Goal: Task Accomplishment & Management: Use online tool/utility

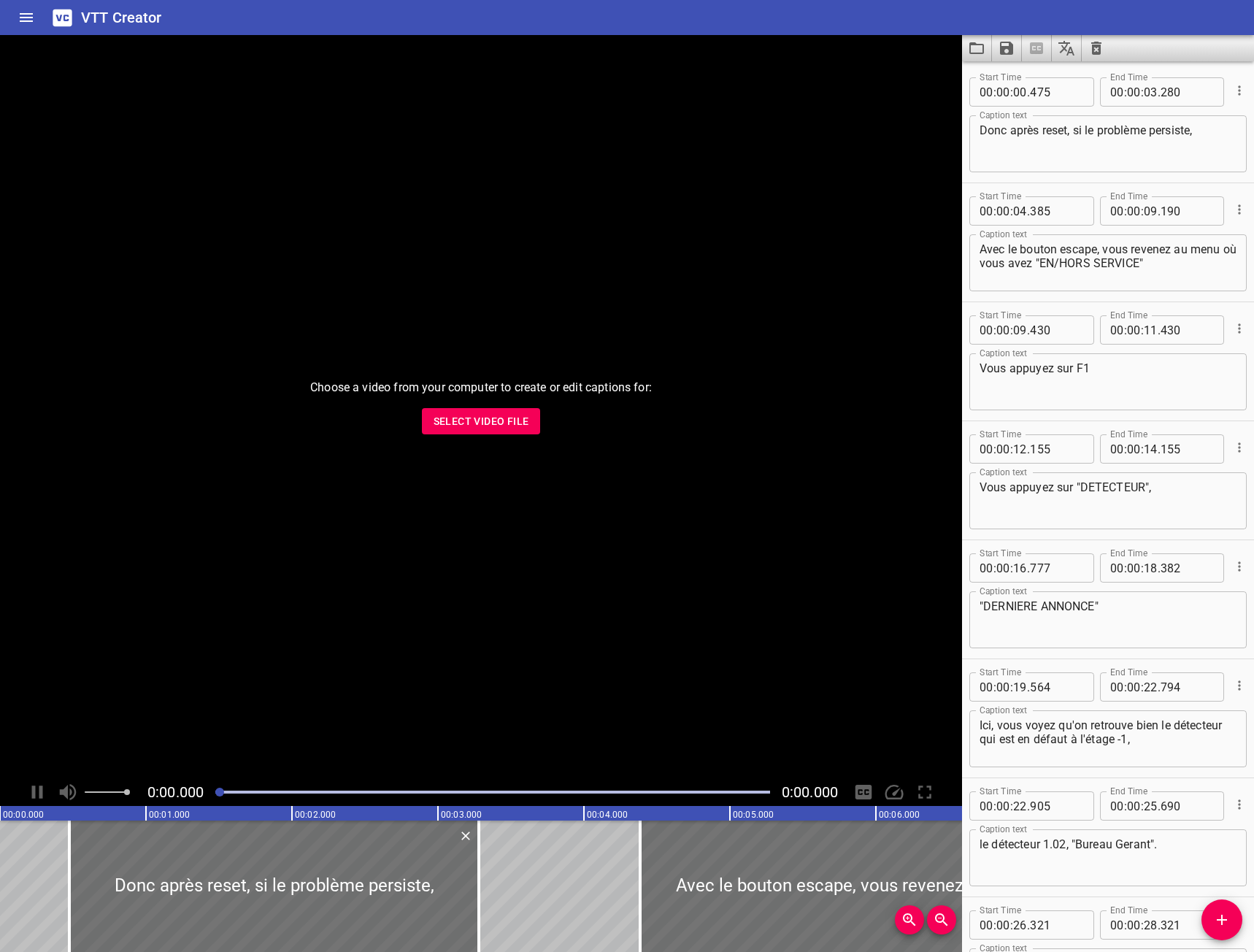
scroll to position [368, 0]
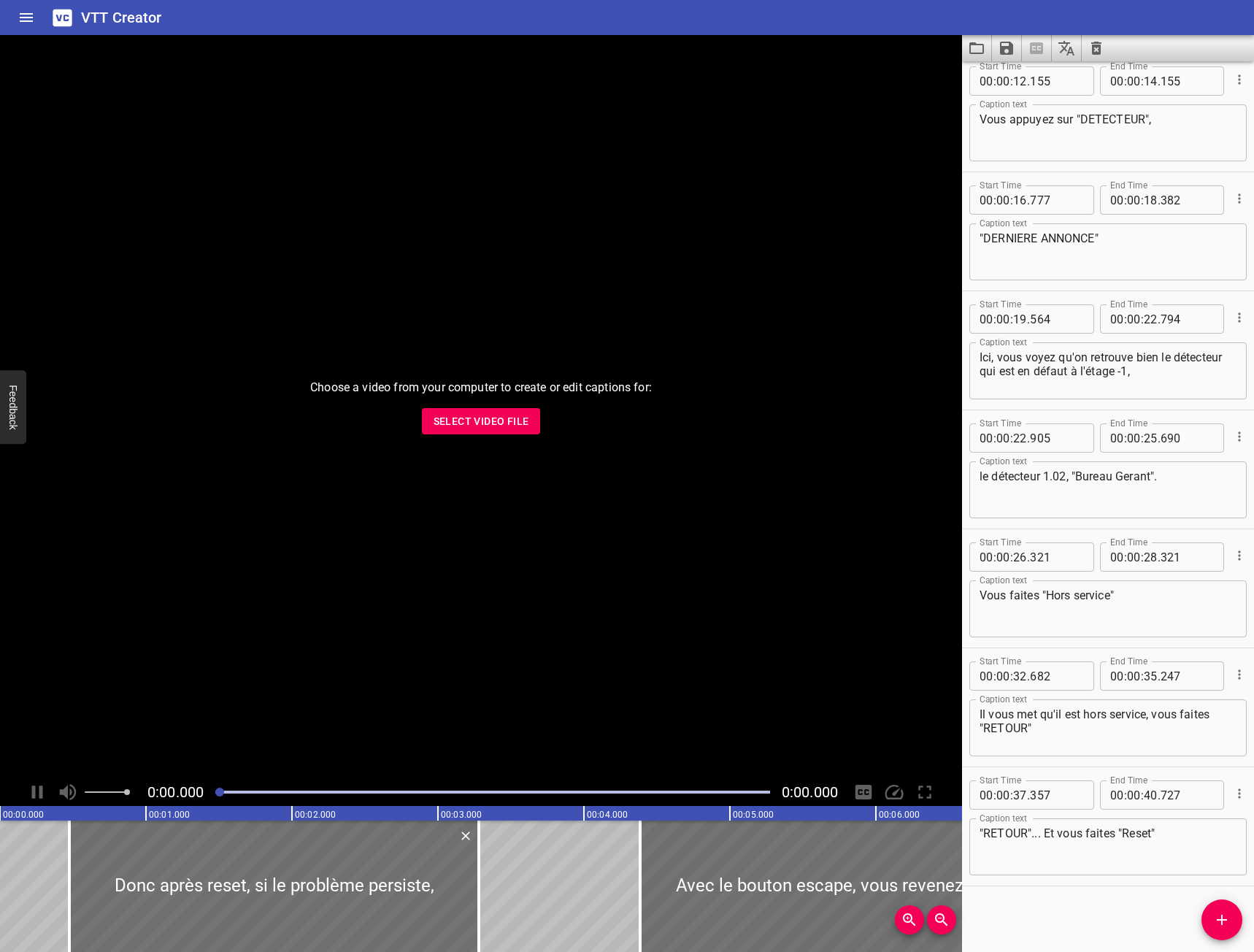
click at [505, 424] on span "Select Video File" at bounding box center [481, 421] width 96 height 18
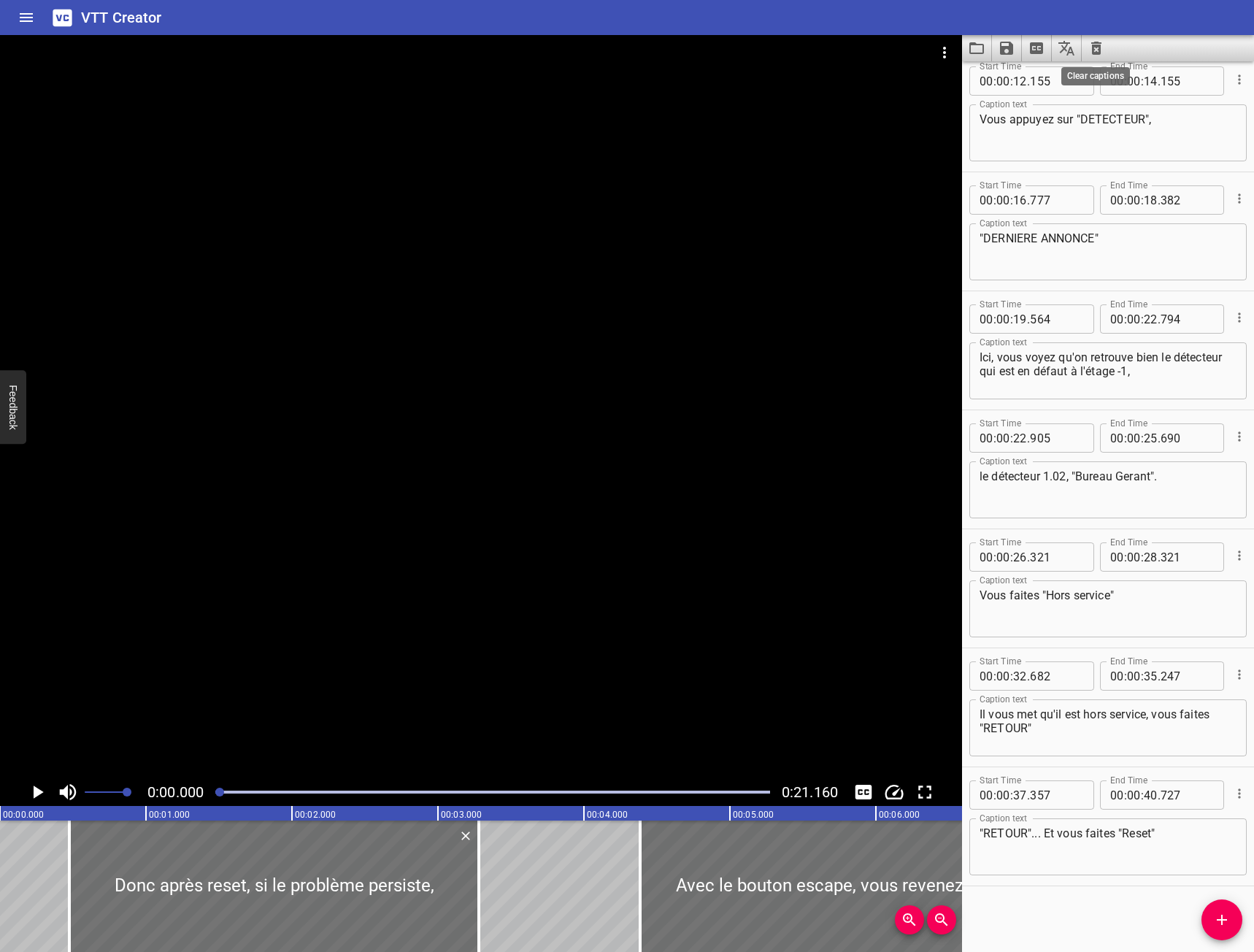
click at [1099, 46] on icon "Clear captions" at bounding box center [1096, 48] width 10 height 13
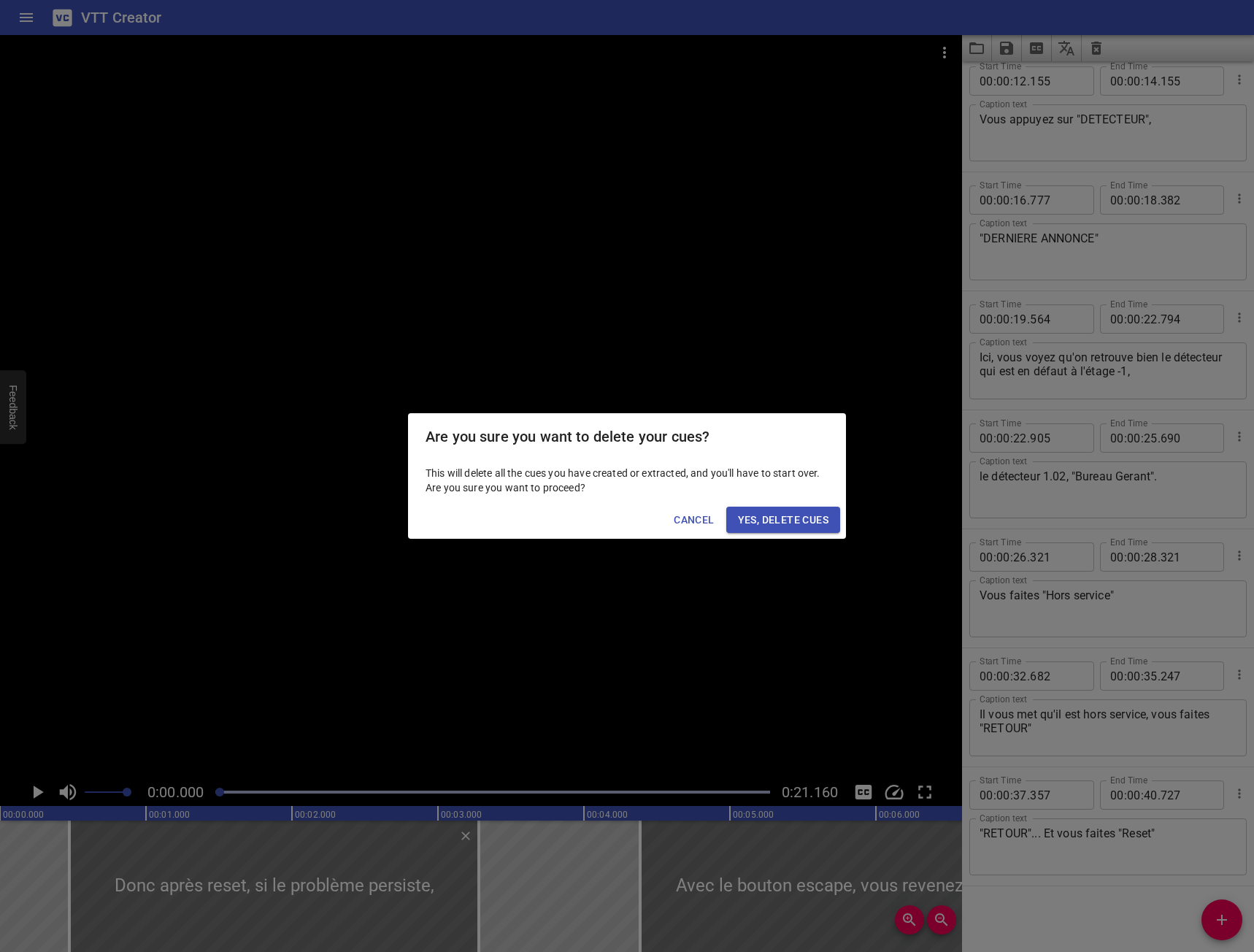
click at [813, 518] on span "Yes, Delete Cues" at bounding box center [783, 520] width 90 height 18
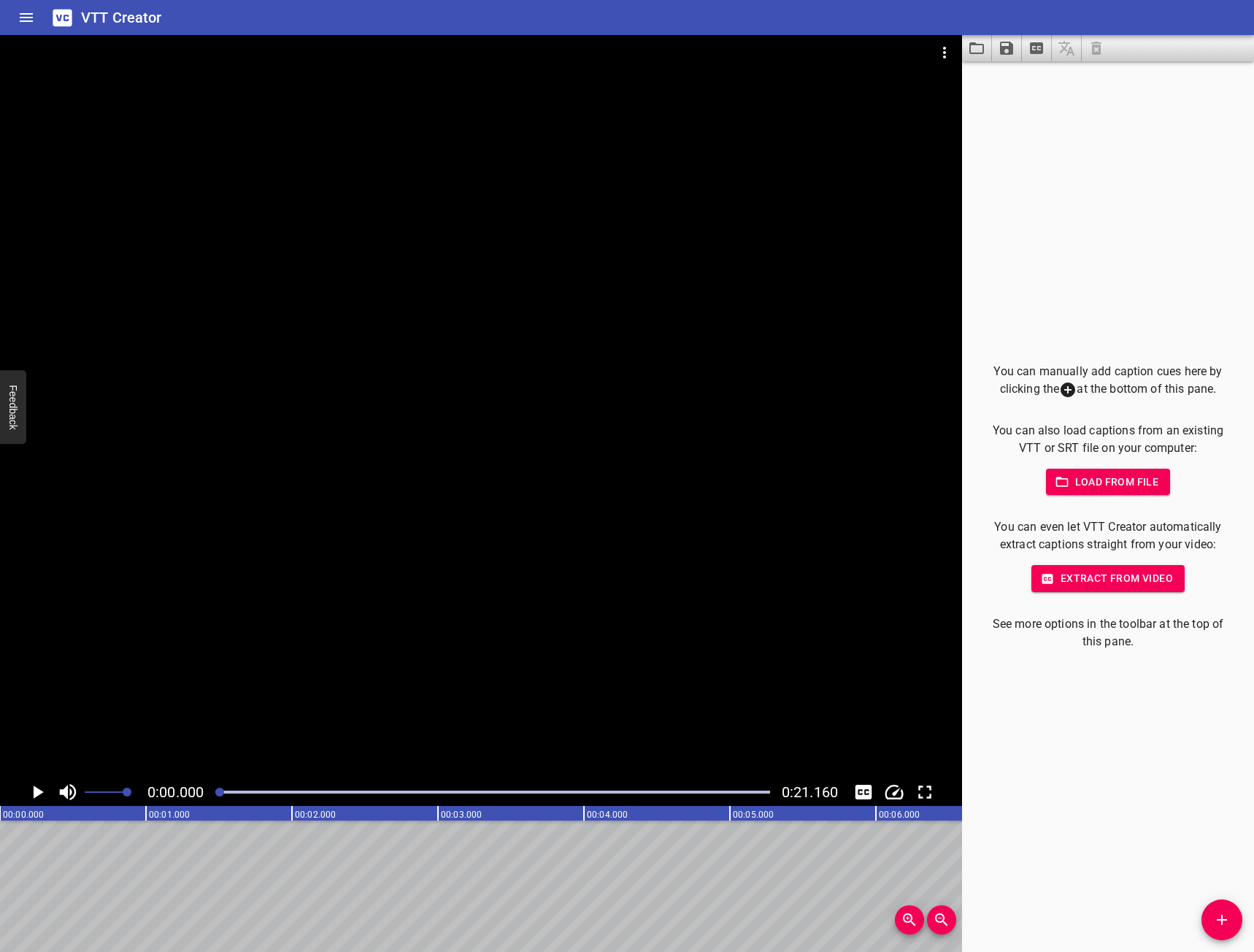
click at [1208, 925] on span "Add Cue" at bounding box center [1222, 920] width 41 height 18
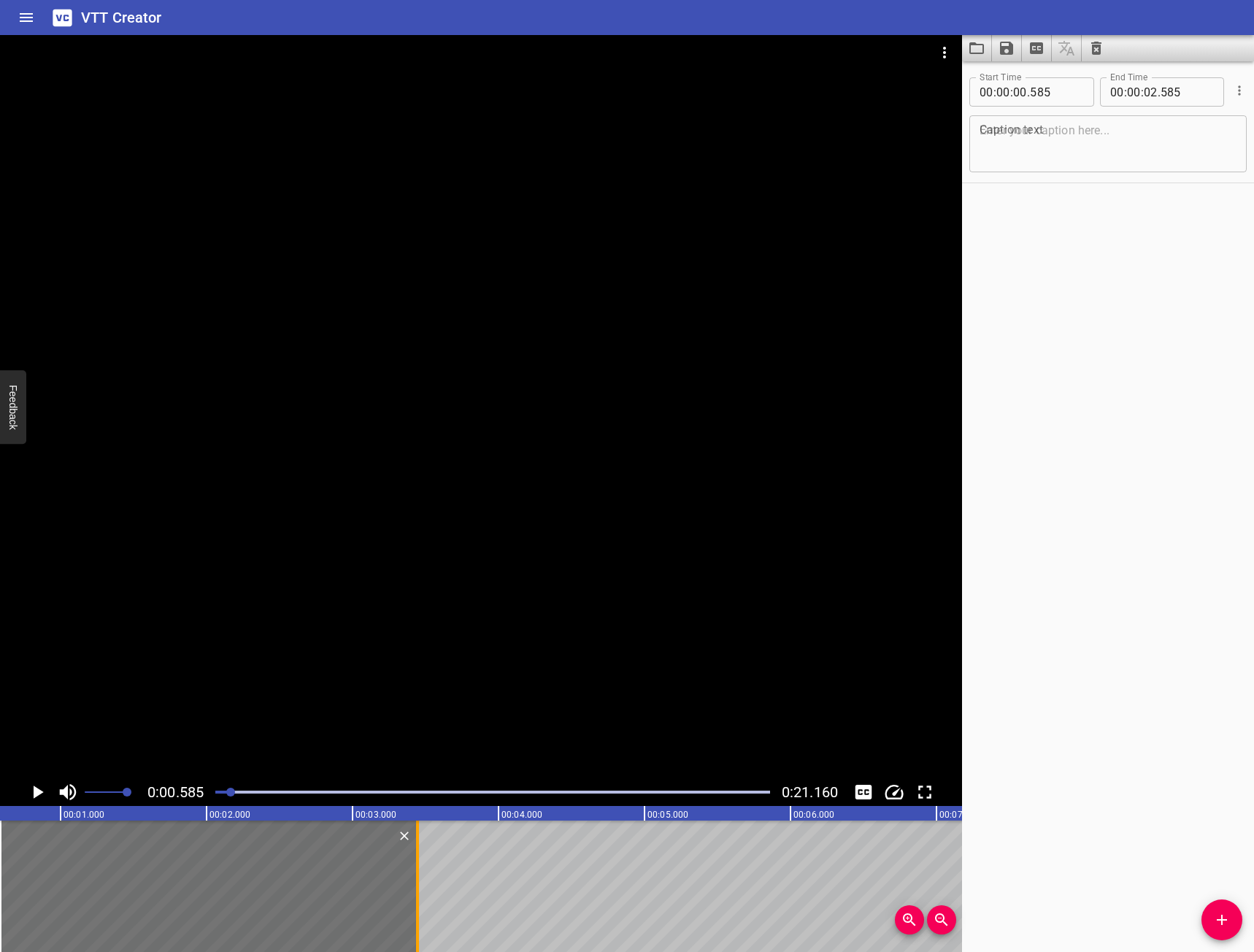
drag, startPoint x: 285, startPoint y: 849, endPoint x: 411, endPoint y: 877, distance: 129.1
click at [411, 877] on div at bounding box center [417, 886] width 14 height 131
type input "03"
type input "445"
click at [43, 786] on icon "Play/Pause" at bounding box center [37, 792] width 21 height 21
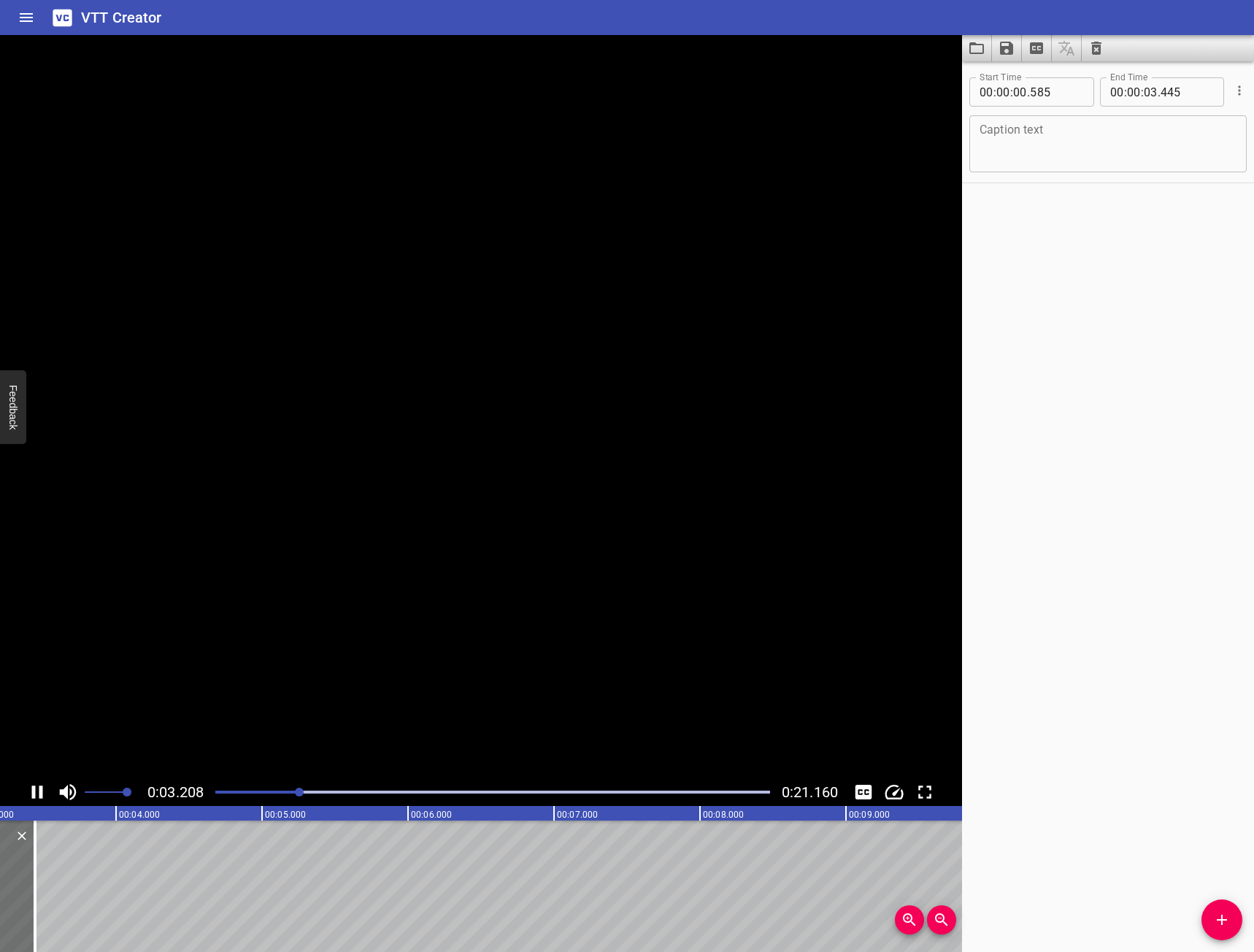
click at [43, 786] on icon "Play/Pause" at bounding box center [37, 792] width 21 height 21
click at [1002, 149] on textarea at bounding box center [1107, 144] width 257 height 42
drag, startPoint x: 227, startPoint y: 790, endPoint x: 169, endPoint y: 794, distance: 58.1
click at [169, 794] on div "0:03.398 0:21.160" at bounding box center [481, 791] width 962 height 28
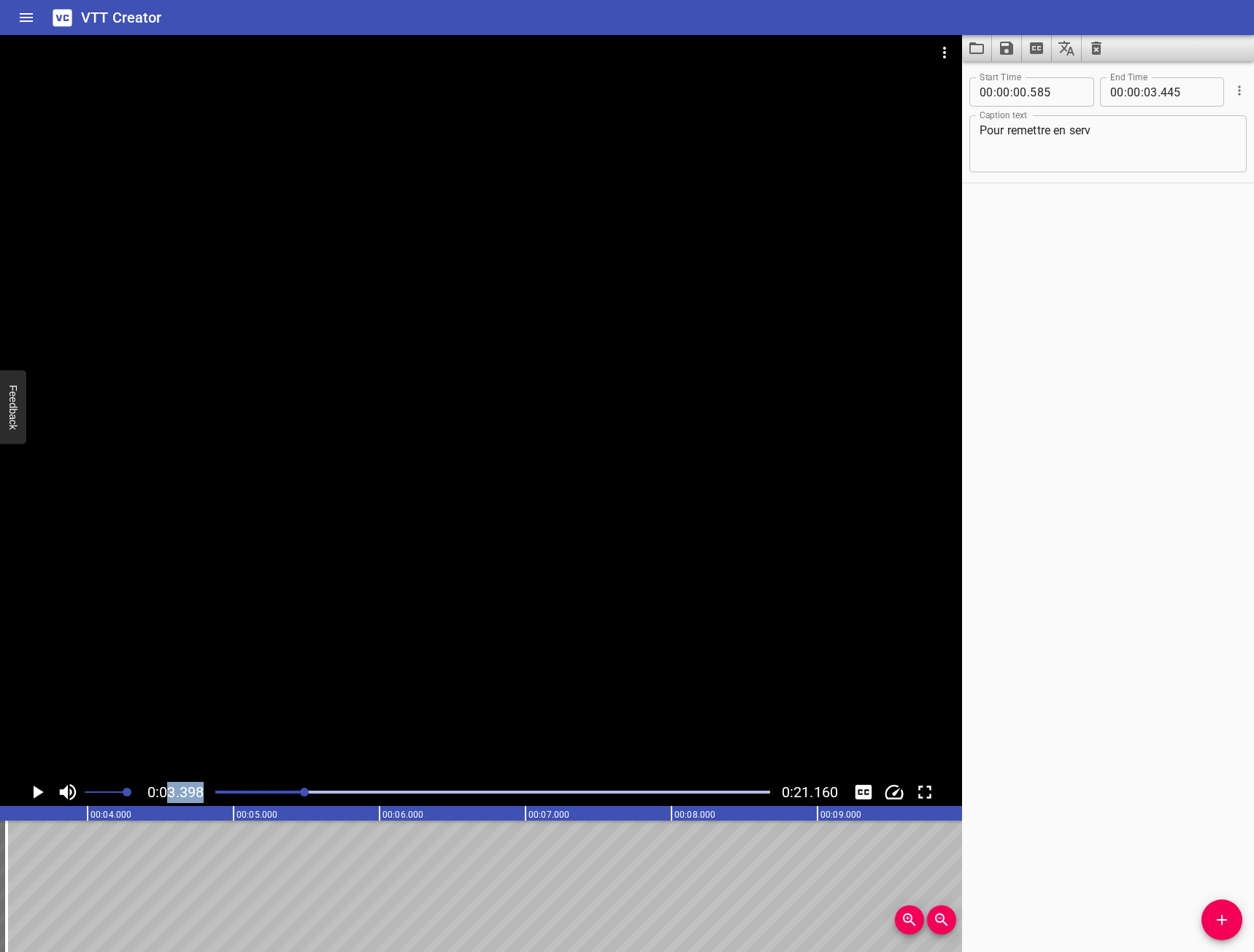
click at [216, 791] on div "Play progress" at bounding box center [28, 791] width 555 height 3
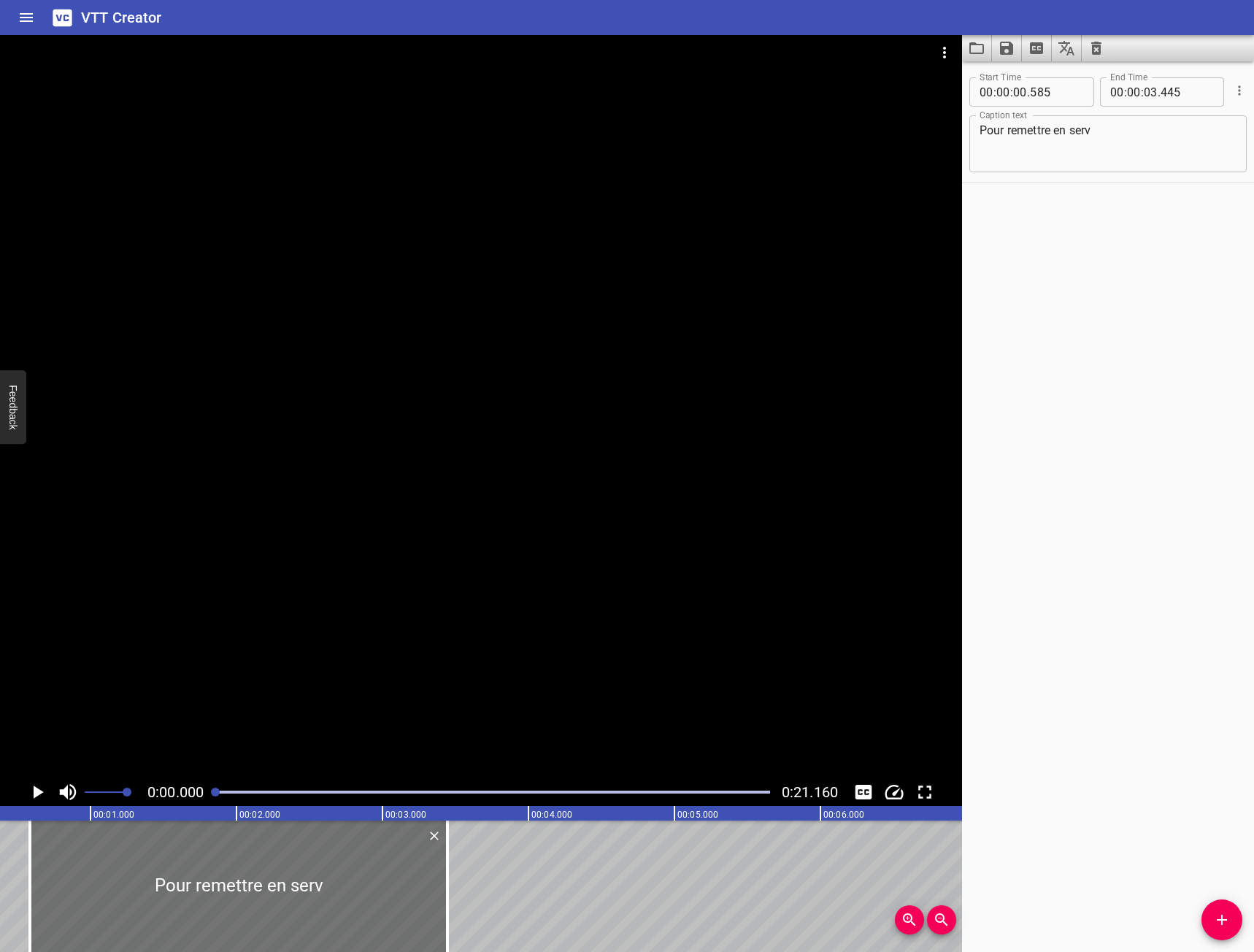
scroll to position [0, 0]
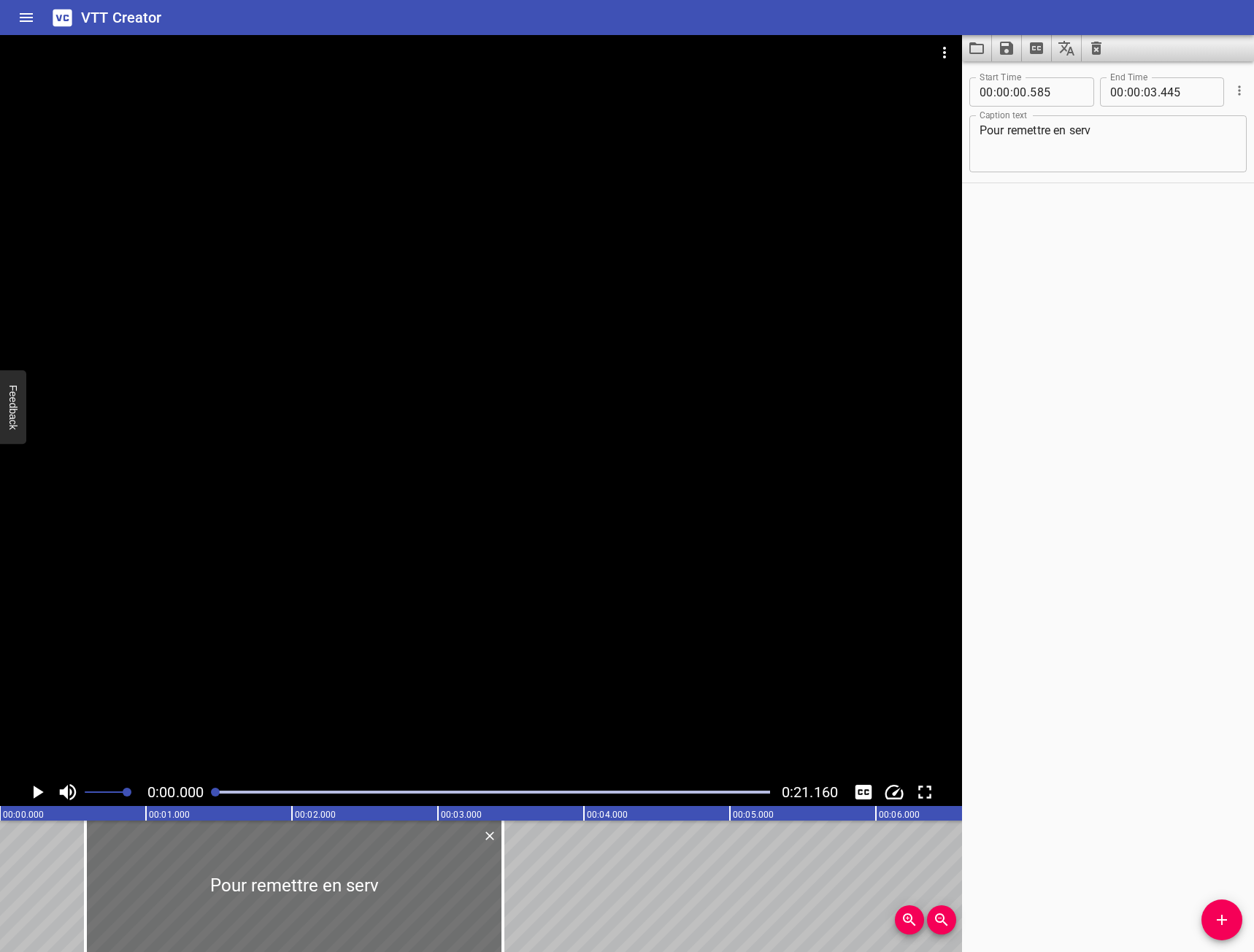
click at [34, 790] on icon "Play/Pause" at bounding box center [38, 792] width 10 height 13
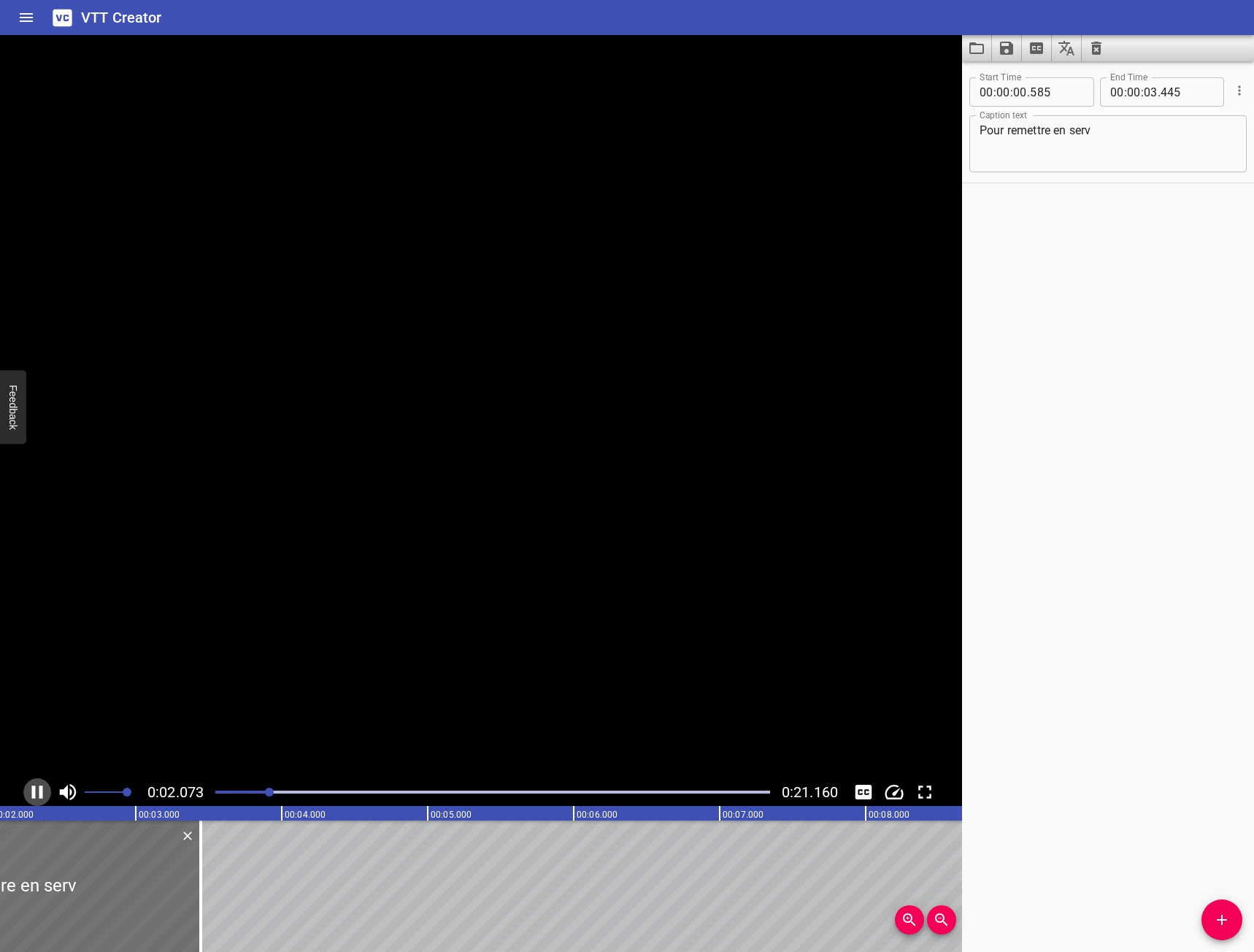
click at [34, 790] on icon "Play/Pause" at bounding box center [38, 792] width 11 height 13
click at [34, 790] on icon "Play/Pause" at bounding box center [38, 792] width 10 height 13
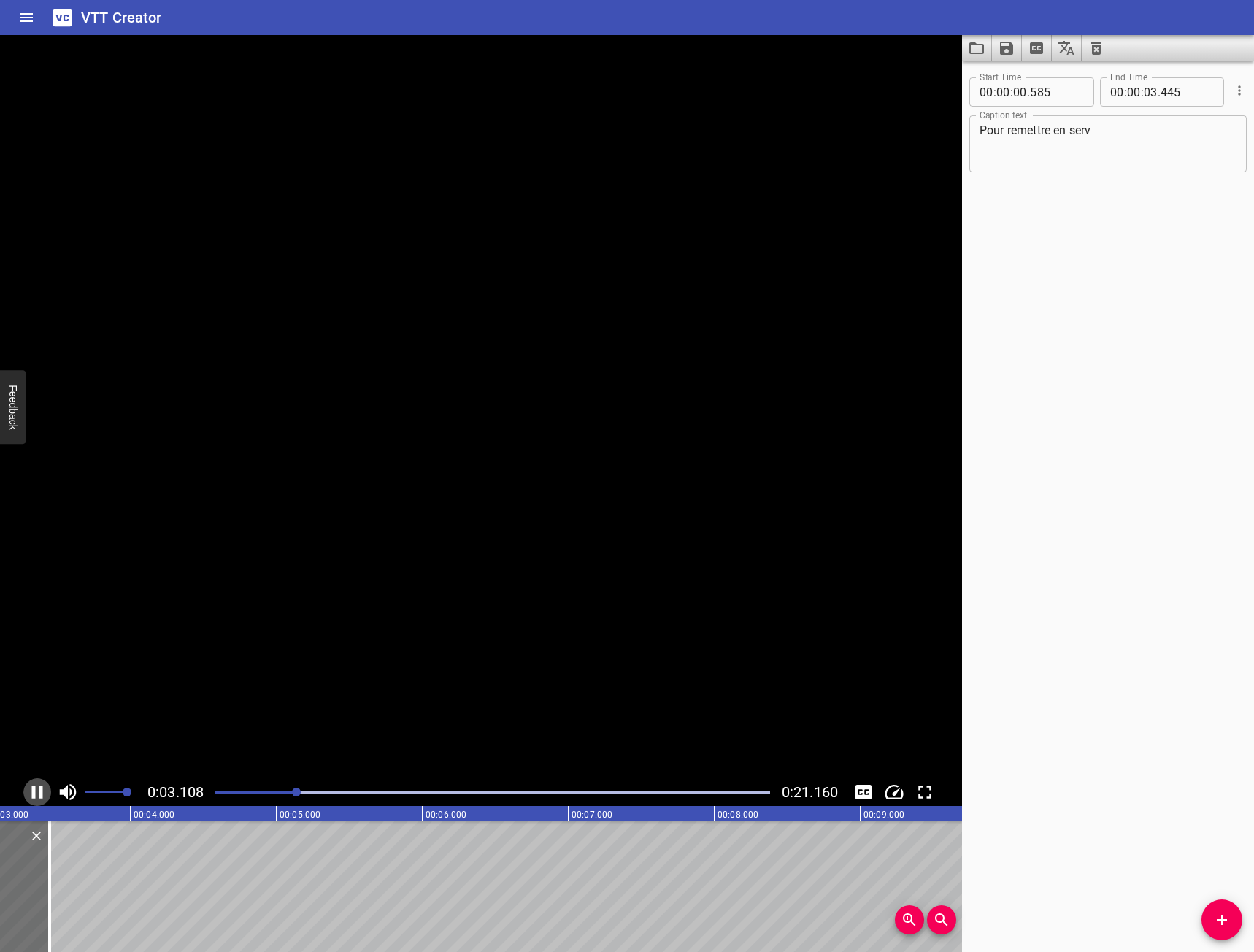
click at [34, 790] on icon "Play/Pause" at bounding box center [38, 792] width 11 height 13
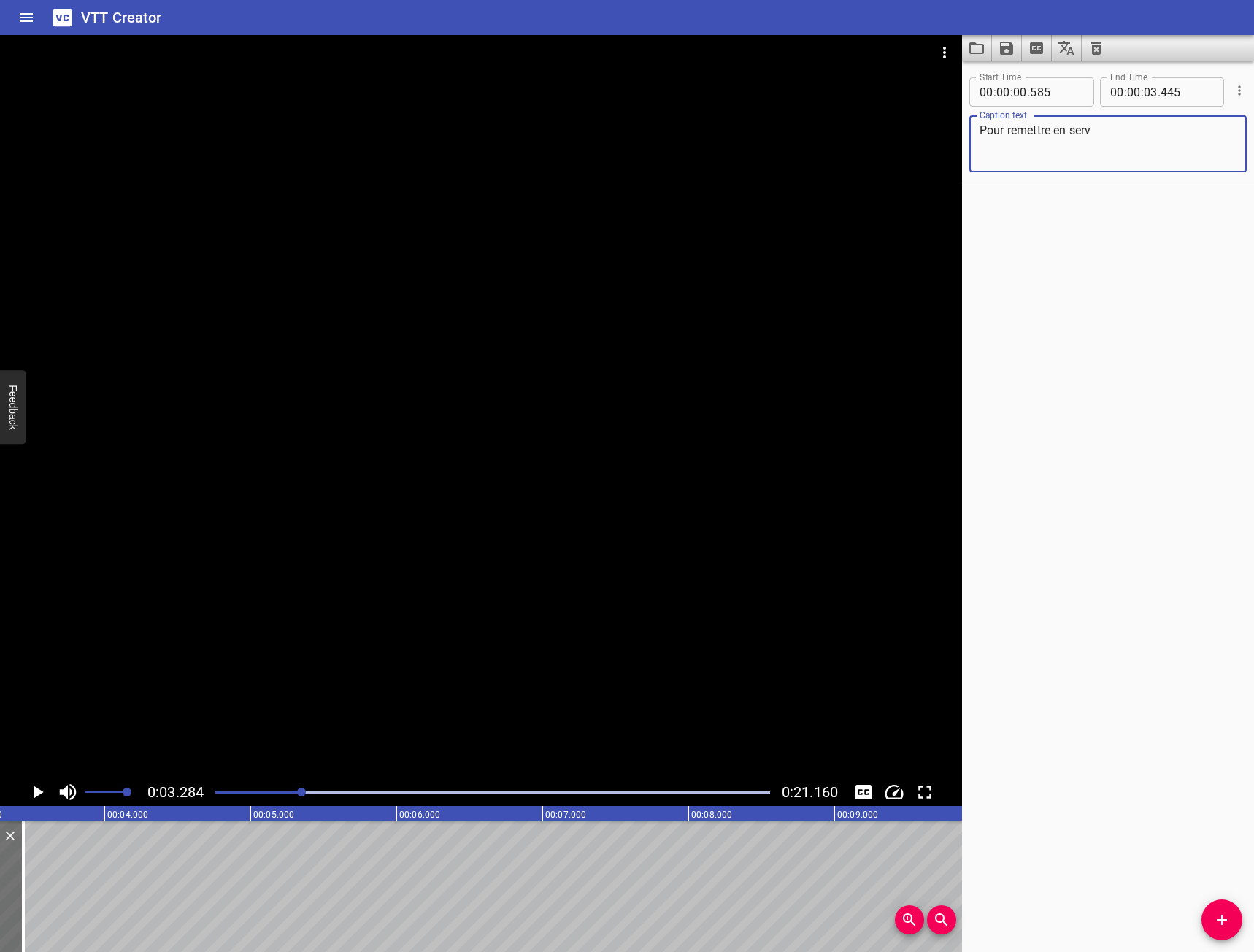
click at [1165, 132] on textarea "Pour remettre en serv" at bounding box center [1107, 144] width 257 height 42
type textarea "Pour remettre en service, vous devez remettre la clé sur 1"
click at [544, 614] on div at bounding box center [481, 406] width 962 height 743
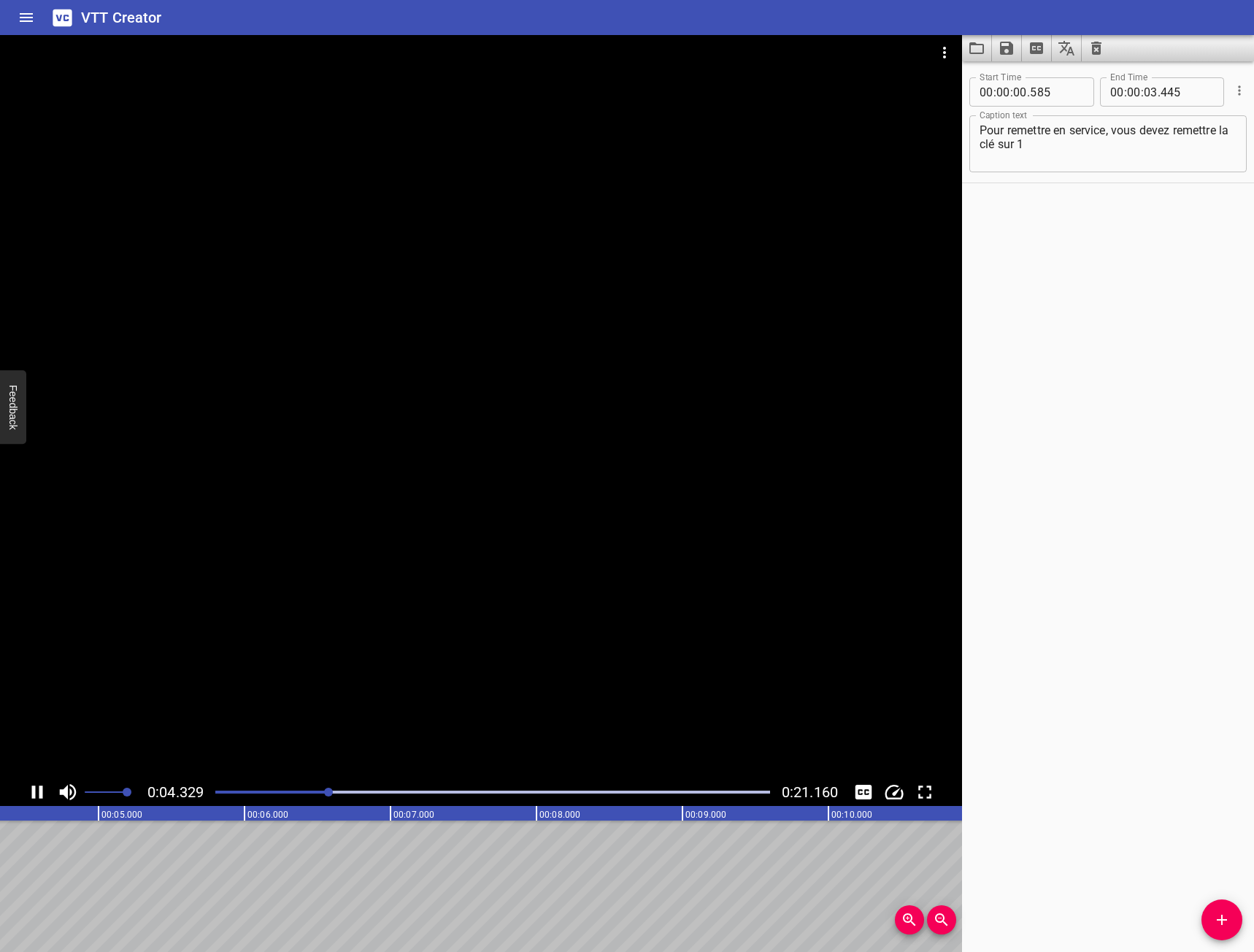
click at [260, 716] on div at bounding box center [481, 406] width 962 height 743
click at [1233, 906] on button "Add Cue" at bounding box center [1222, 920] width 41 height 41
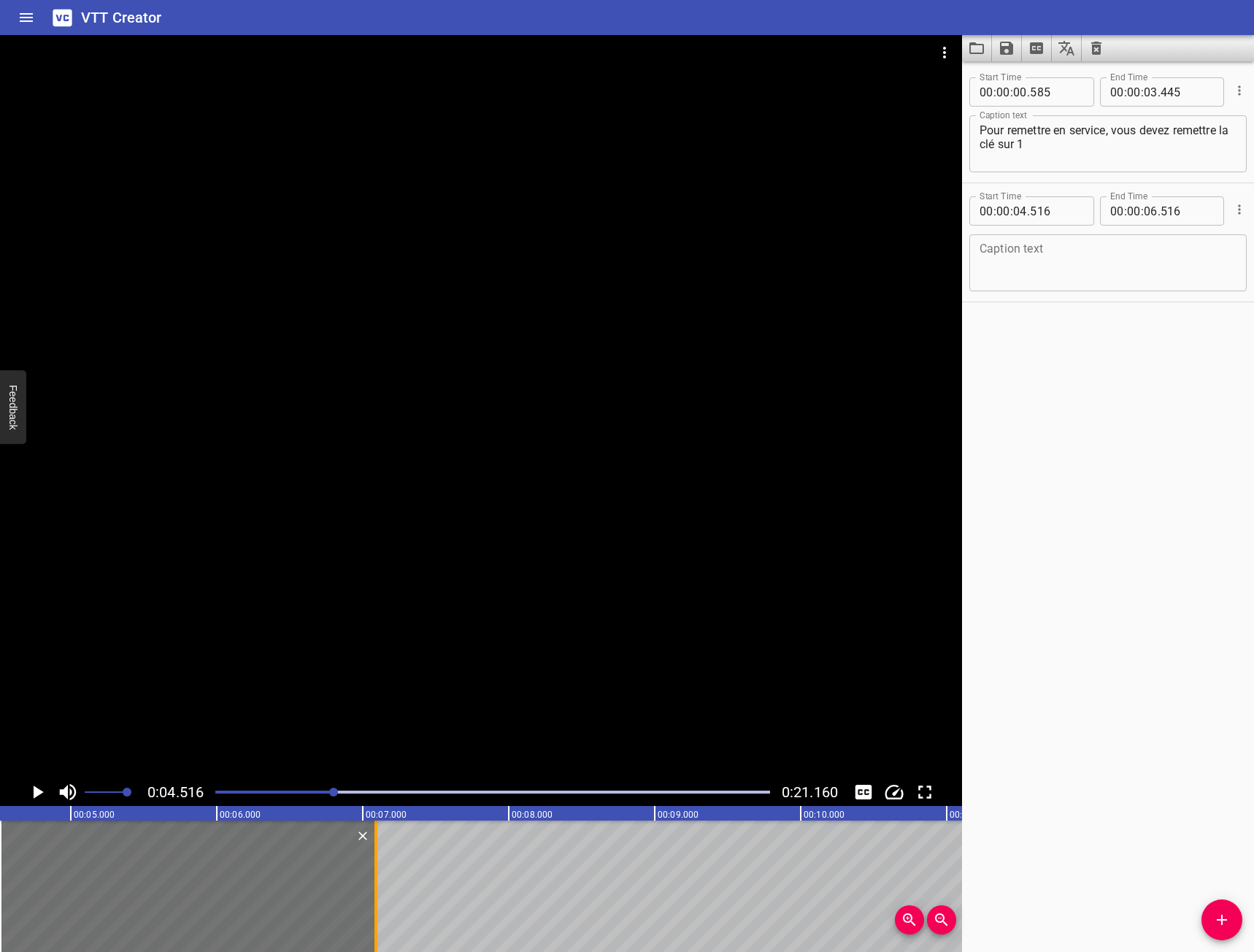
drag, startPoint x: 285, startPoint y: 872, endPoint x: 369, endPoint y: 871, distance: 84.0
click at [369, 871] on div at bounding box center [375, 886] width 14 height 131
type input "07"
type input "091"
click at [29, 794] on icon "Play/Pause" at bounding box center [37, 792] width 21 height 21
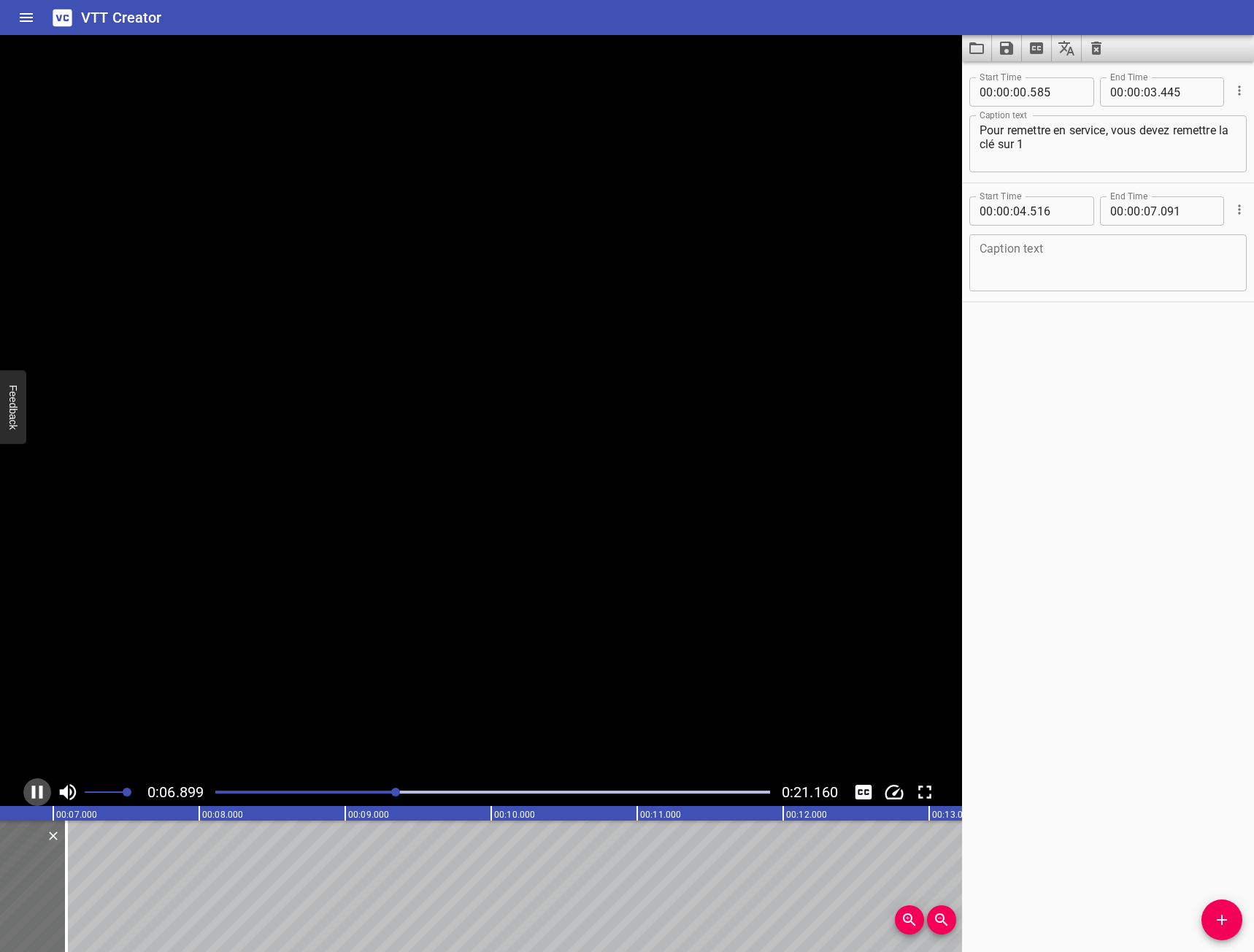
click at [29, 794] on icon "Play/Pause" at bounding box center [37, 792] width 21 height 21
click at [1137, 257] on textarea at bounding box center [1107, 263] width 257 height 42
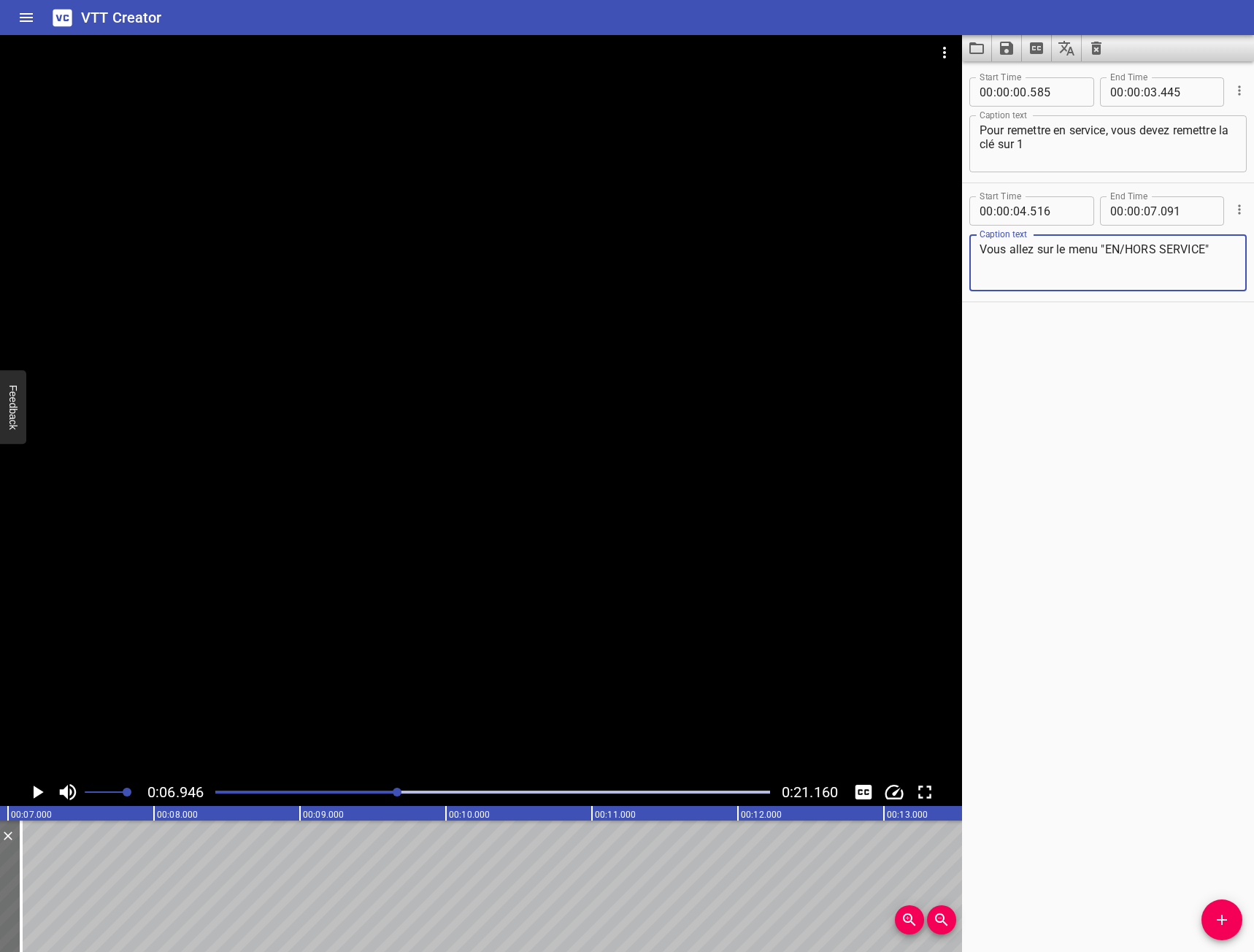
click at [34, 788] on icon "Play/Pause" at bounding box center [38, 792] width 10 height 13
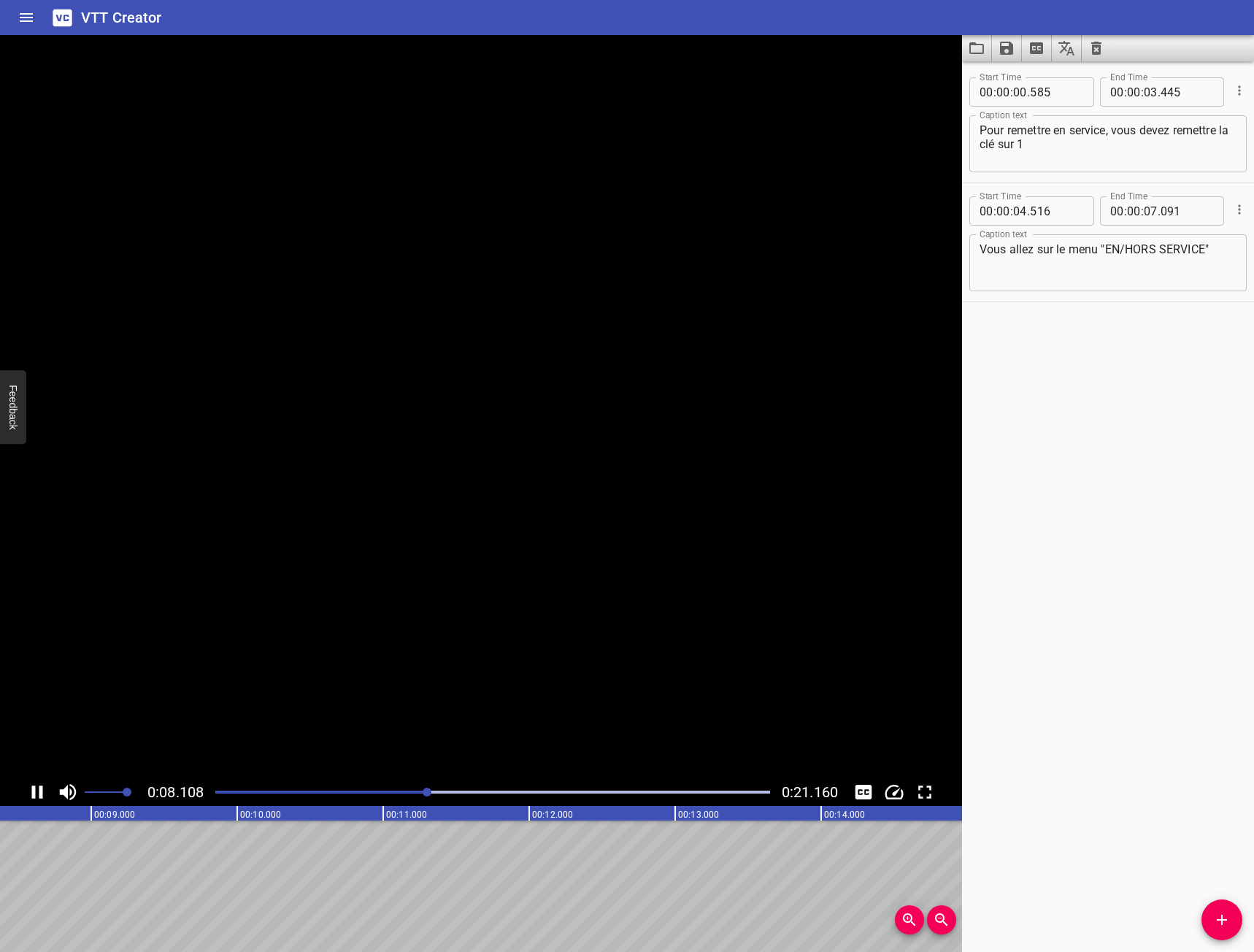
click at [34, 788] on icon "Play/Pause" at bounding box center [38, 792] width 11 height 13
click at [1214, 254] on textarea "Vous allez sur le menu "EN/HORS SERVICE"" at bounding box center [1107, 263] width 257 height 42
type textarea "Vous allez sur le menu "EN/HORS SERVICE" avec le bouton F1"
click at [32, 792] on icon "Play/Pause" at bounding box center [37, 792] width 21 height 21
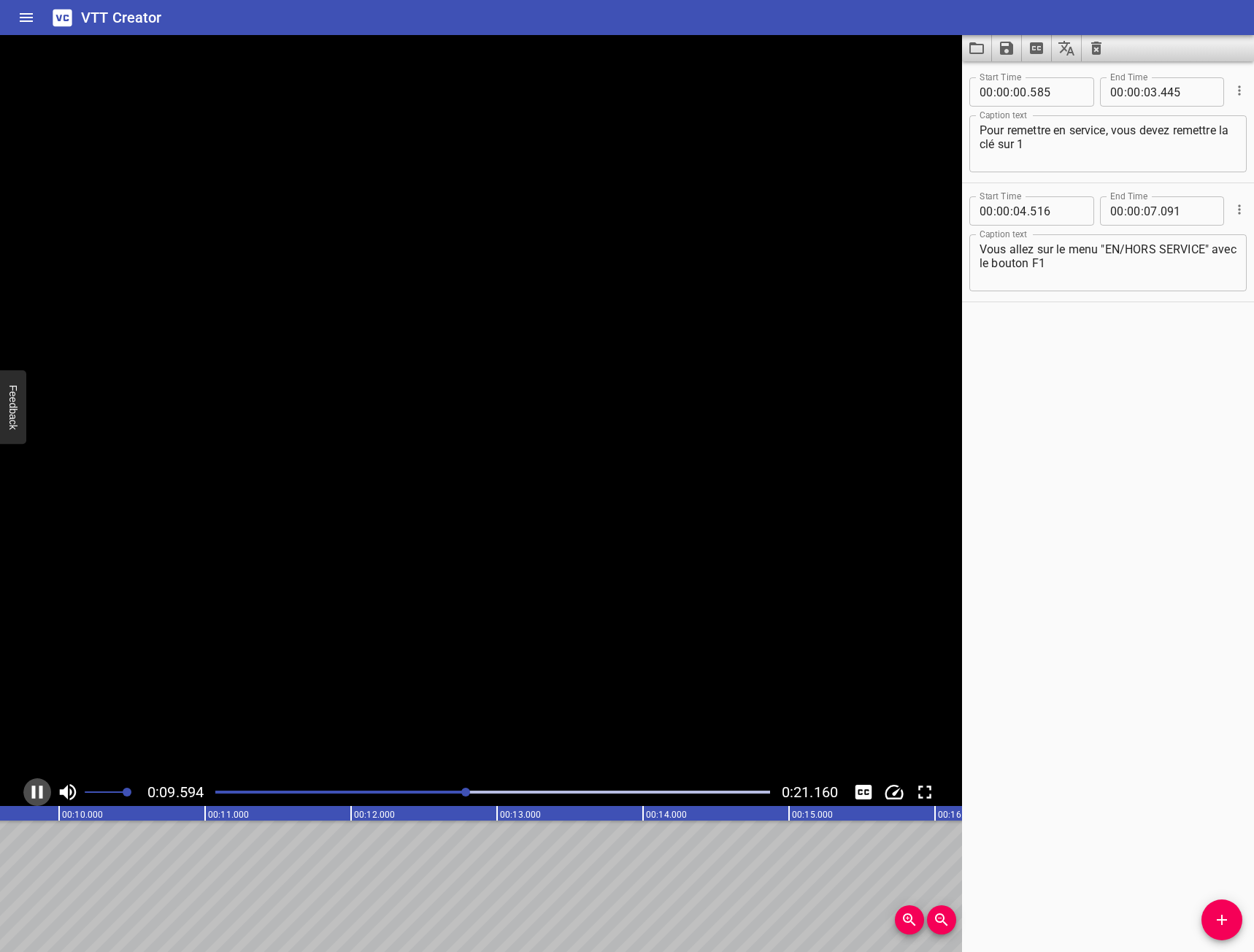
click at [32, 792] on icon "Play/Pause" at bounding box center [38, 792] width 11 height 13
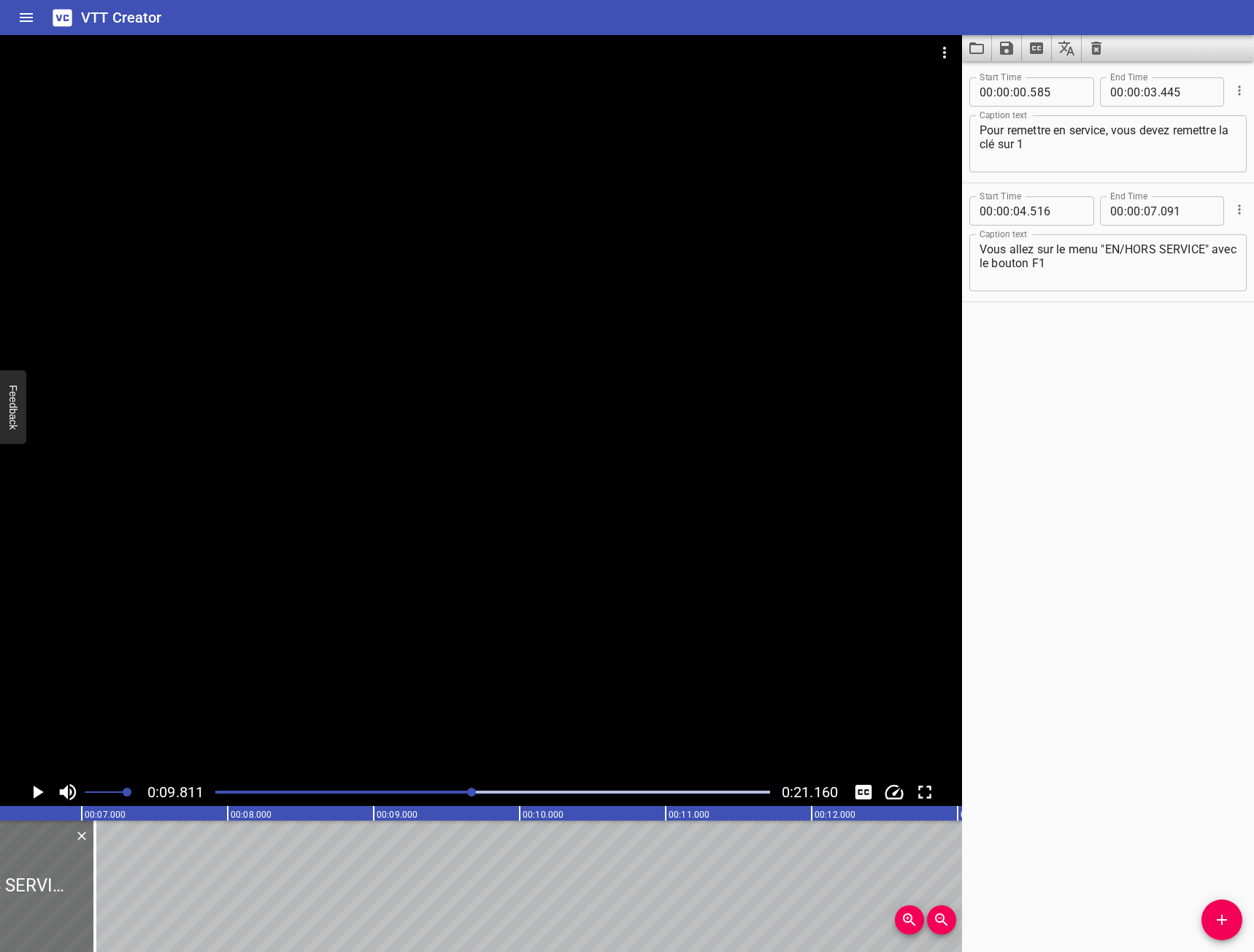
scroll to position [0, 824]
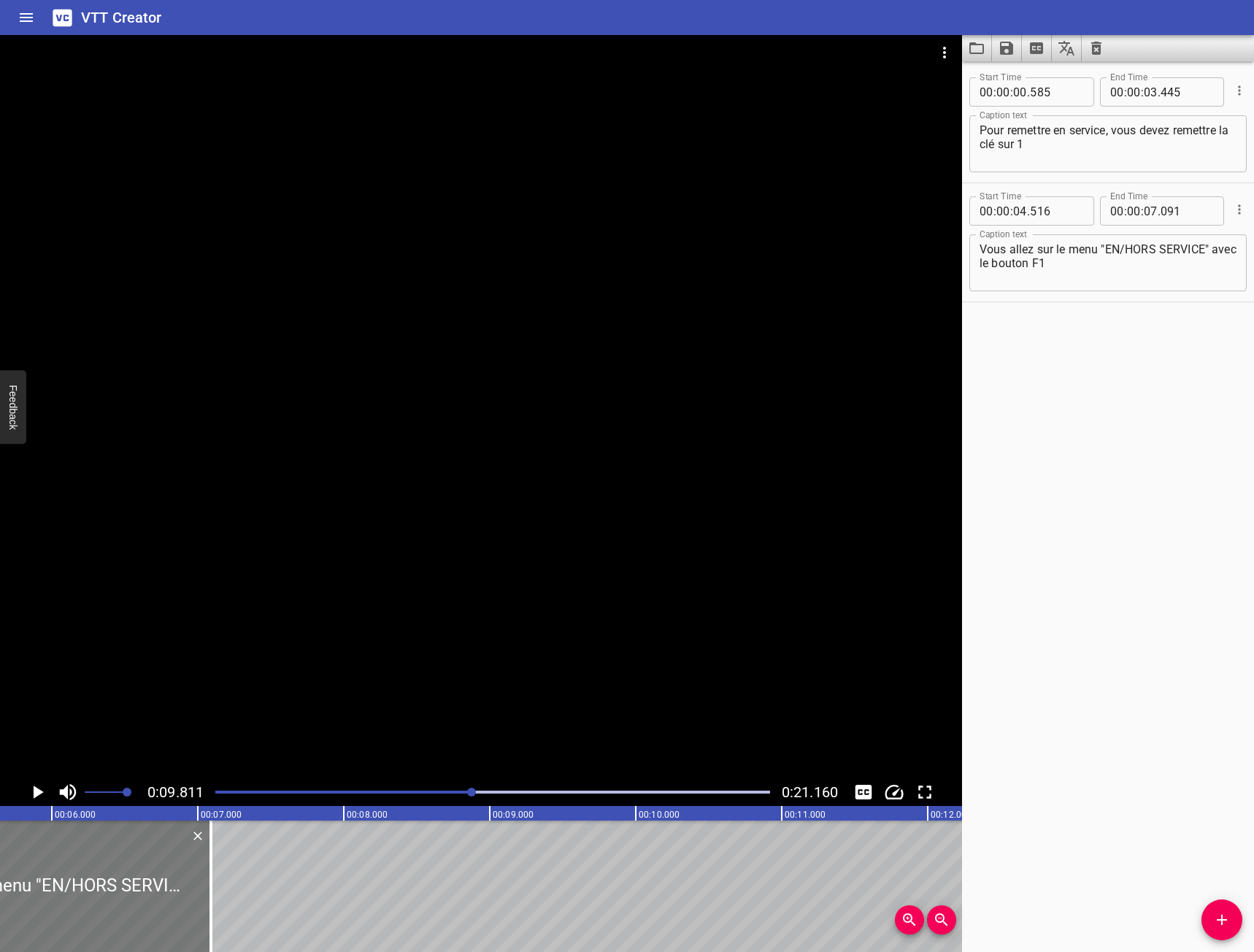
click at [133, 906] on div at bounding box center [22, 886] width 376 height 131
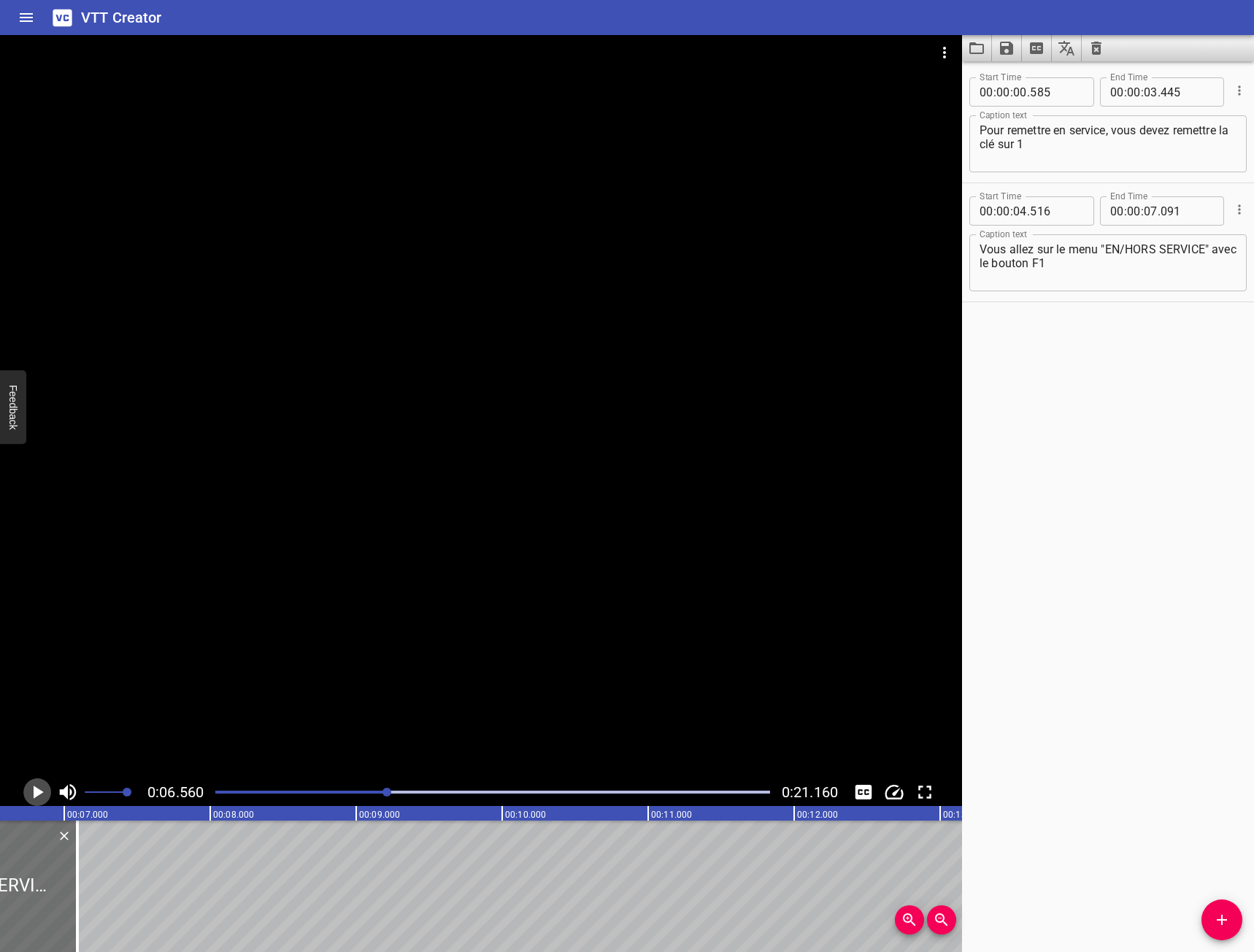
click at [29, 786] on icon "Play/Pause" at bounding box center [37, 792] width 21 height 21
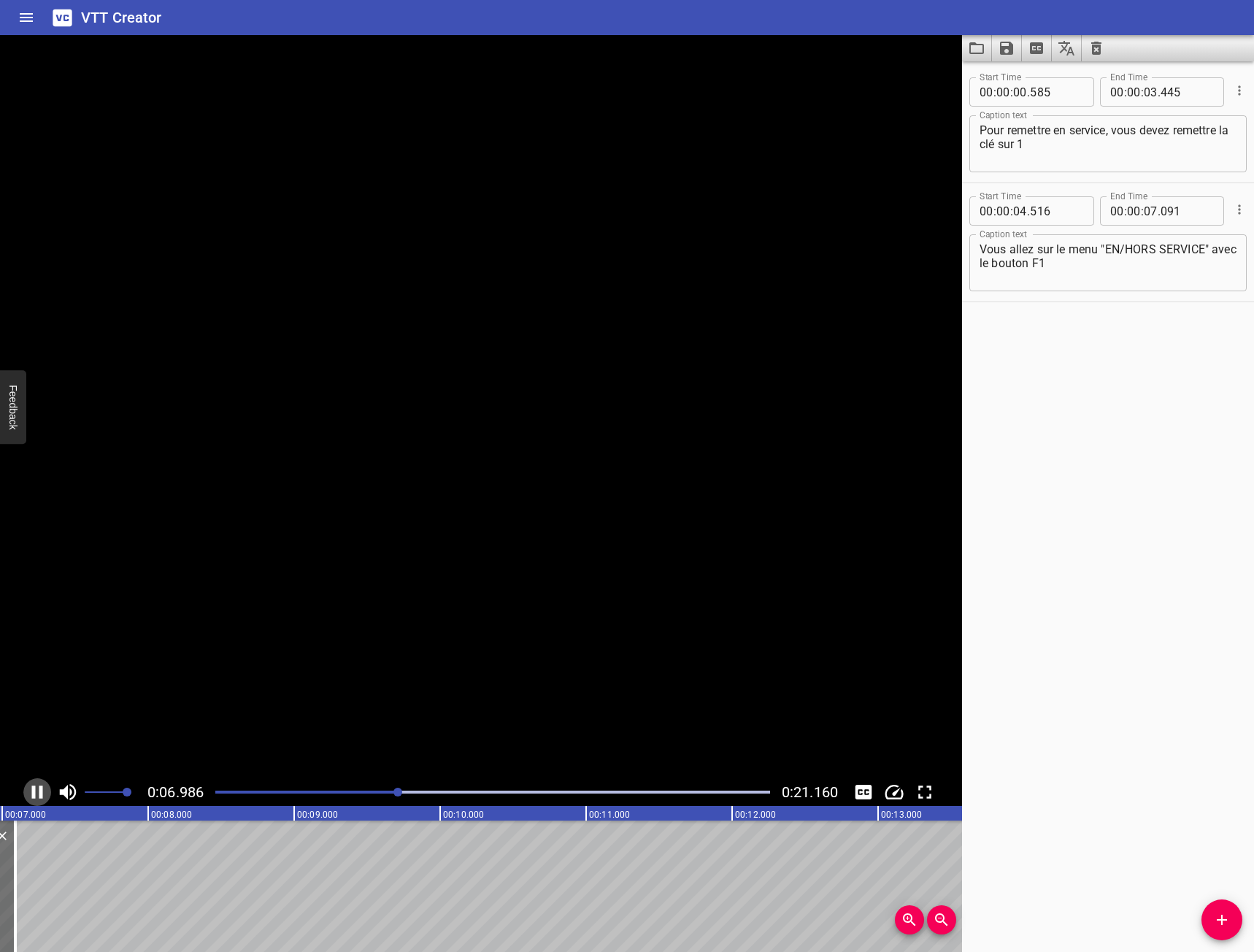
click at [30, 787] on icon "Play/Pause" at bounding box center [37, 792] width 21 height 21
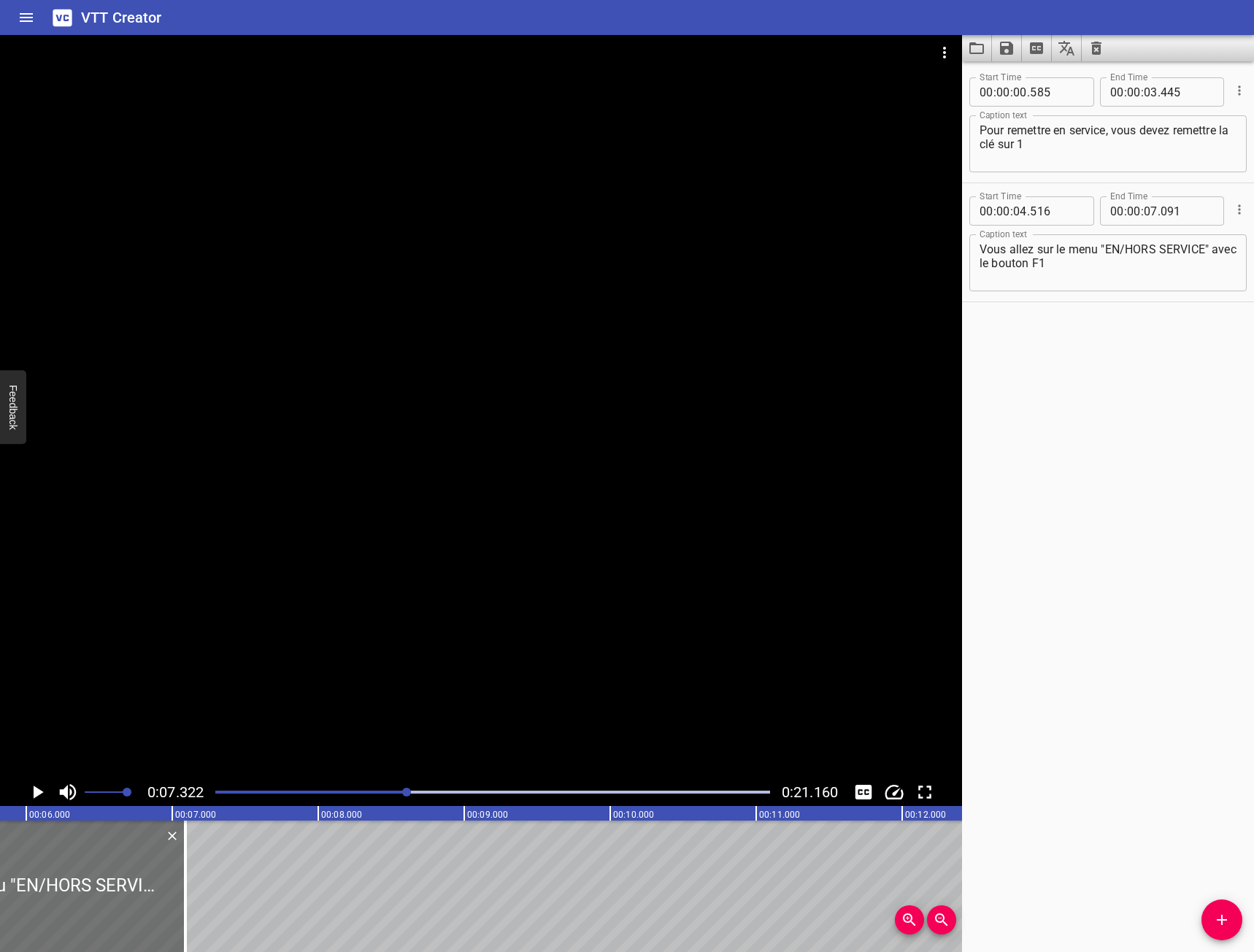
scroll to position [0, 815]
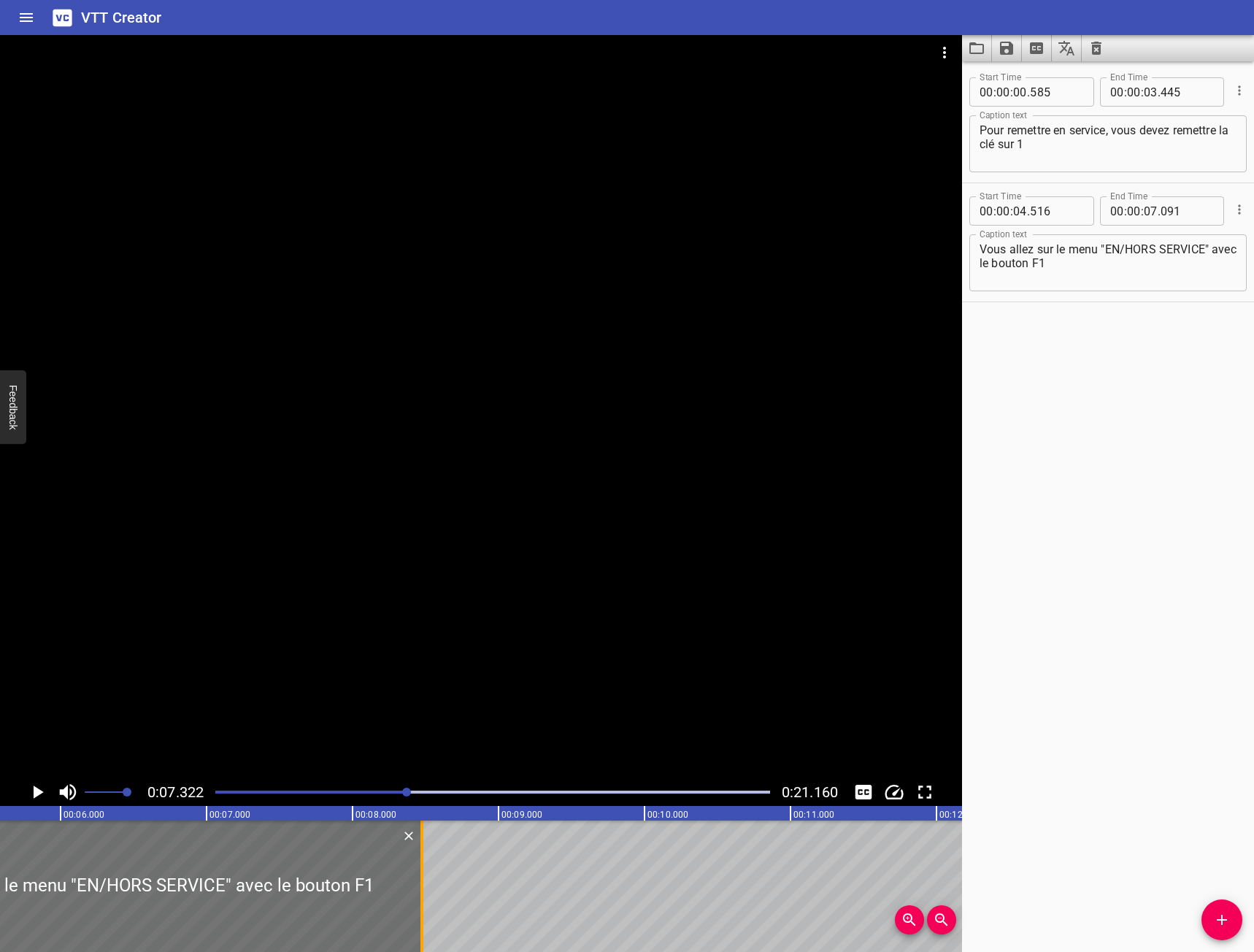
drag, startPoint x: 215, startPoint y: 891, endPoint x: 417, endPoint y: 892, distance: 202.0
click at [417, 892] on div at bounding box center [422, 886] width 14 height 131
type input "08"
type input "476"
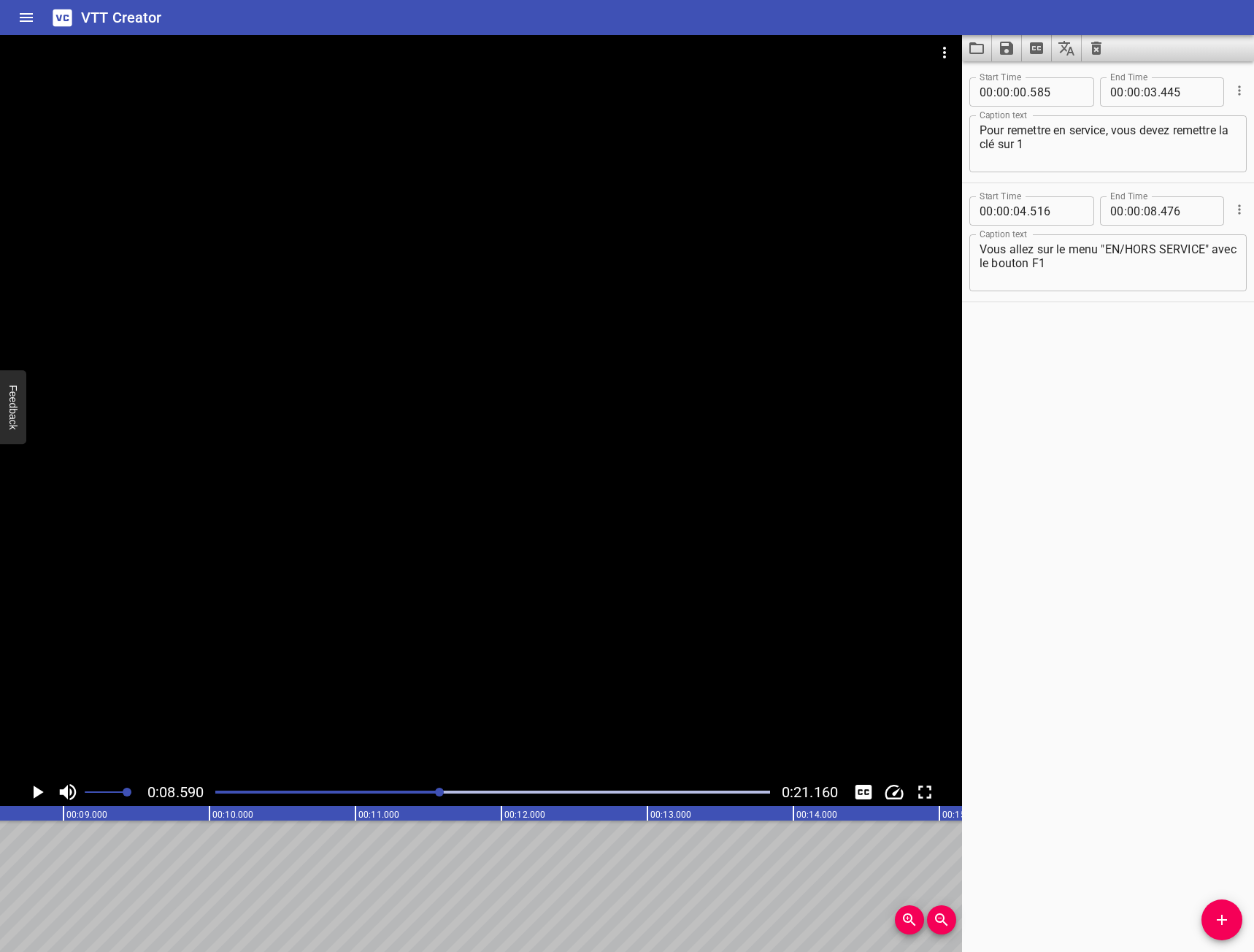
scroll to position [0, 1254]
click at [1232, 911] on span "Add Cue" at bounding box center [1222, 920] width 41 height 18
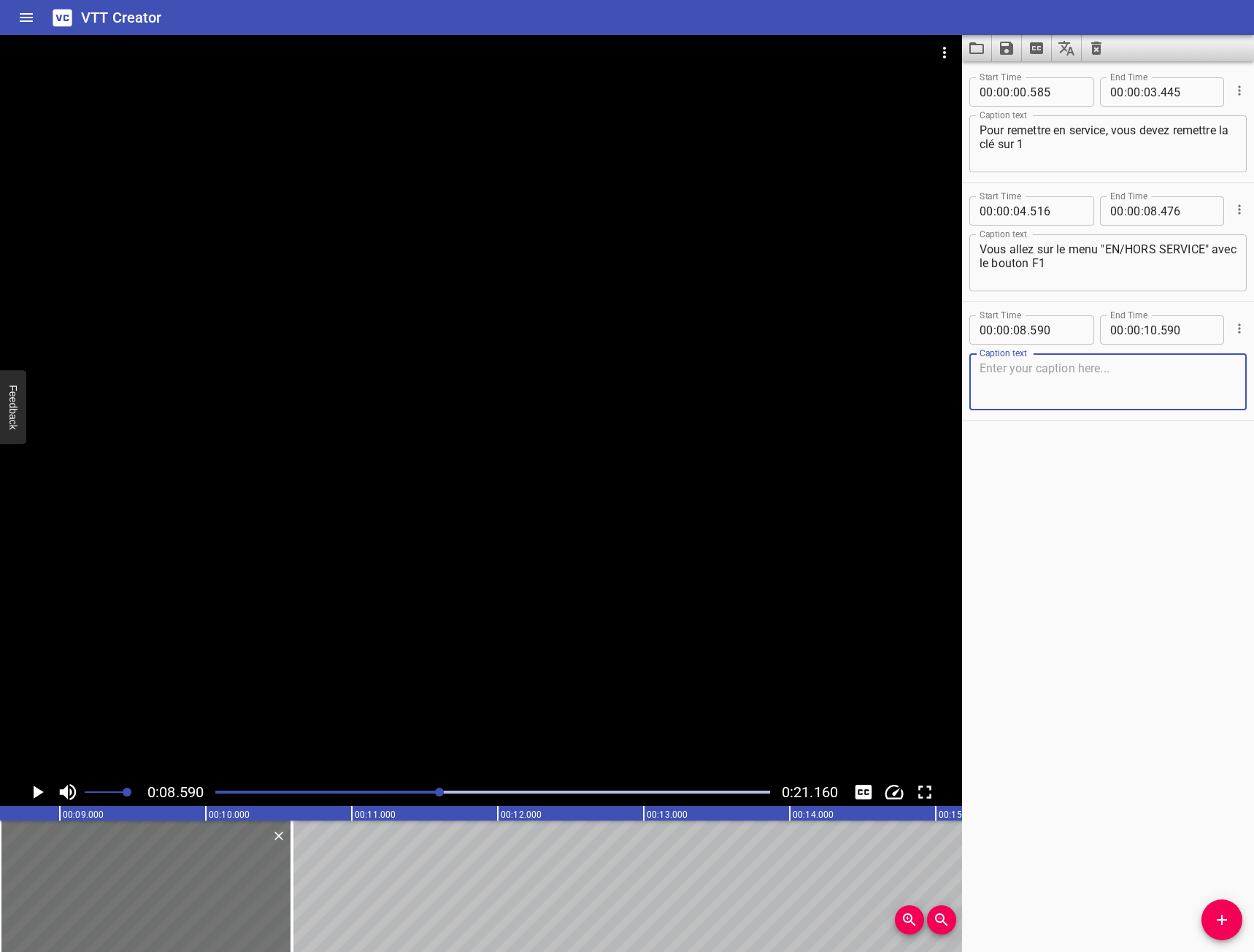
click at [34, 793] on icon "Play/Pause" at bounding box center [38, 792] width 10 height 13
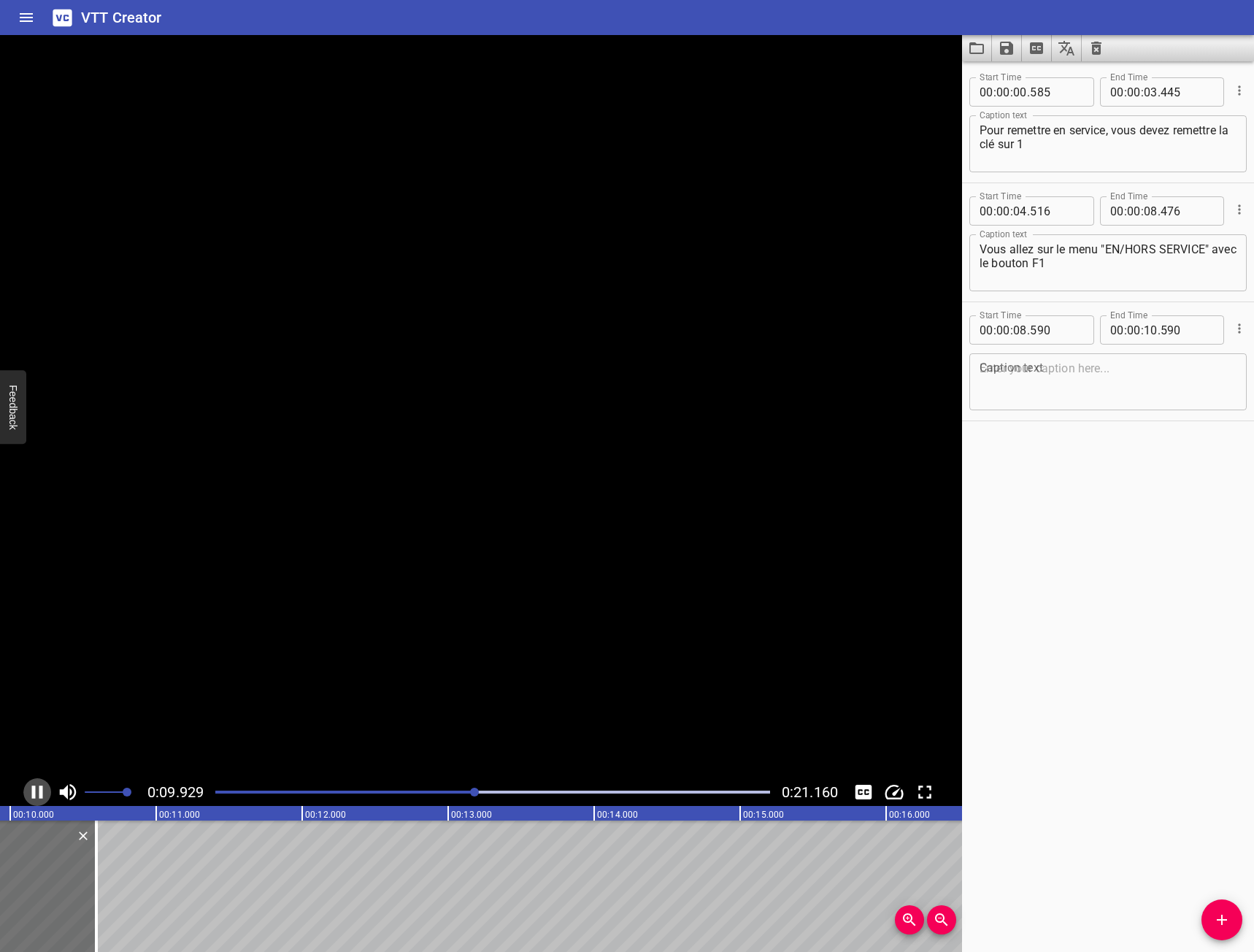
click at [34, 793] on icon "Play/Pause" at bounding box center [38, 792] width 11 height 13
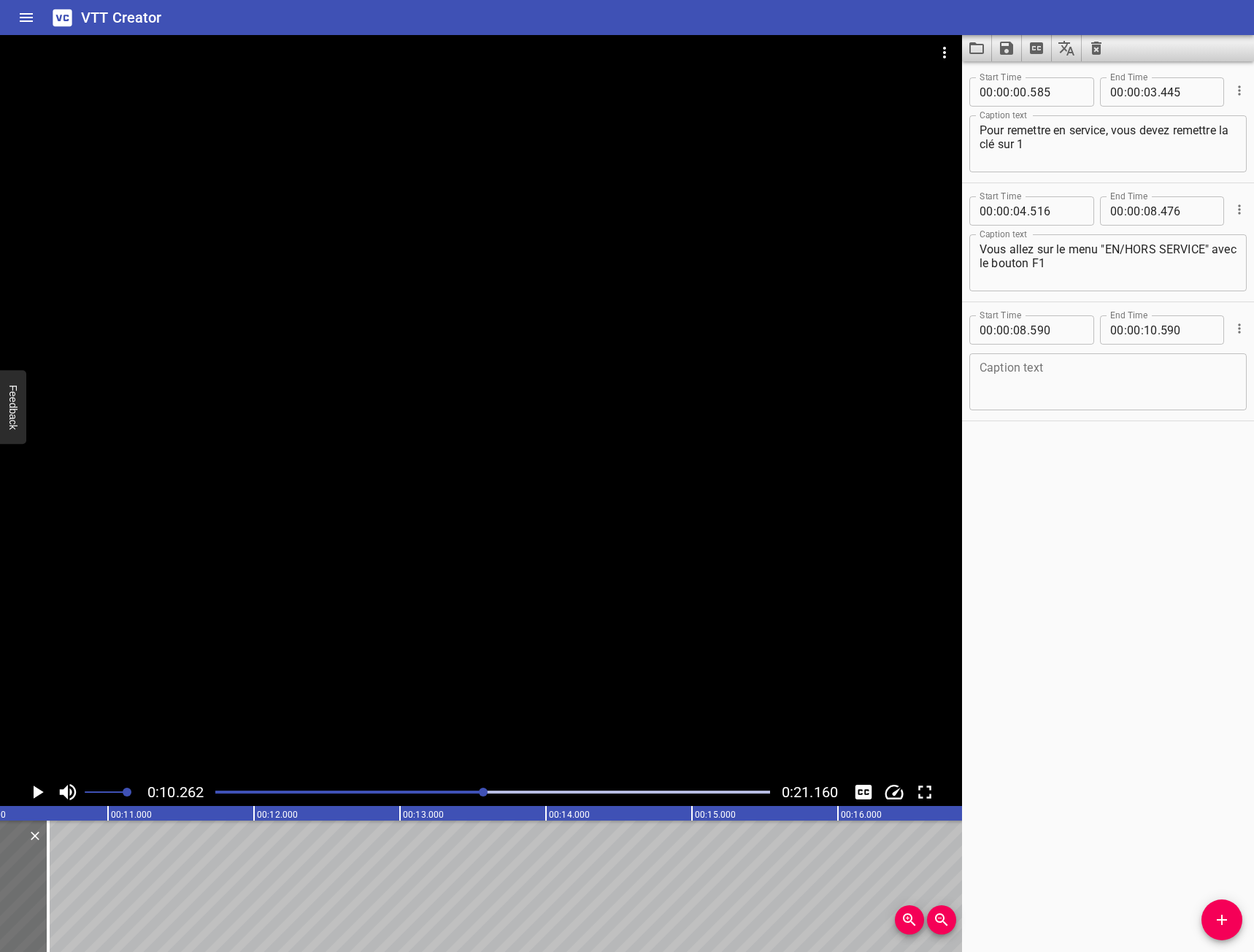
click at [464, 794] on div at bounding box center [492, 792] width 572 height 21
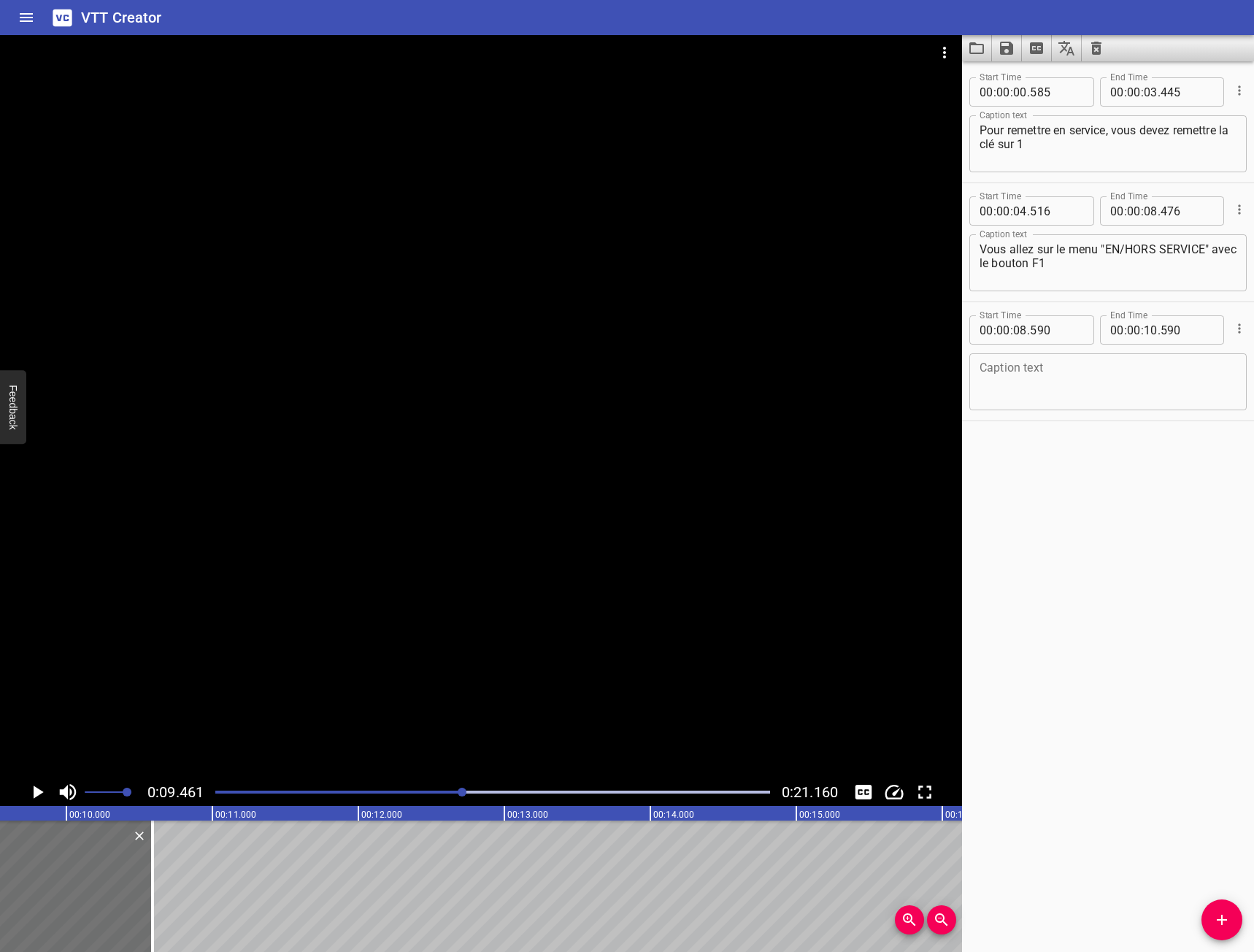
scroll to position [0, 1381]
click at [1133, 368] on textarea at bounding box center [1107, 382] width 257 height 42
type textarea ""INFO"
click at [1113, 274] on textarea "Vous allez sur le menu "EN/HORS SERVICE" avec le bouton F1" at bounding box center [1107, 263] width 257 height 42
type textarea "Vous allez sur le menu "EN/HORS SERVICE" avec le bouton F1,"
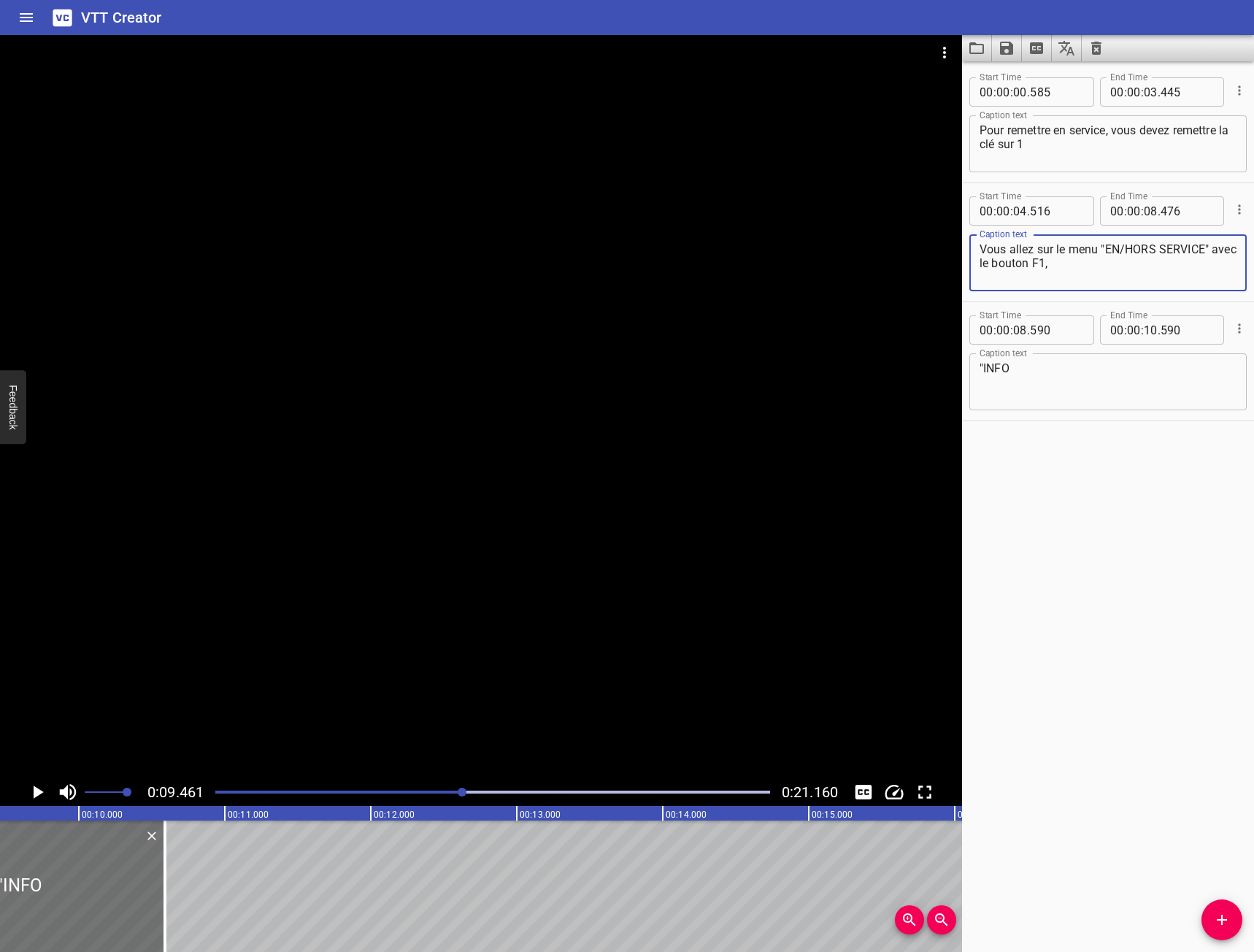
click at [1070, 149] on textarea "Pour remettre en service, vous devez remettre la clé sur 1" at bounding box center [1107, 144] width 257 height 42
type textarea "Pour remettre en service, vous devez remettre la clé sur 1."
click at [1132, 378] on textarea ""INFO" at bounding box center [1107, 382] width 257 height 42
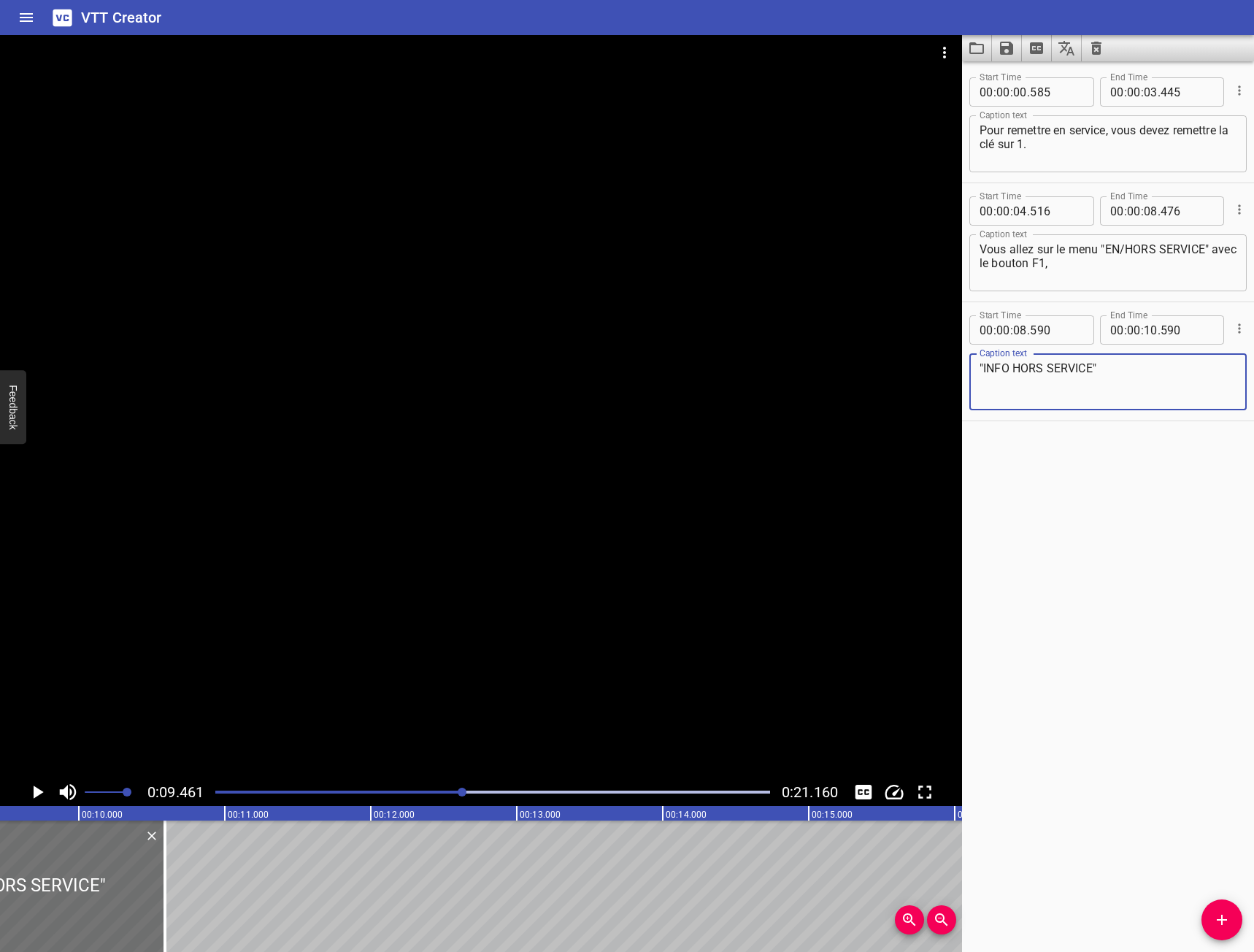
type textarea ""INFO HORS SERVICE""
click at [30, 797] on icon "Play/Pause" at bounding box center [37, 792] width 21 height 21
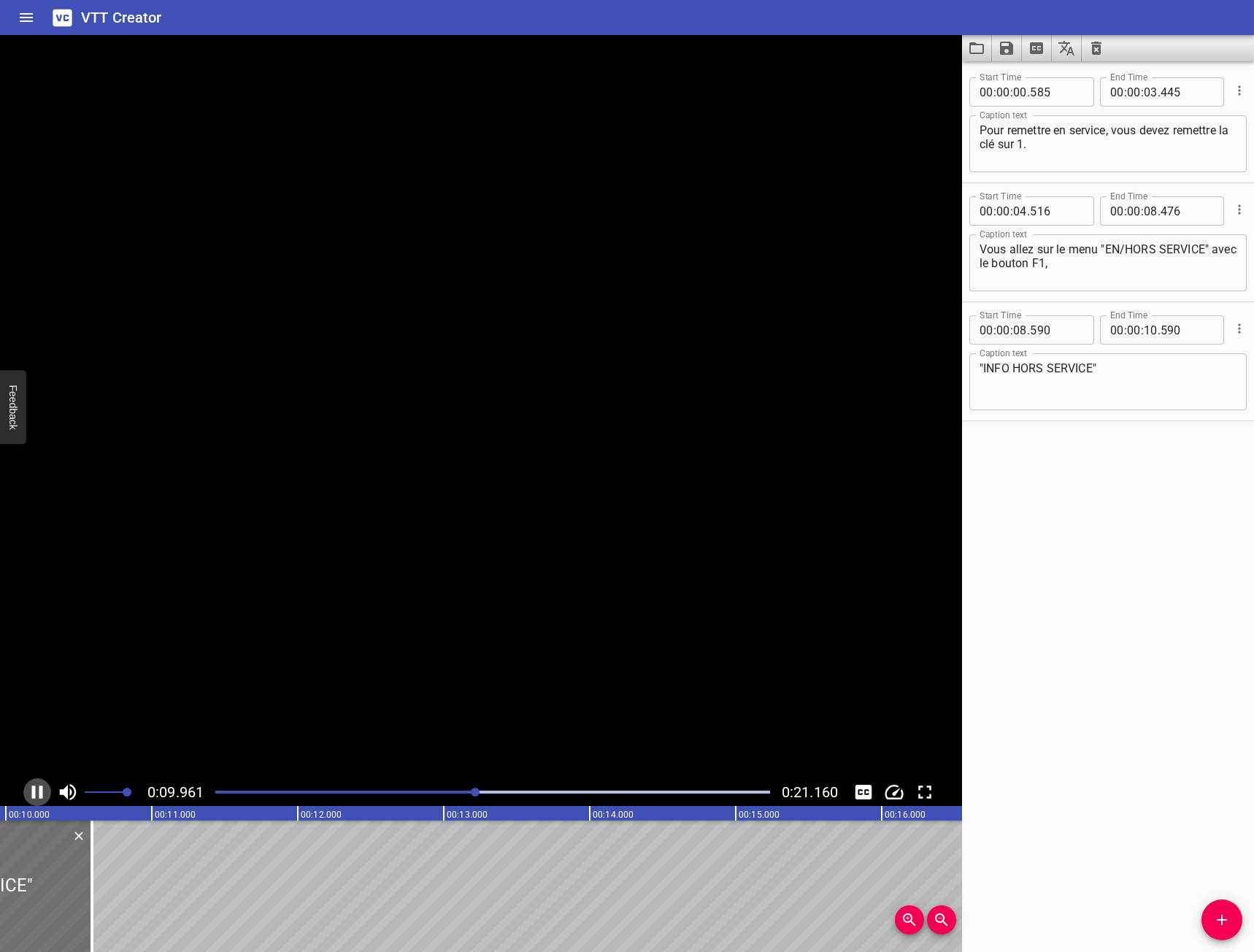
click at [30, 797] on icon "Play/Pause" at bounding box center [37, 792] width 21 height 21
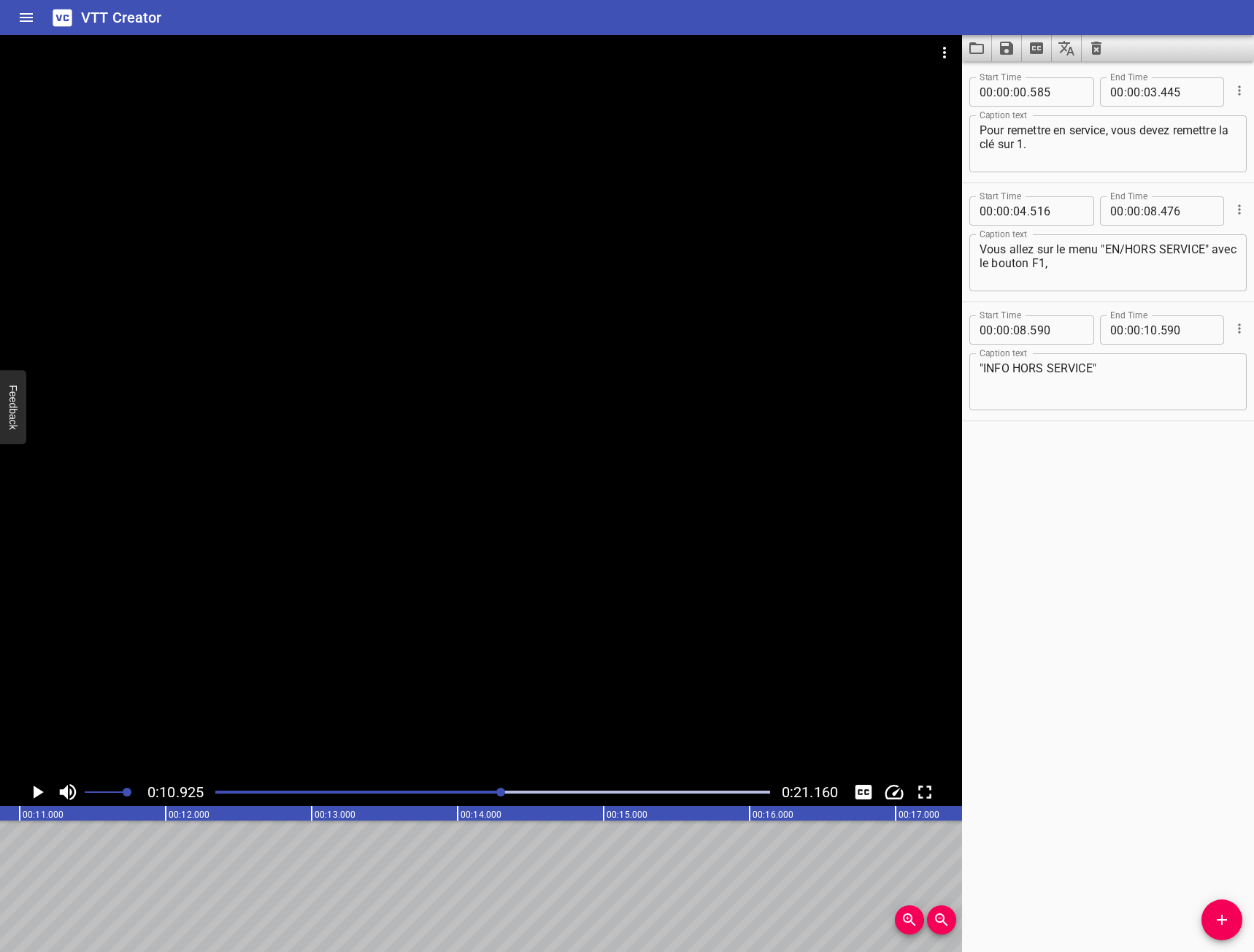
scroll to position [0, 1595]
click at [1219, 922] on icon "Add Cue" at bounding box center [1222, 920] width 18 height 18
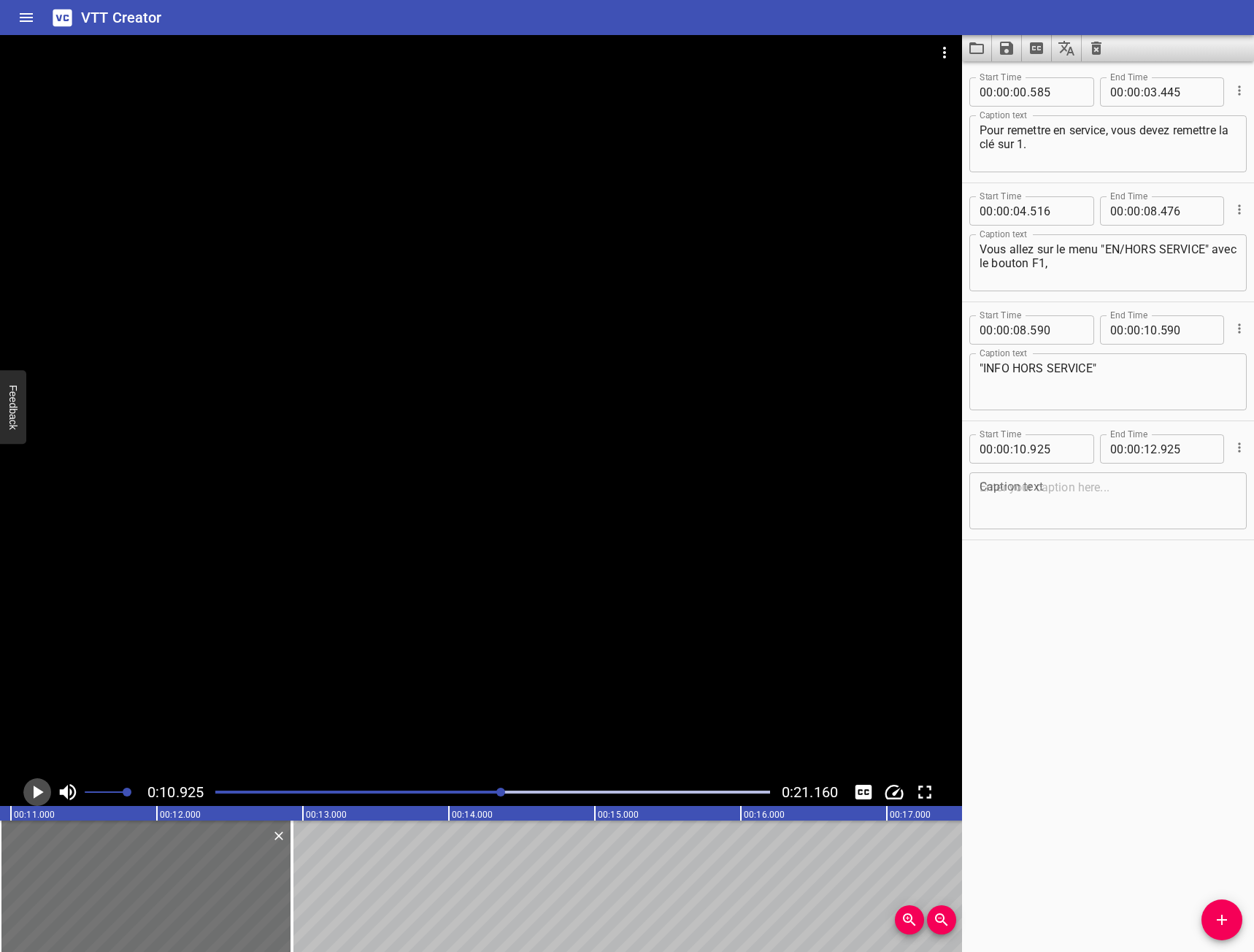
click at [38, 788] on icon "Play/Pause" at bounding box center [37, 792] width 21 height 21
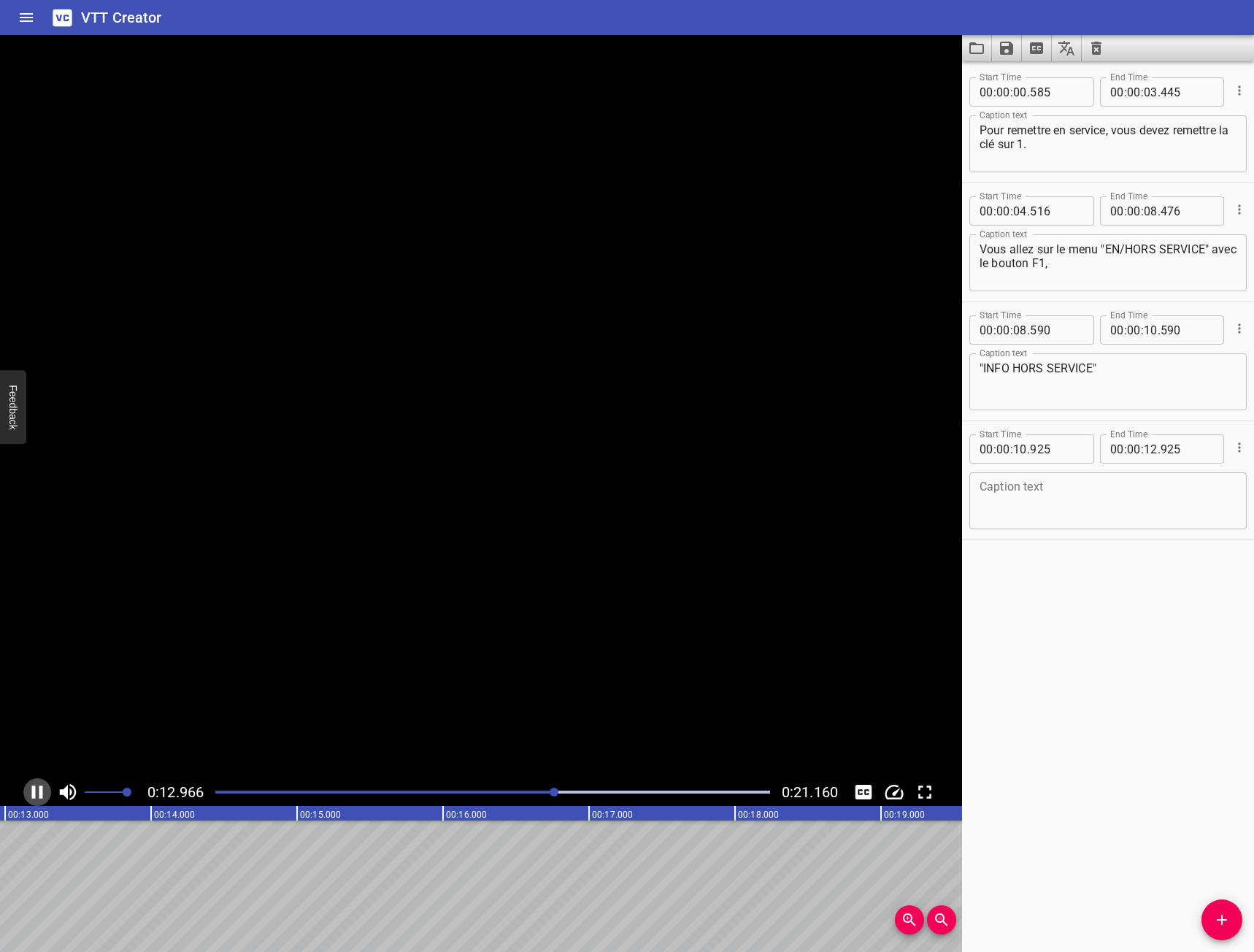
click at [38, 788] on icon "Play/Pause" at bounding box center [37, 792] width 21 height 21
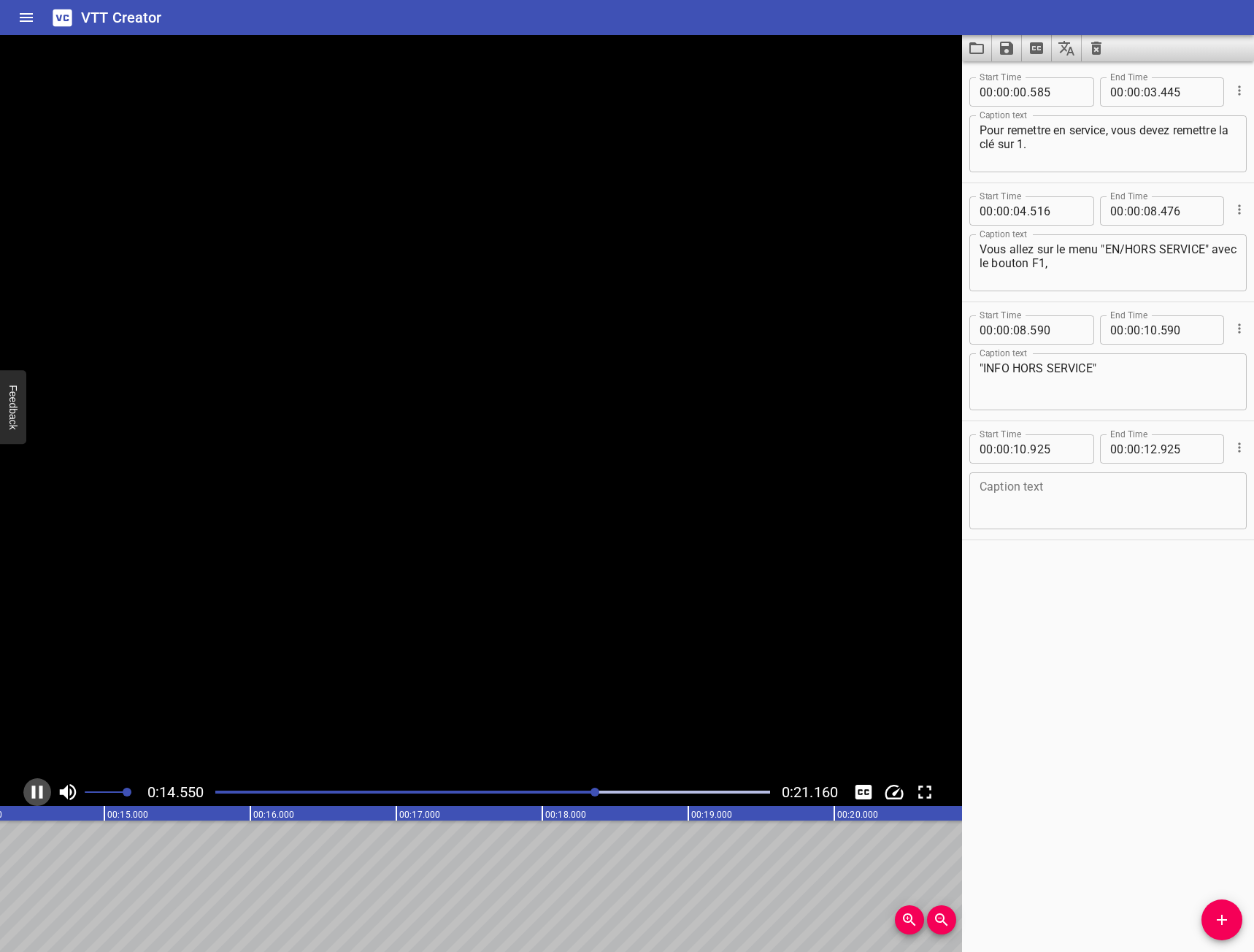
click at [38, 788] on icon "Play/Pause" at bounding box center [37, 792] width 21 height 21
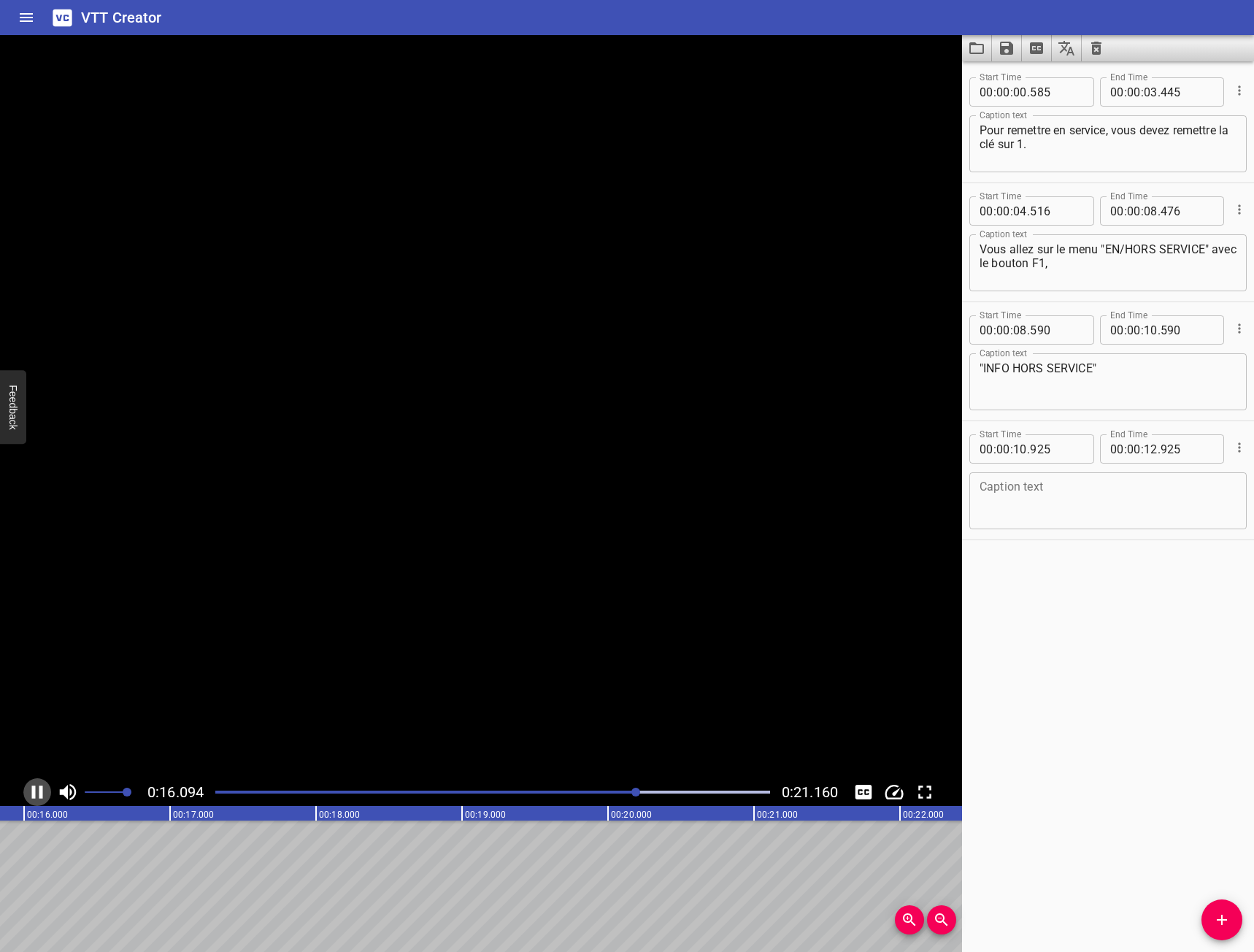
click at [38, 788] on icon "Play/Pause" at bounding box center [37, 792] width 21 height 21
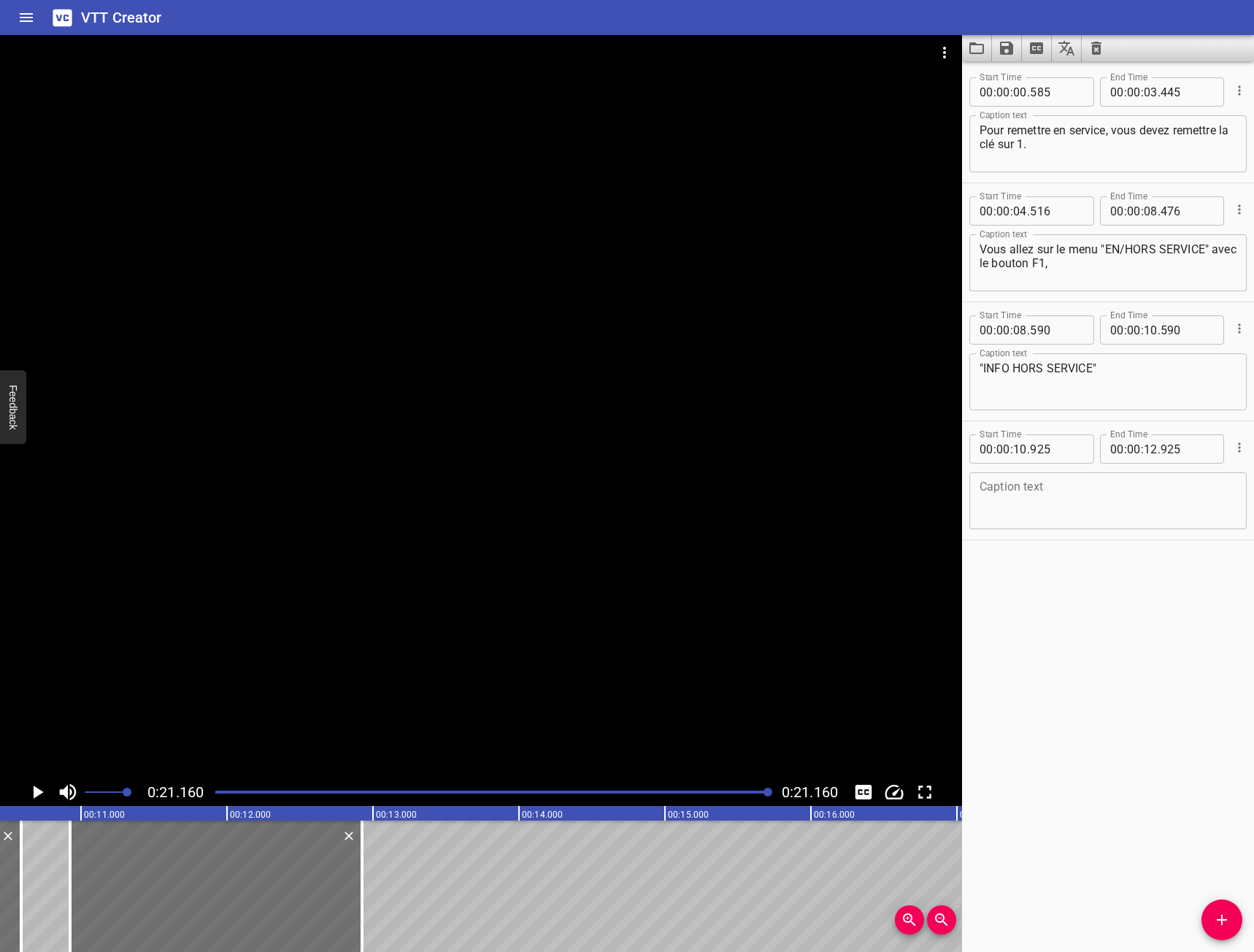
scroll to position [0, 1859]
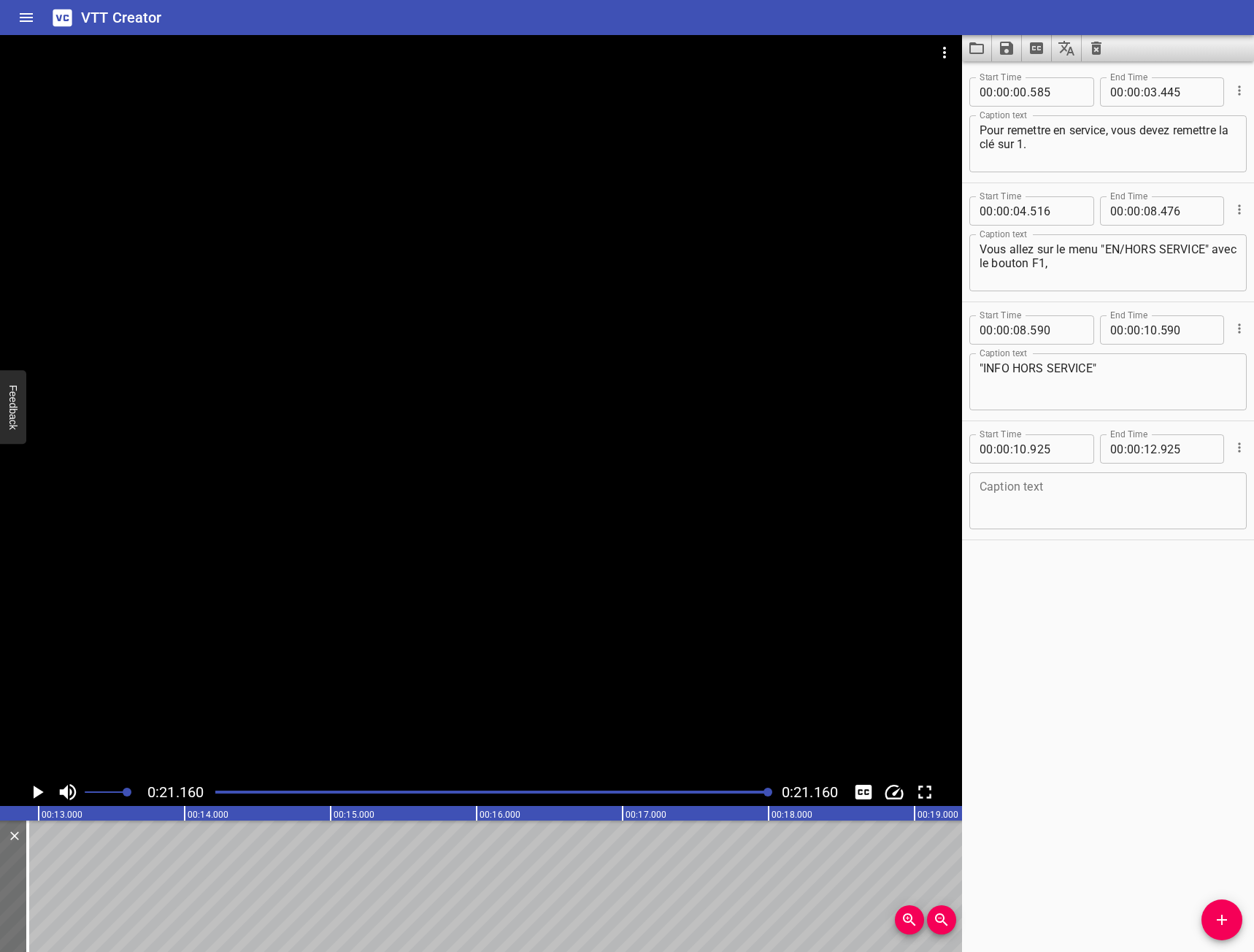
click at [1217, 906] on button "Add Cue" at bounding box center [1222, 920] width 41 height 41
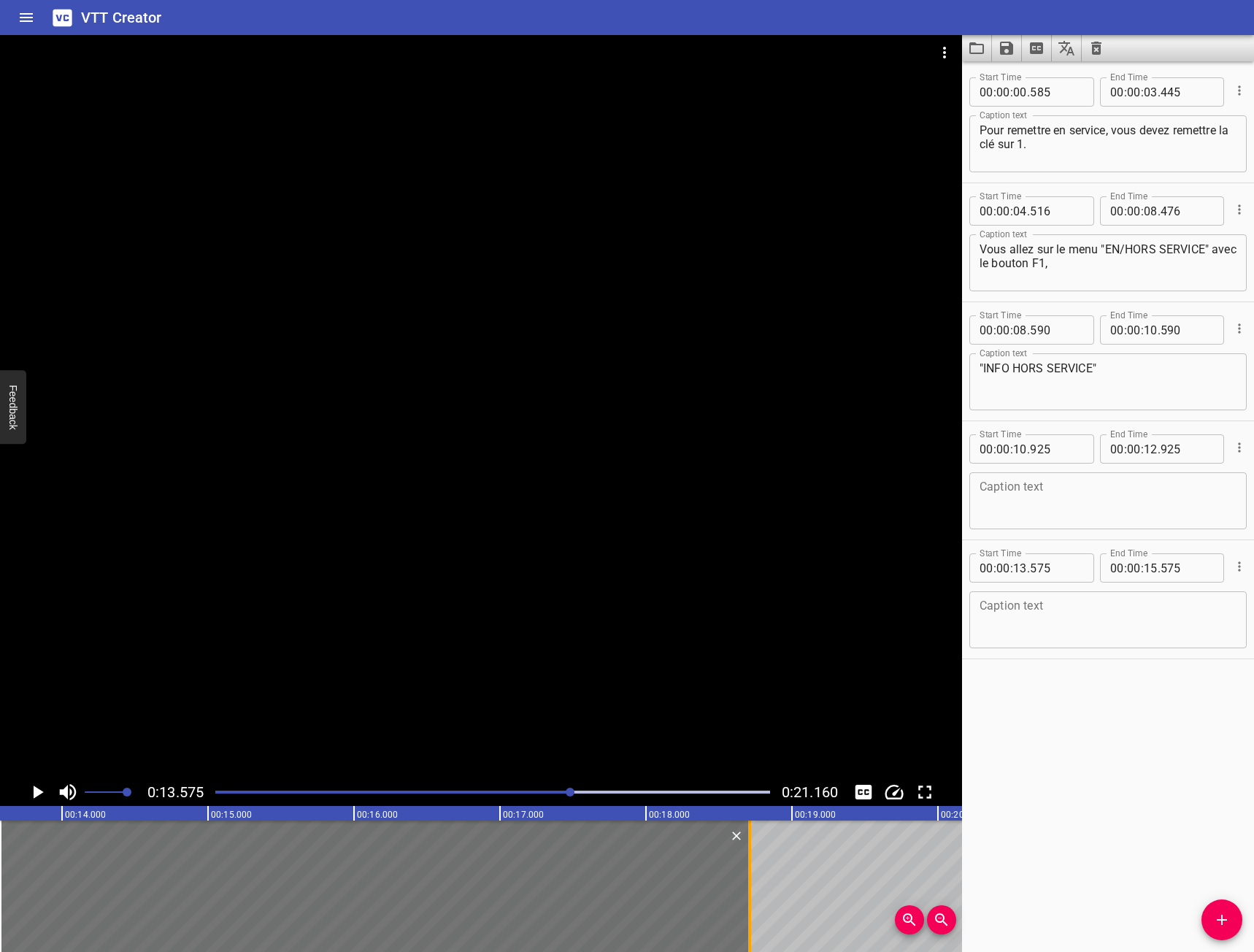
drag, startPoint x: 292, startPoint y: 853, endPoint x: 750, endPoint y: 896, distance: 460.0
click at [750, 896] on div at bounding box center [749, 886] width 3 height 131
type input "18"
type input "710"
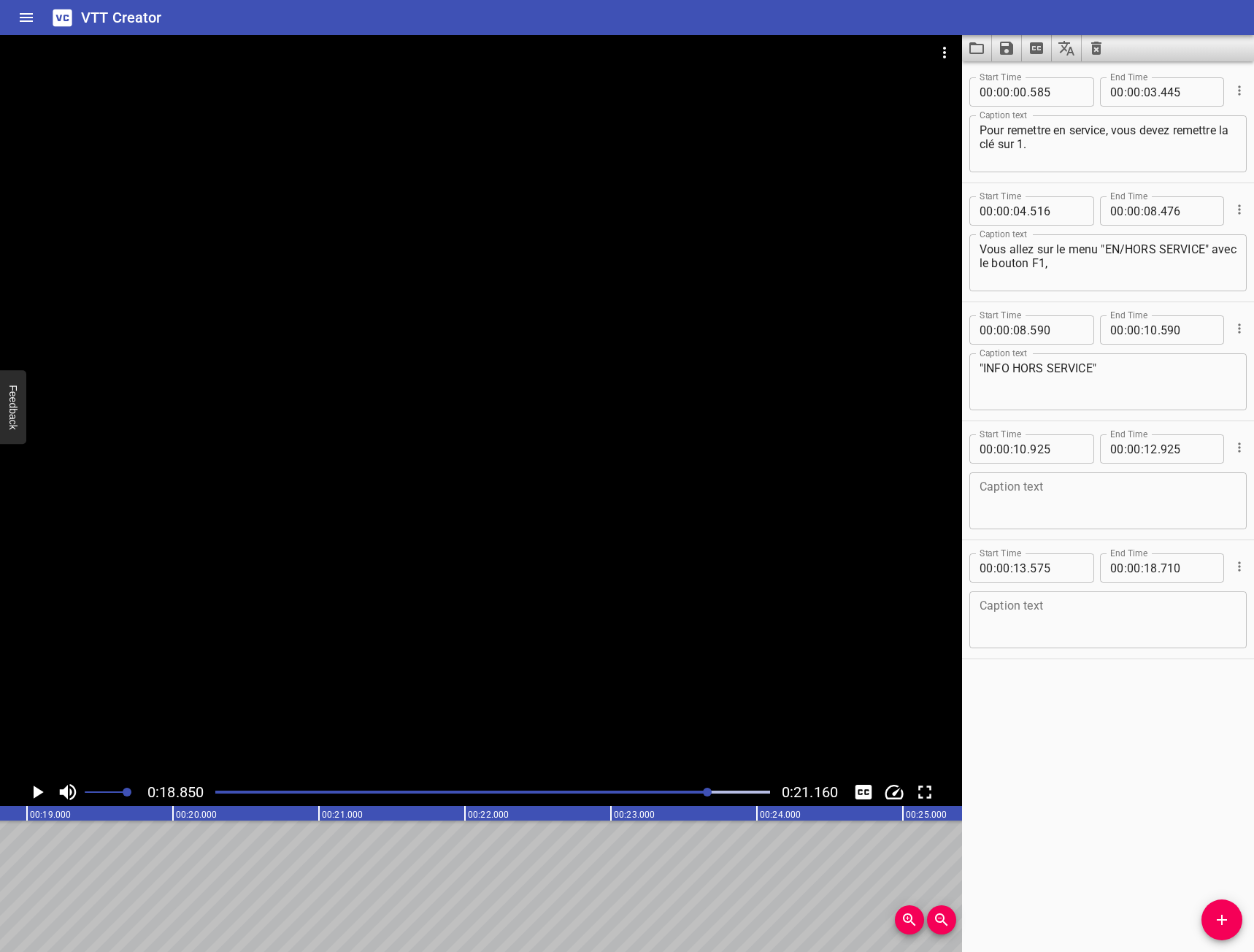
scroll to position [0, 2751]
click at [1213, 912] on icon "Add Cue" at bounding box center [1222, 920] width 18 height 18
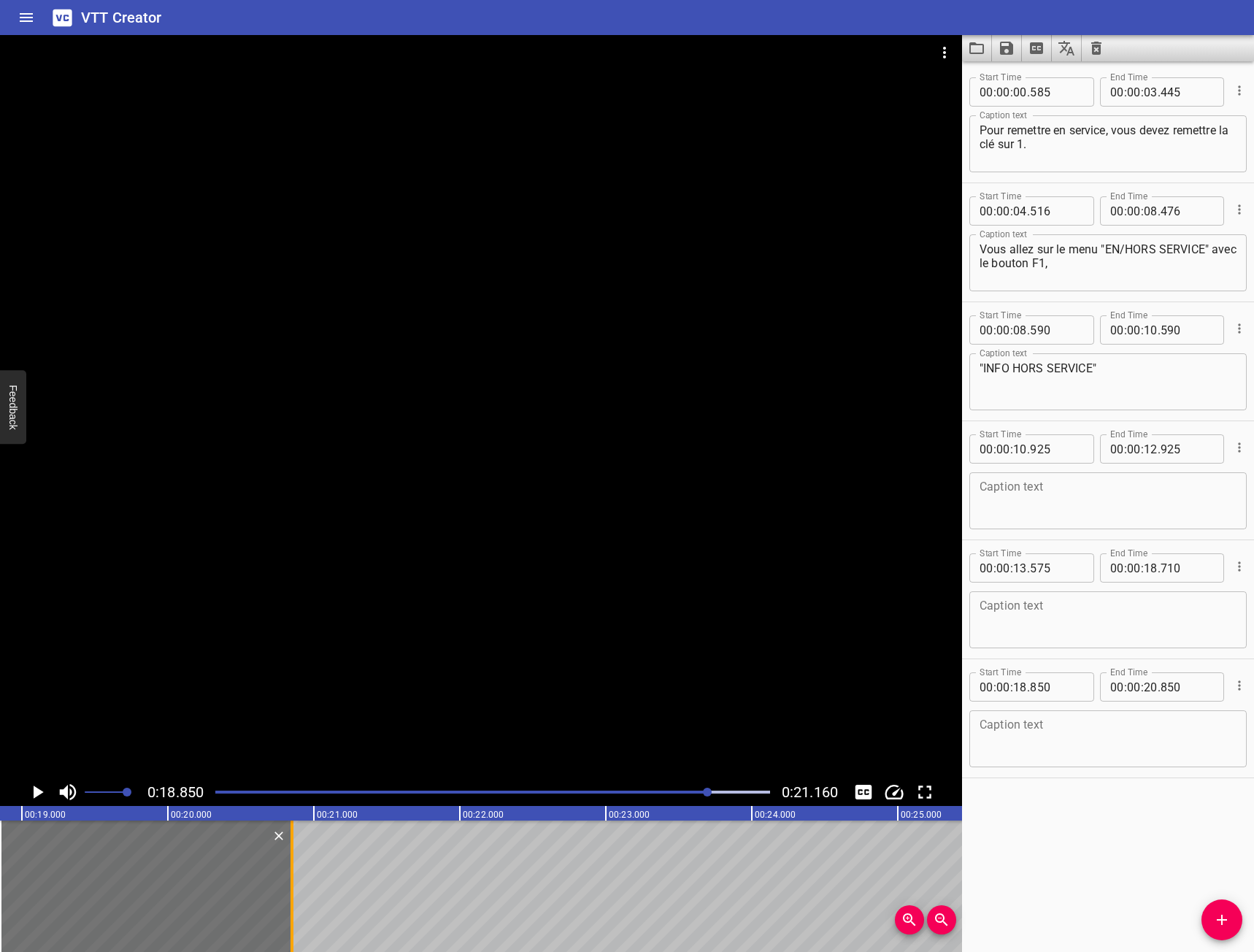
drag, startPoint x: 294, startPoint y: 914, endPoint x: 316, endPoint y: 923, distance: 23.8
click at [299, 923] on div at bounding box center [291, 886] width 14 height 131
type input "995"
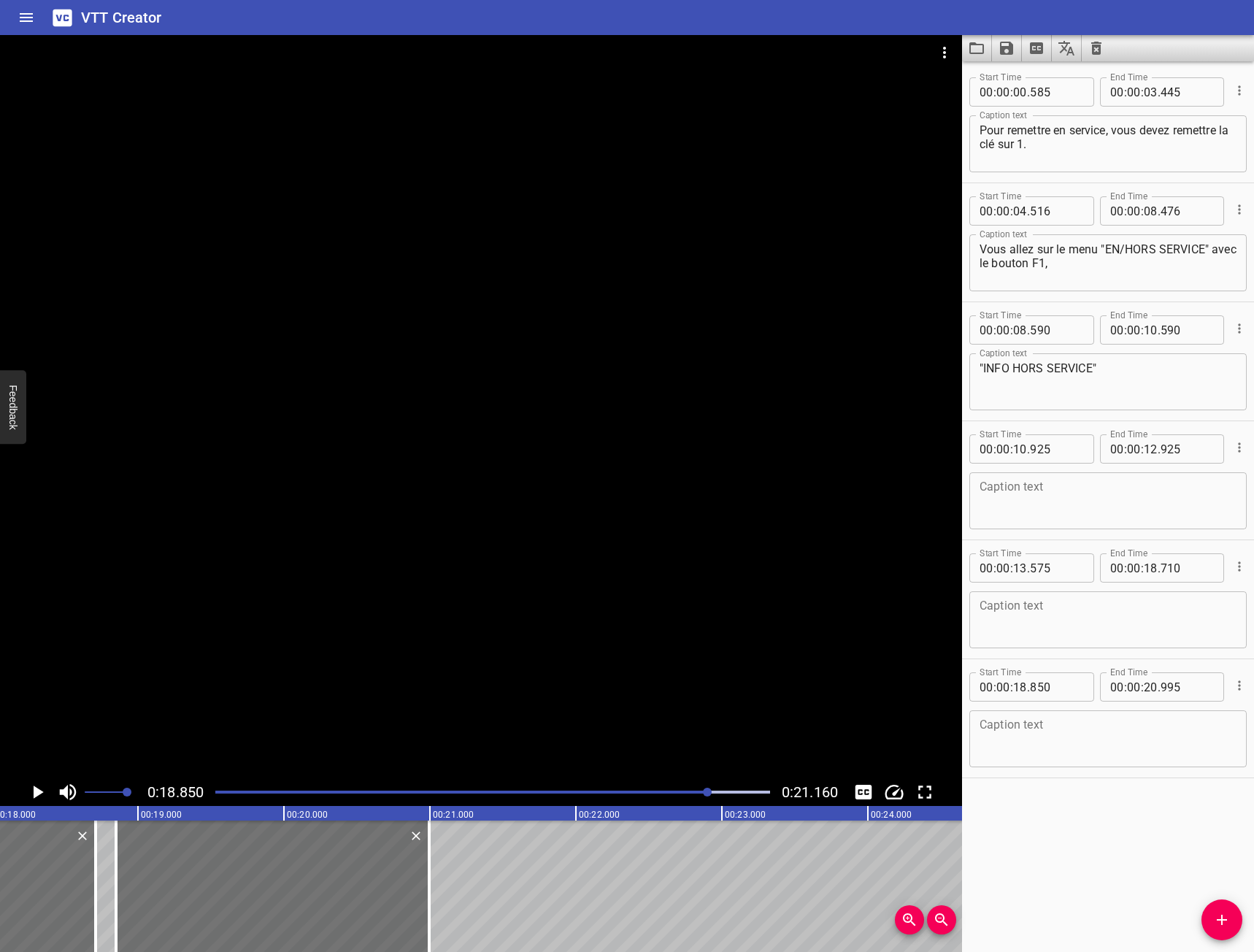
scroll to position [0, 0]
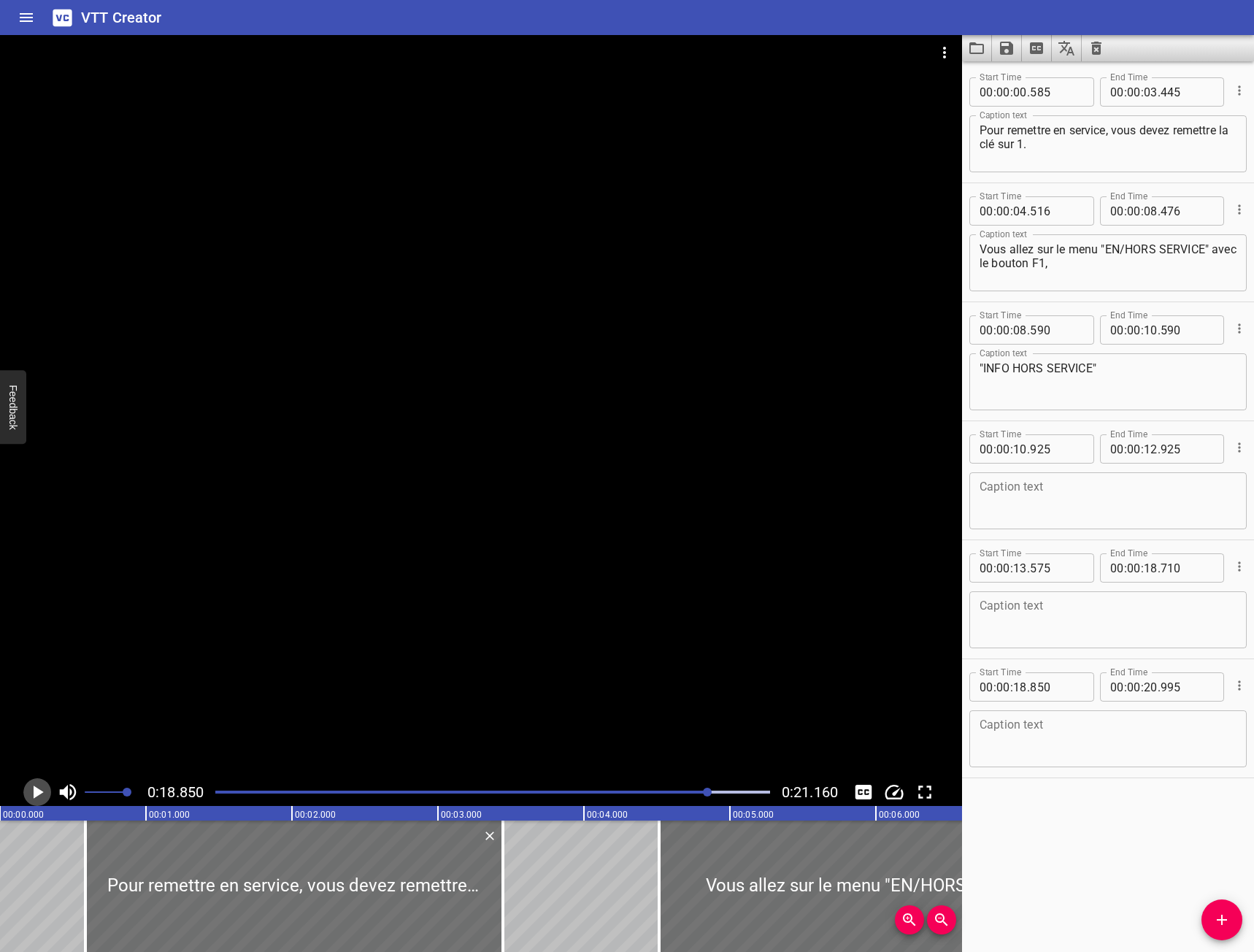
click at [36, 797] on icon "Play/Pause" at bounding box center [37, 792] width 21 height 21
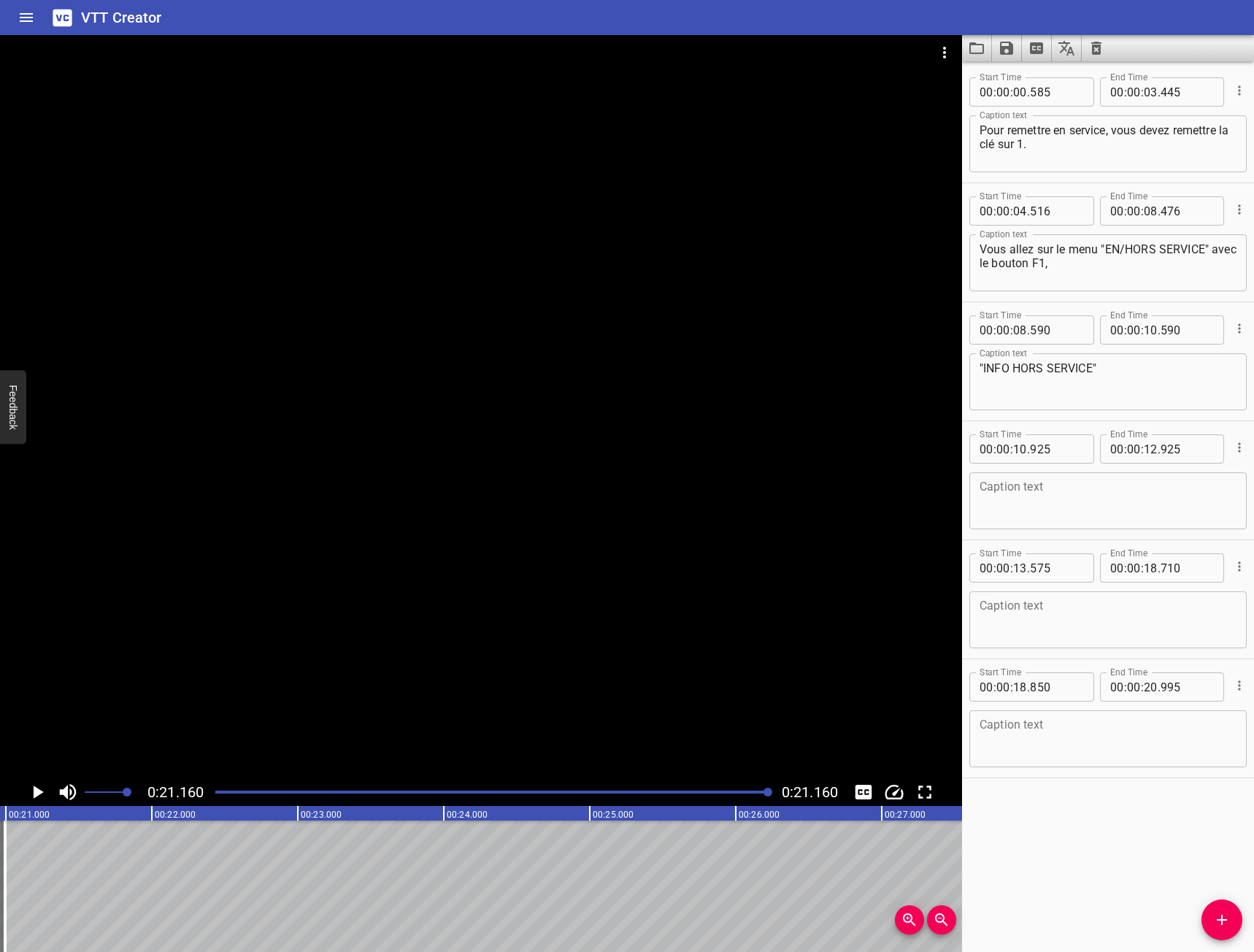
scroll to position [0, 3089]
click at [37, 786] on icon "Play/Pause" at bounding box center [37, 792] width 21 height 21
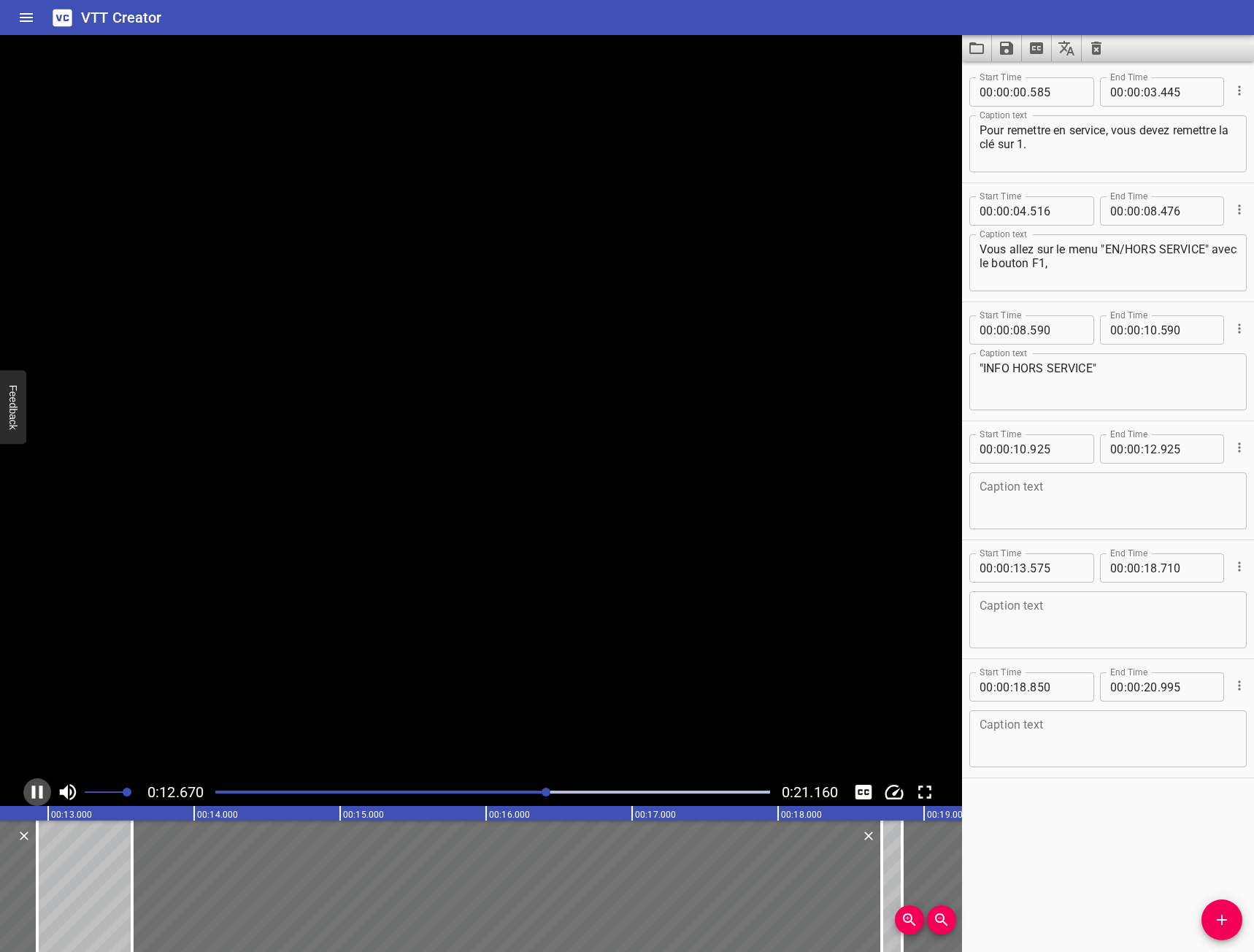
click at [37, 786] on icon "Play/Pause" at bounding box center [37, 792] width 21 height 21
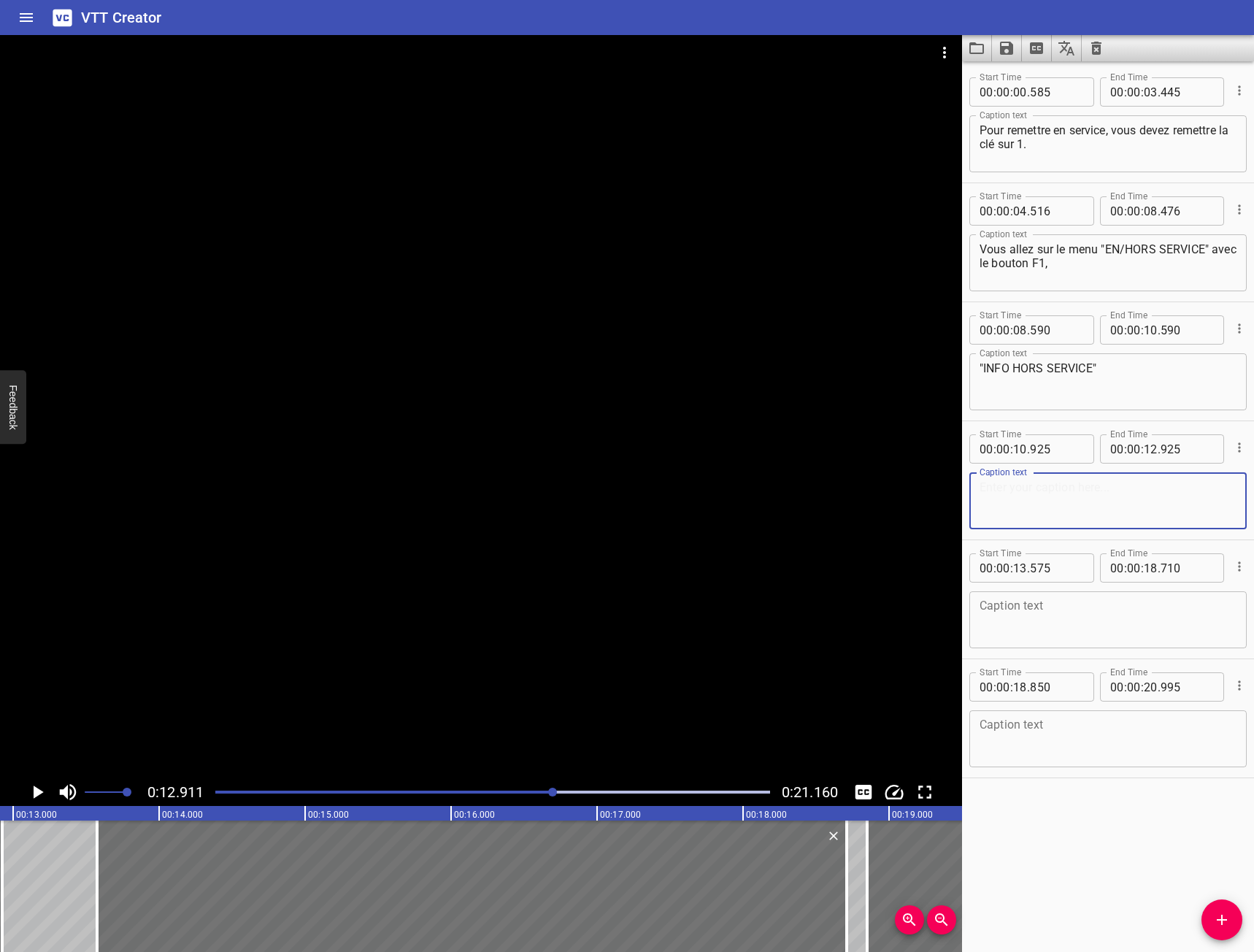
click at [1096, 483] on textarea at bounding box center [1107, 501] width 257 height 42
type textarea "Vous retouvez le détecteur que nous avons"
click at [41, 777] on div at bounding box center [481, 406] width 962 height 743
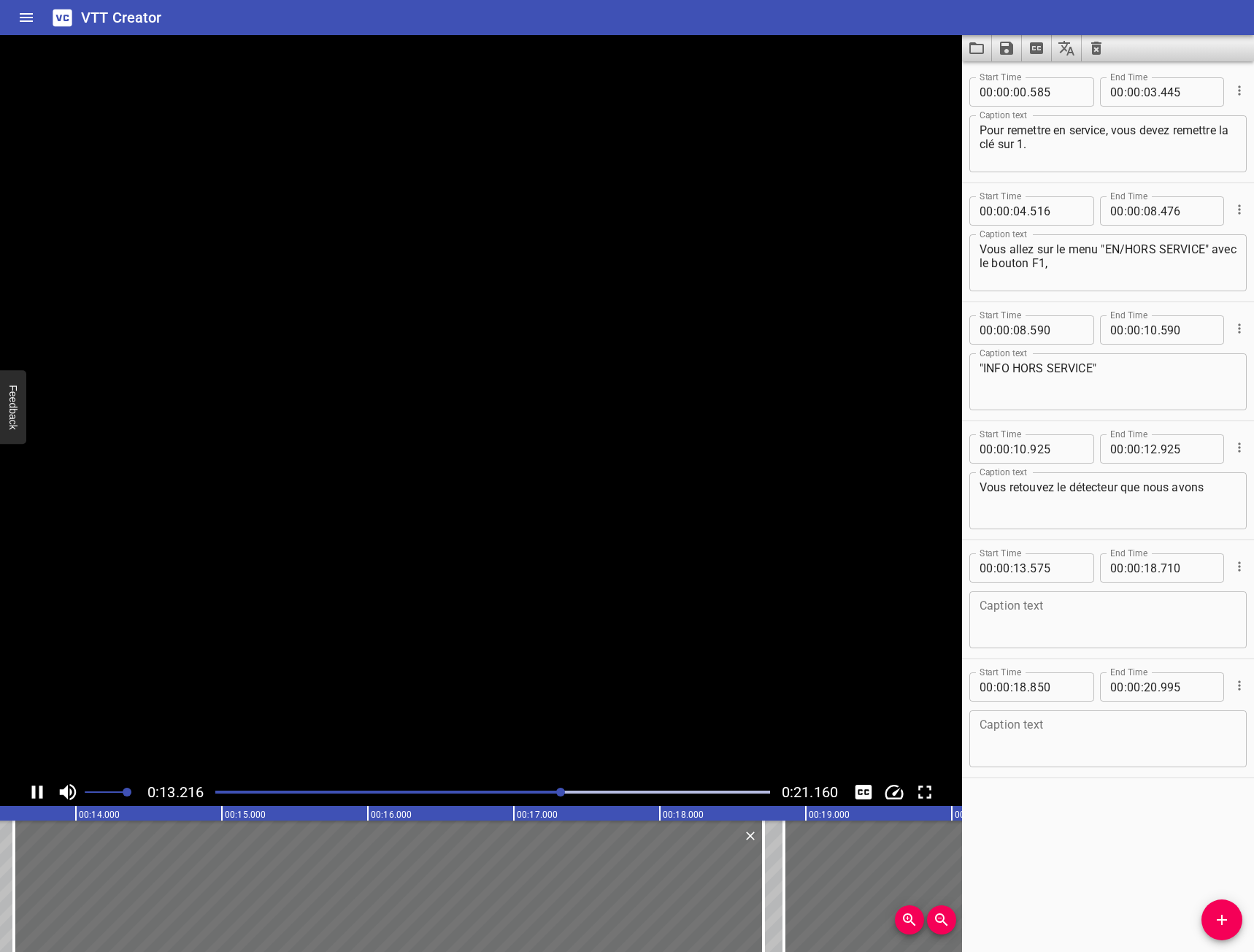
click at [41, 777] on video at bounding box center [481, 406] width 962 height 743
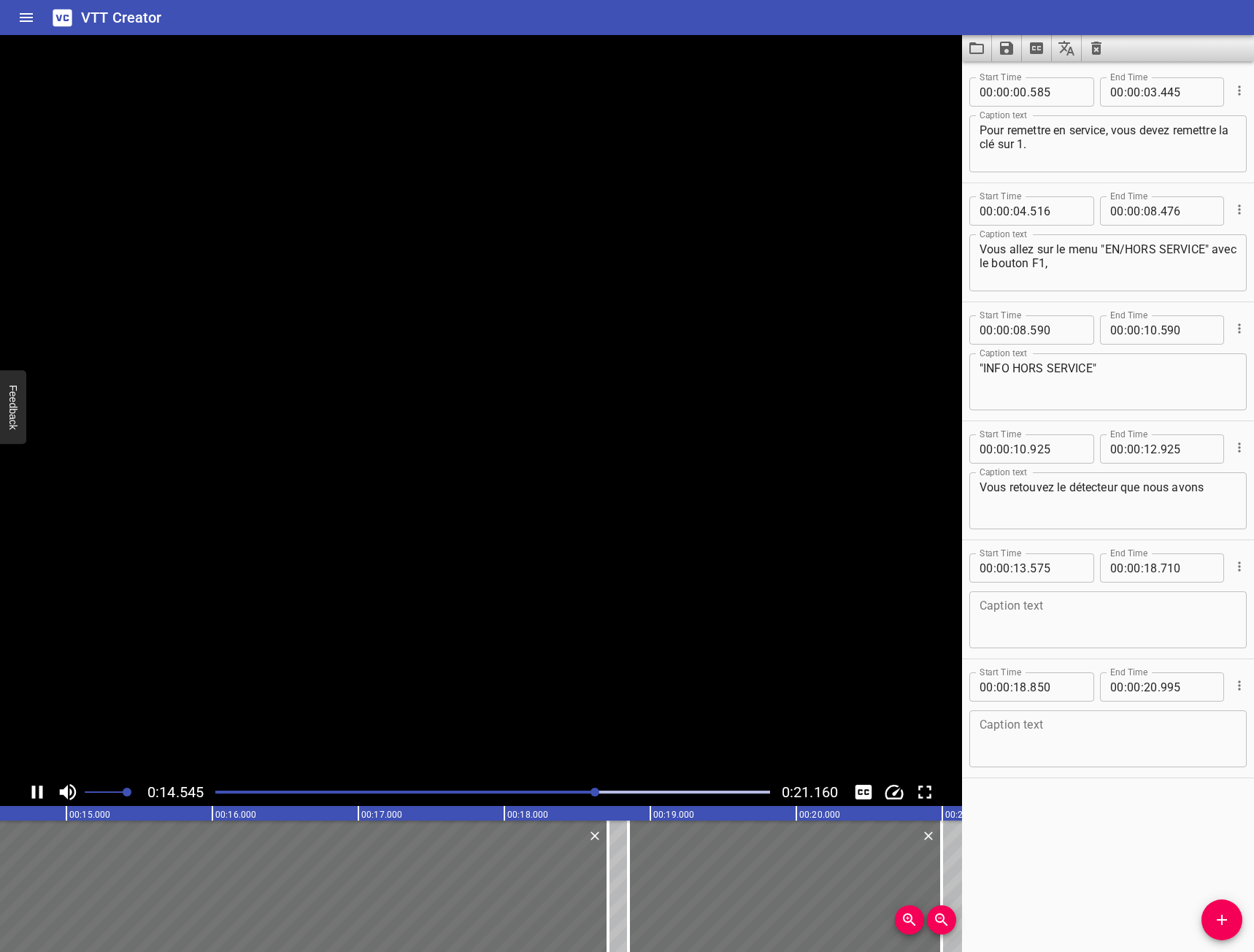
click at [41, 777] on video at bounding box center [481, 406] width 962 height 743
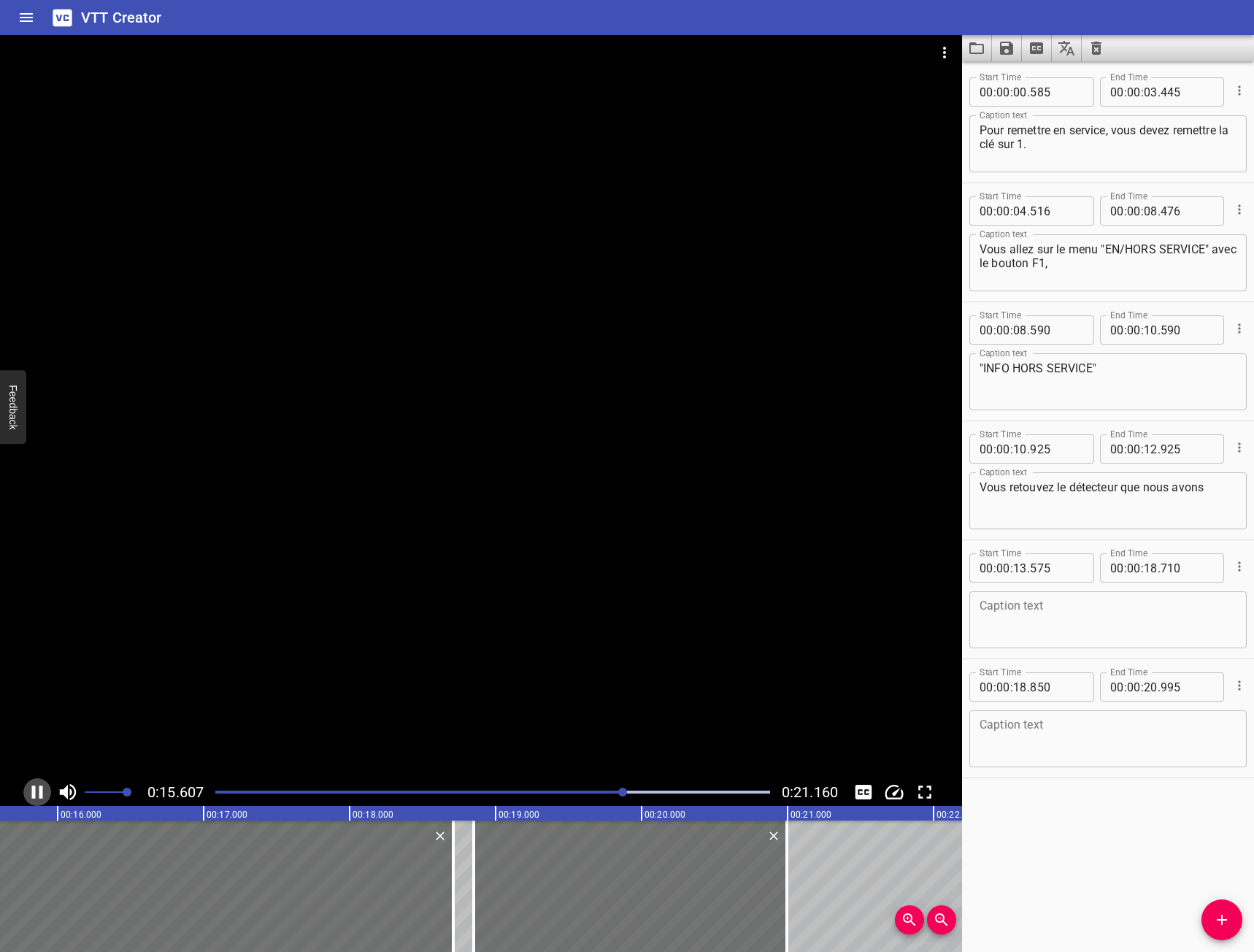
click at [34, 780] on button "Play/Pause" at bounding box center [37, 791] width 28 height 28
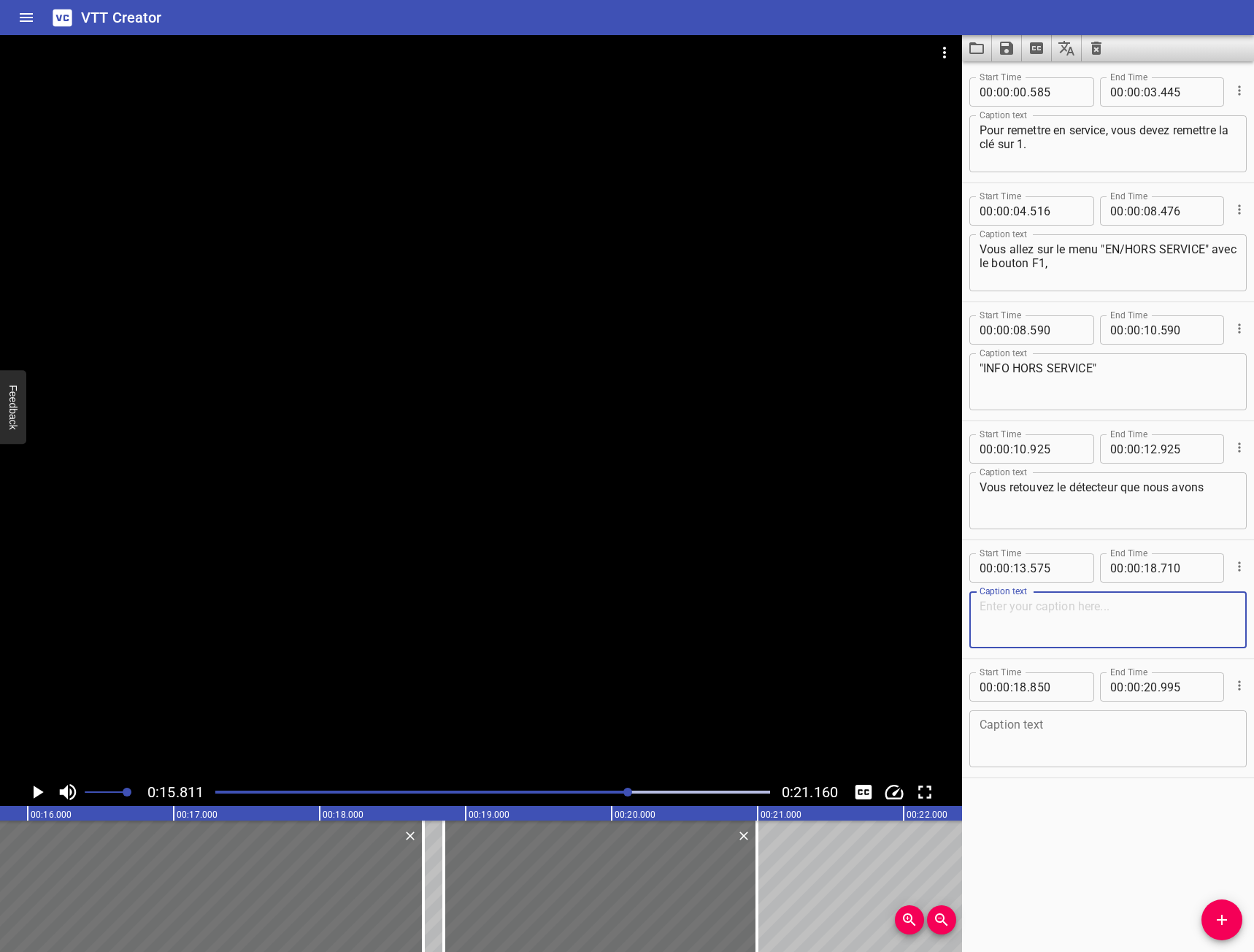
click at [1066, 627] on textarea at bounding box center [1107, 619] width 257 height 42
click at [31, 801] on icon "Play/Pause" at bounding box center [37, 792] width 21 height 21
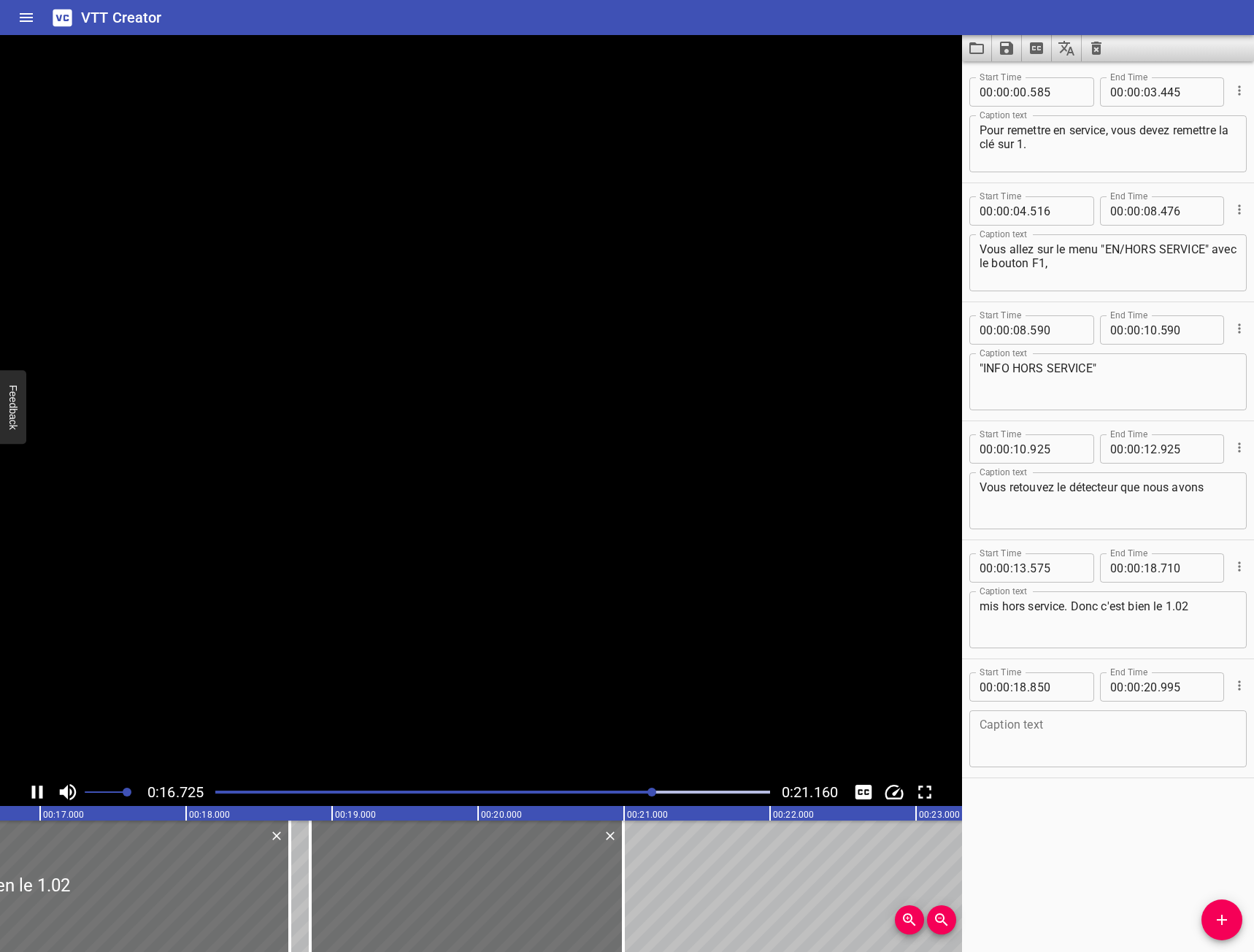
click at [31, 801] on icon "Play/Pause" at bounding box center [37, 792] width 21 height 21
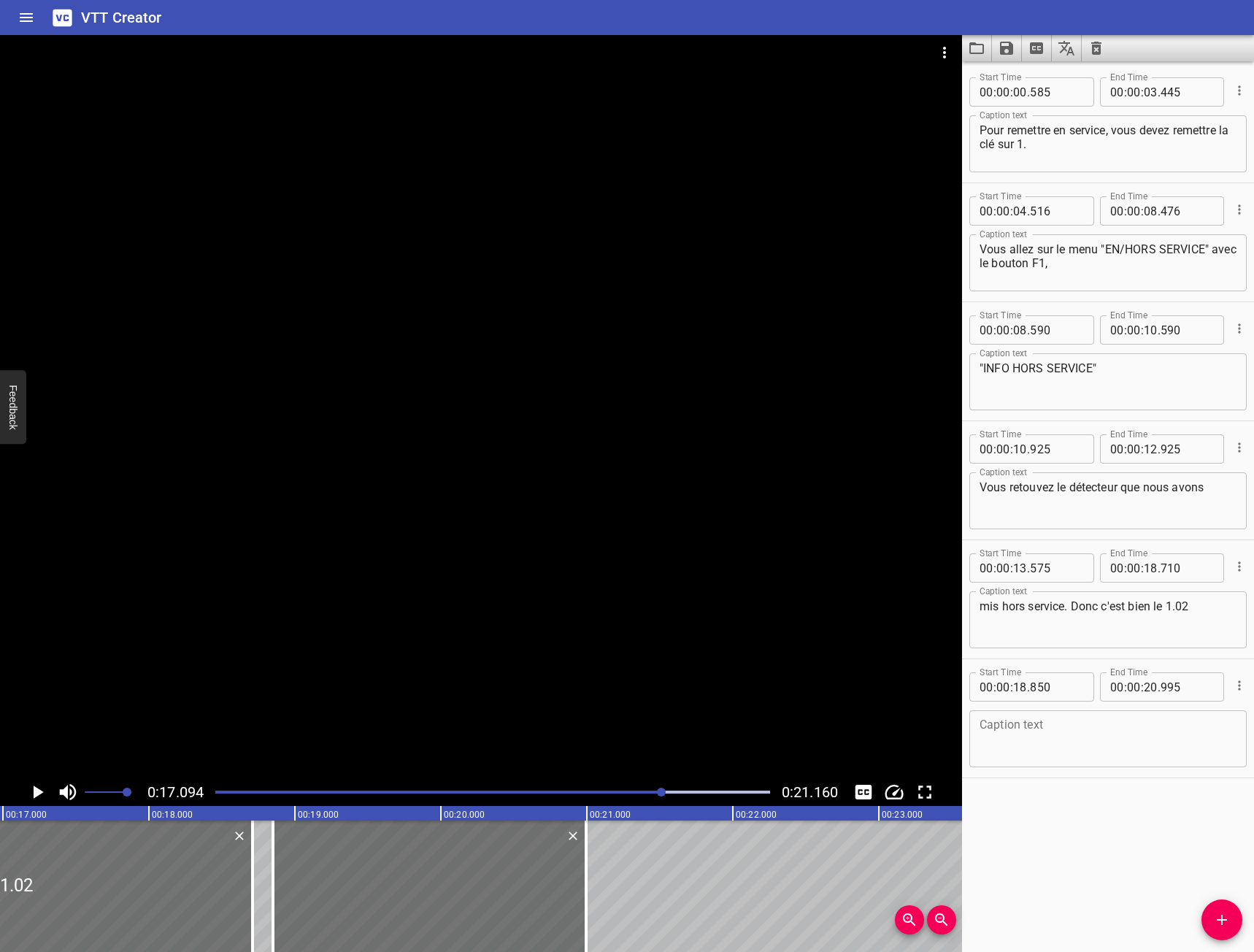
scroll to position [0, 2495]
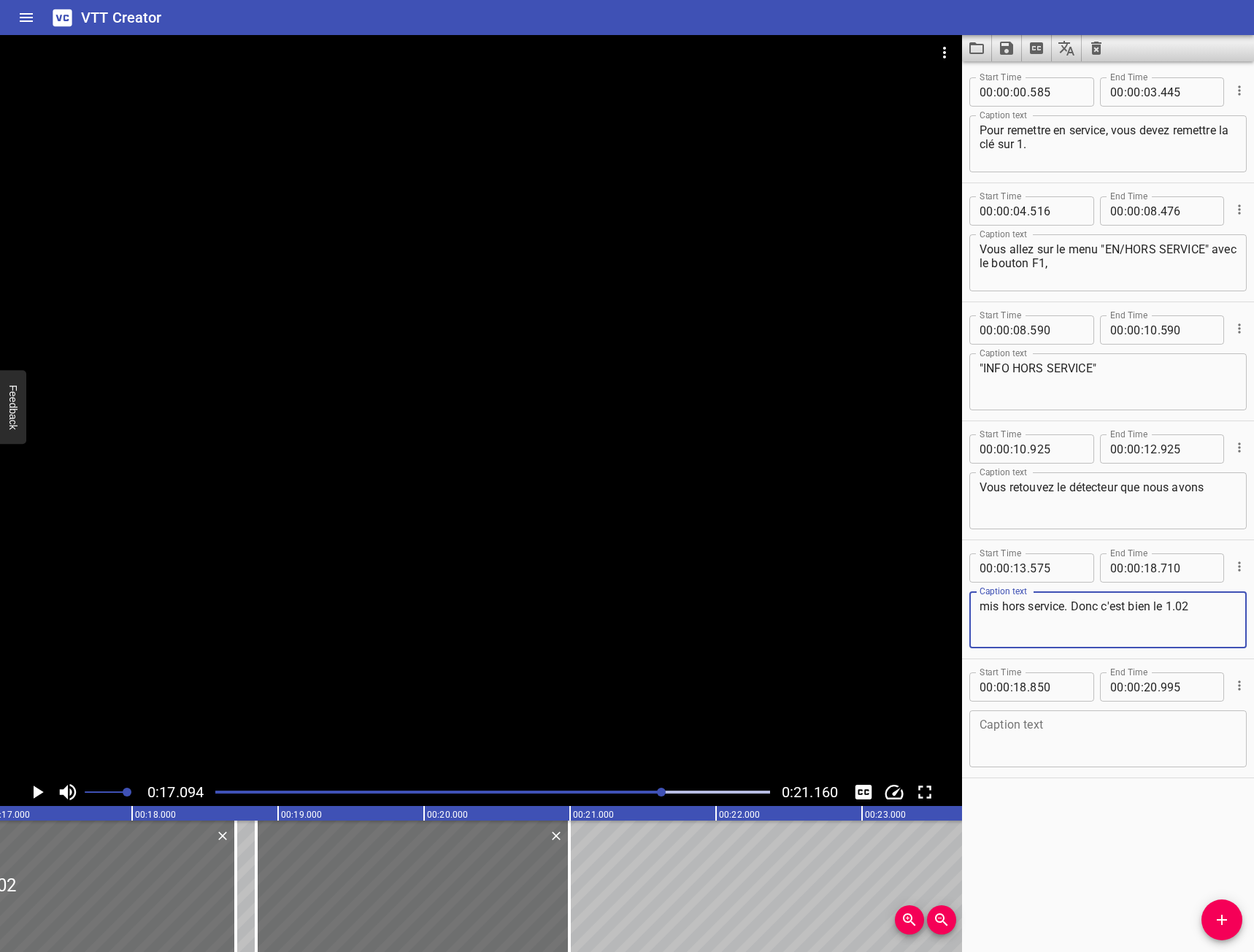
click at [1208, 617] on textarea "mis hors service. Donc c'est bien le 1.02" at bounding box center [1107, 619] width 257 height 42
click at [38, 789] on icon "Play/Pause" at bounding box center [38, 792] width 10 height 13
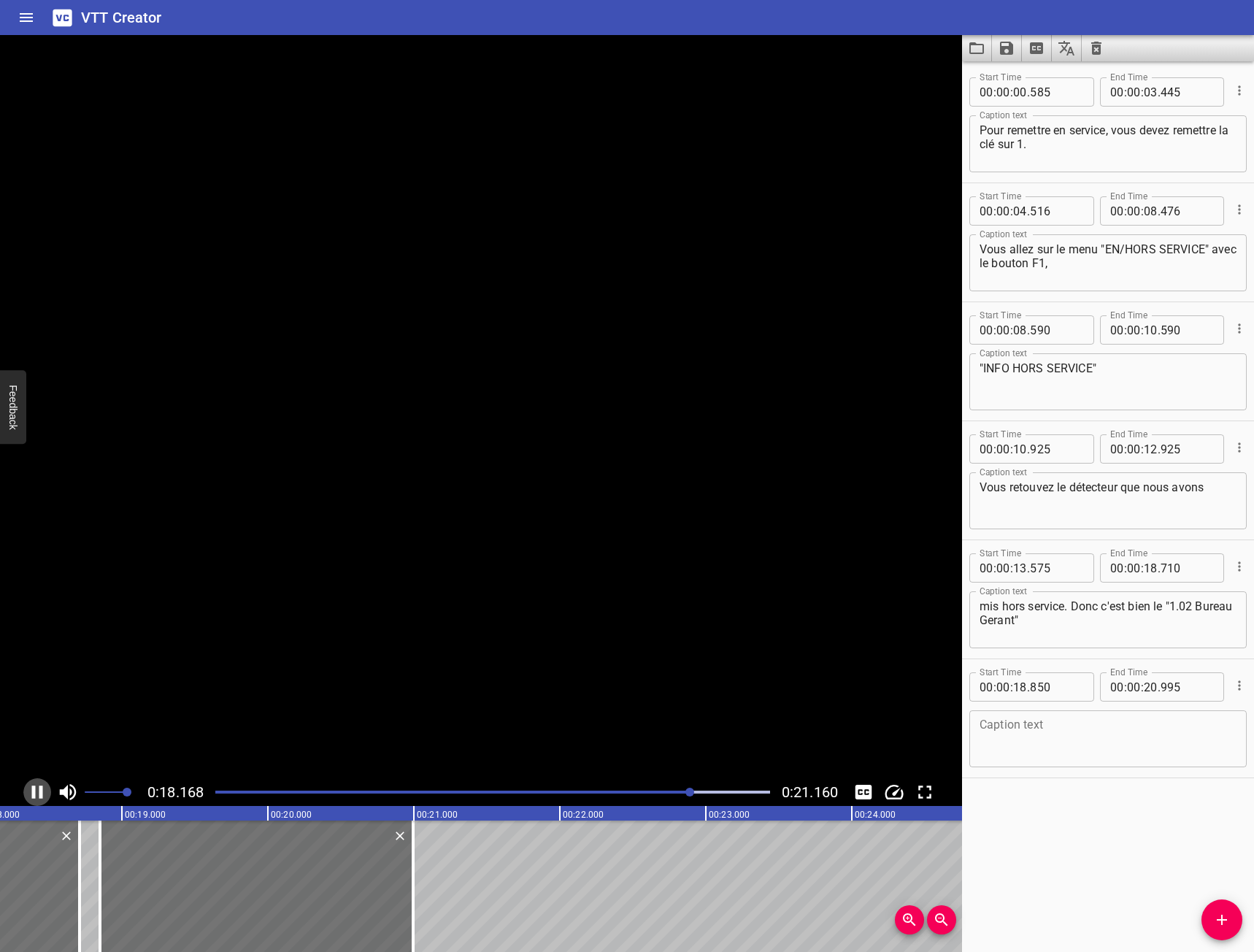
click at [38, 789] on icon "Play/Pause" at bounding box center [37, 792] width 21 height 21
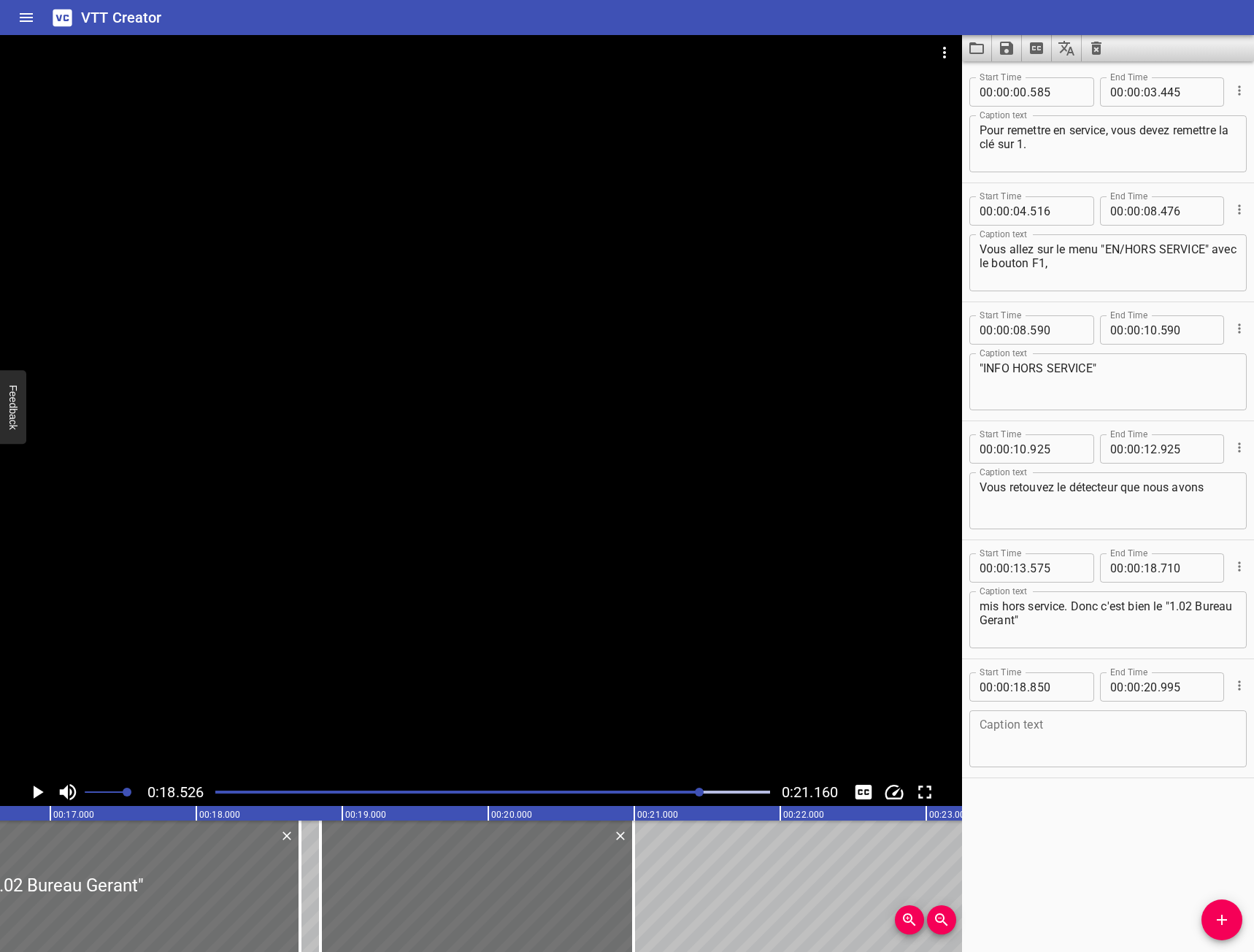
scroll to position [0, 2308]
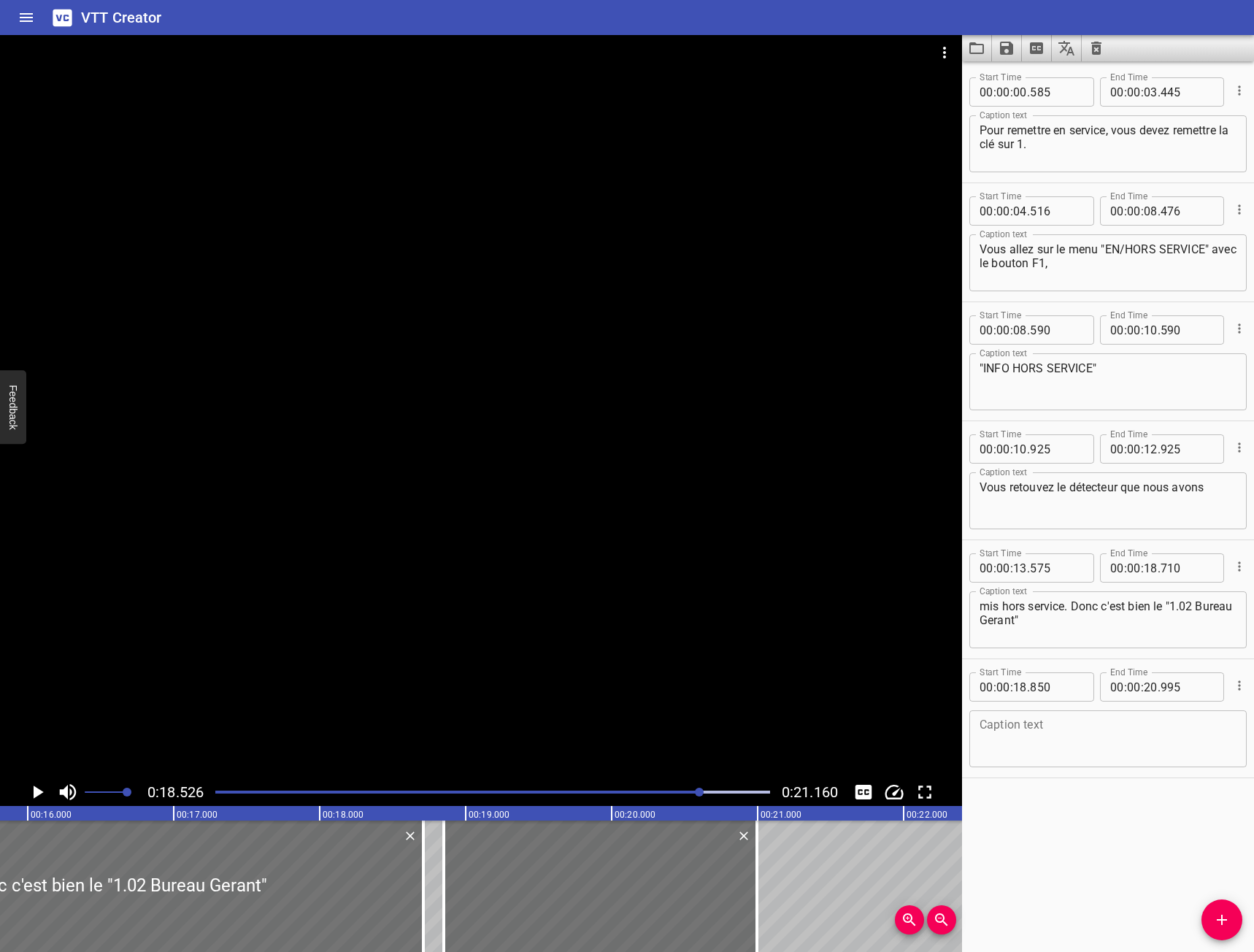
click at [37, 788] on icon "Play/Pause" at bounding box center [38, 792] width 10 height 13
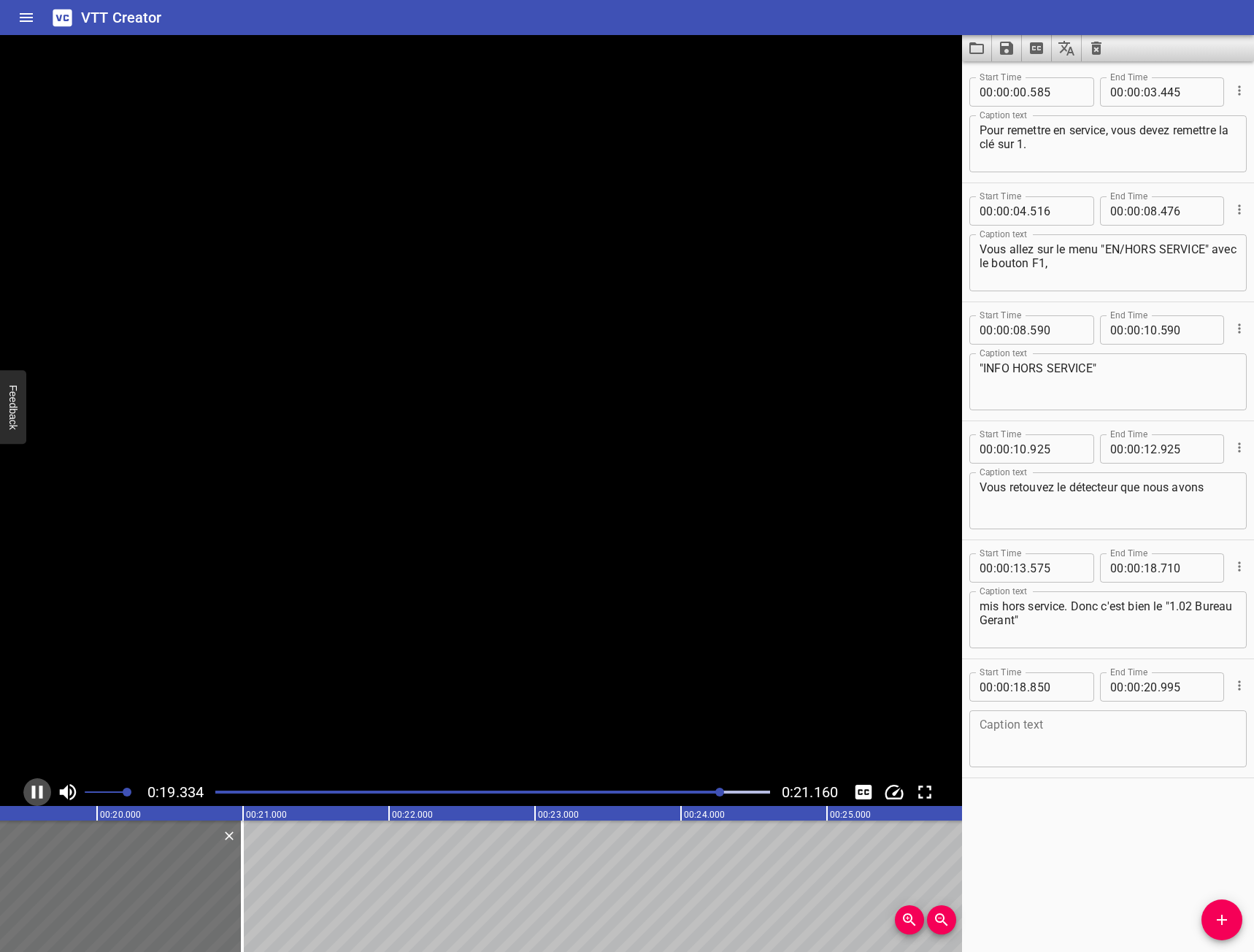
click at [37, 788] on icon "Play/Pause" at bounding box center [37, 792] width 21 height 21
click at [37, 788] on icon "Play/Pause" at bounding box center [38, 792] width 10 height 13
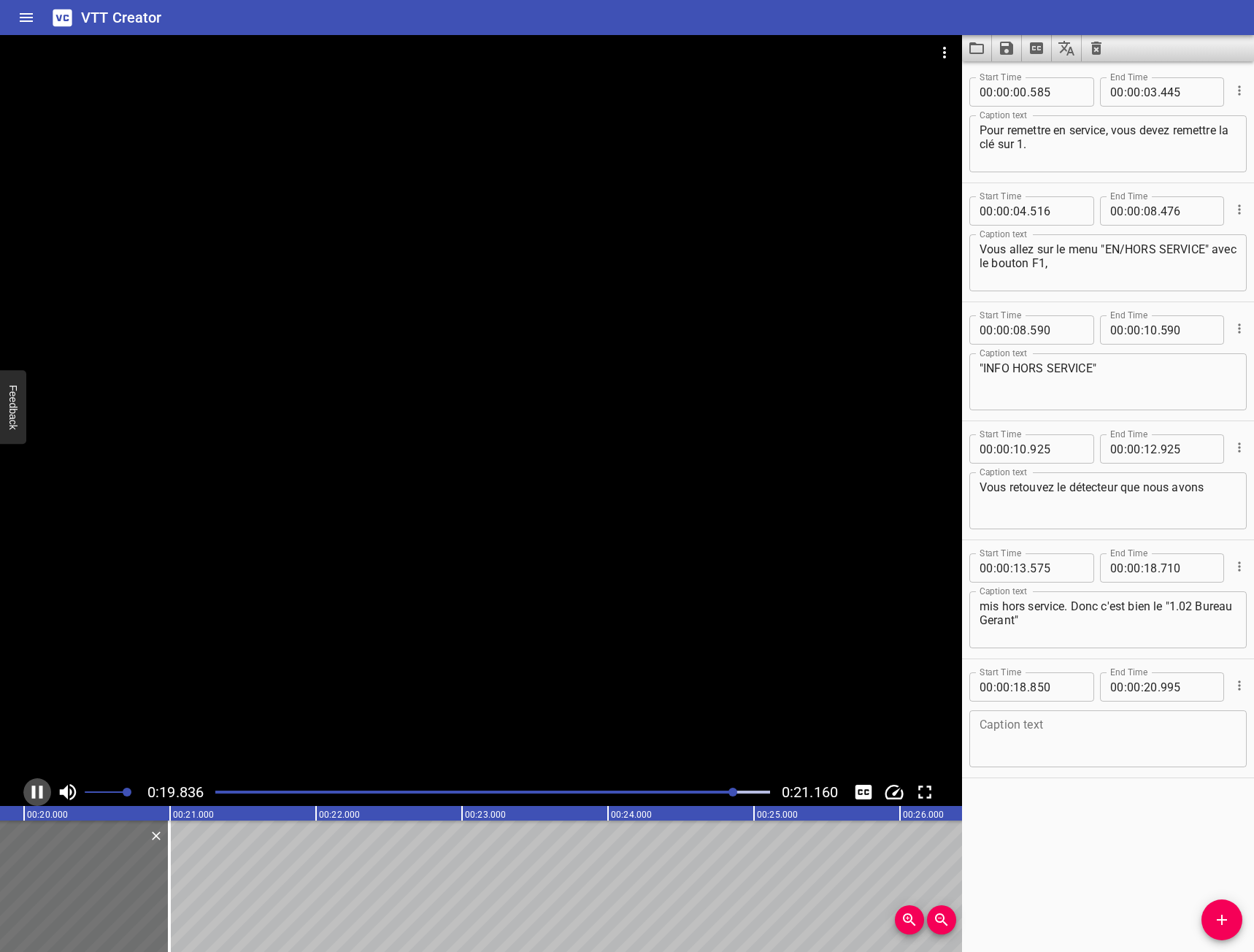
click at [37, 790] on icon "Play/Pause" at bounding box center [37, 792] width 21 height 21
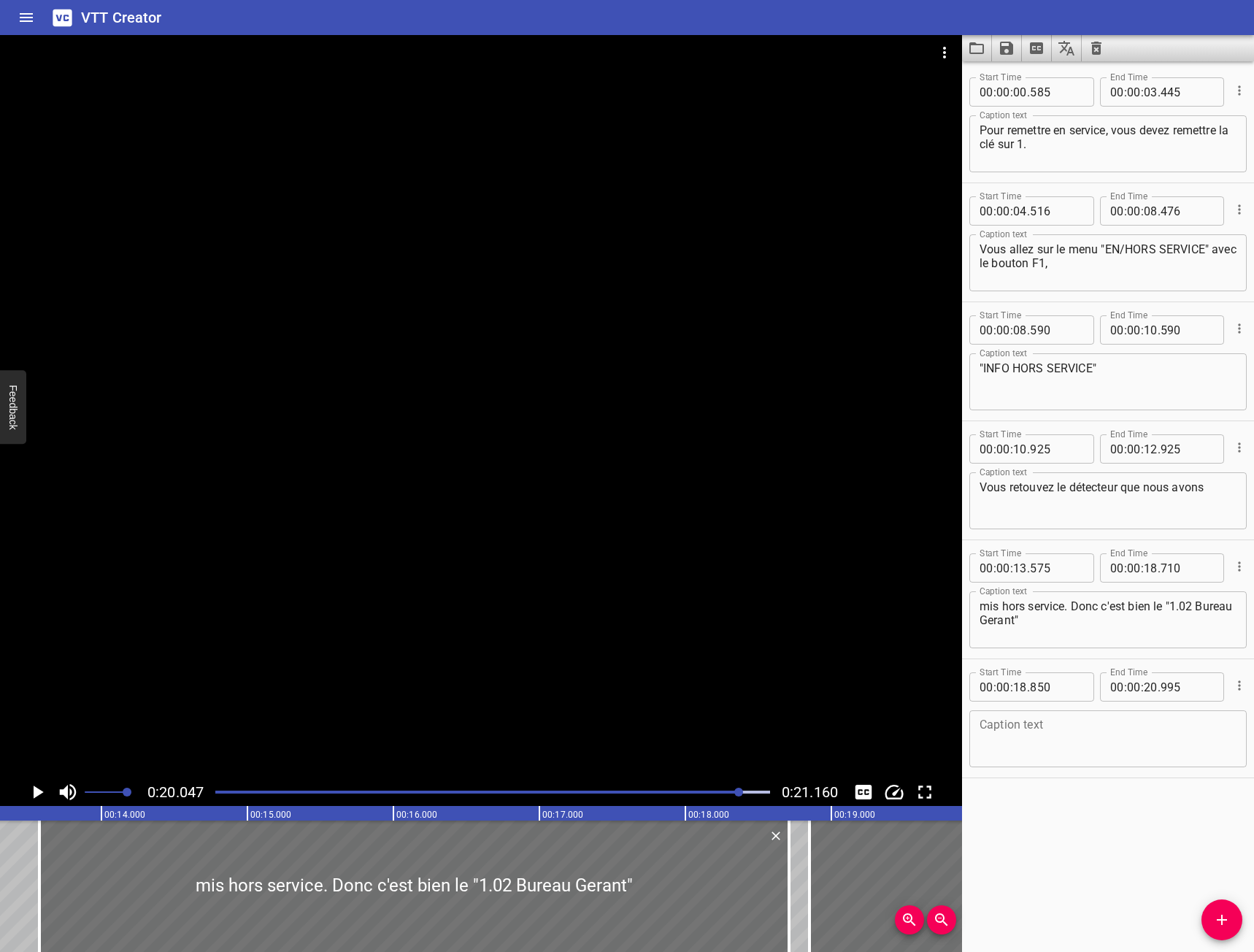
scroll to position [0, 1839]
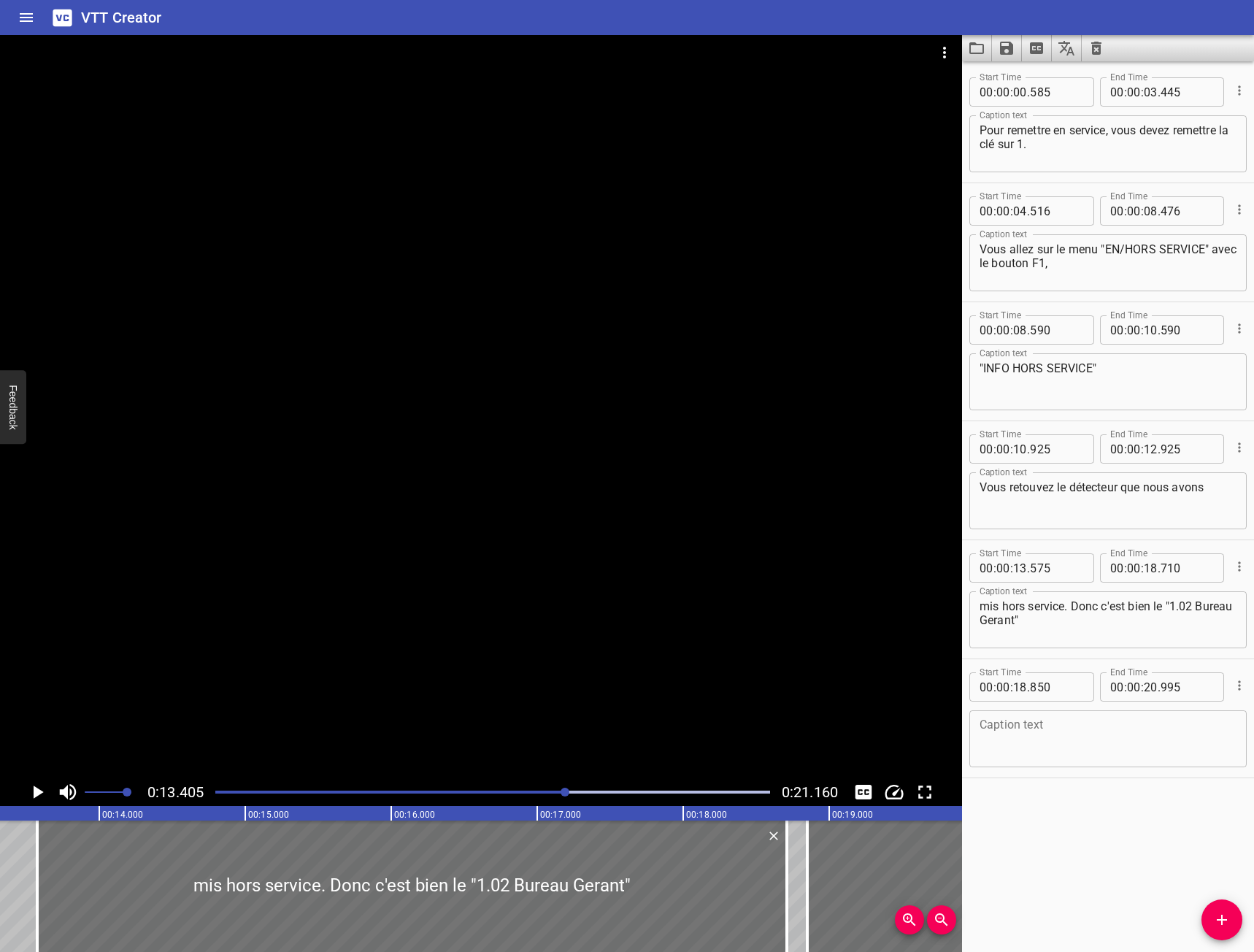
scroll to position [0, 1957]
click at [29, 792] on icon "Play/Pause" at bounding box center [37, 792] width 21 height 21
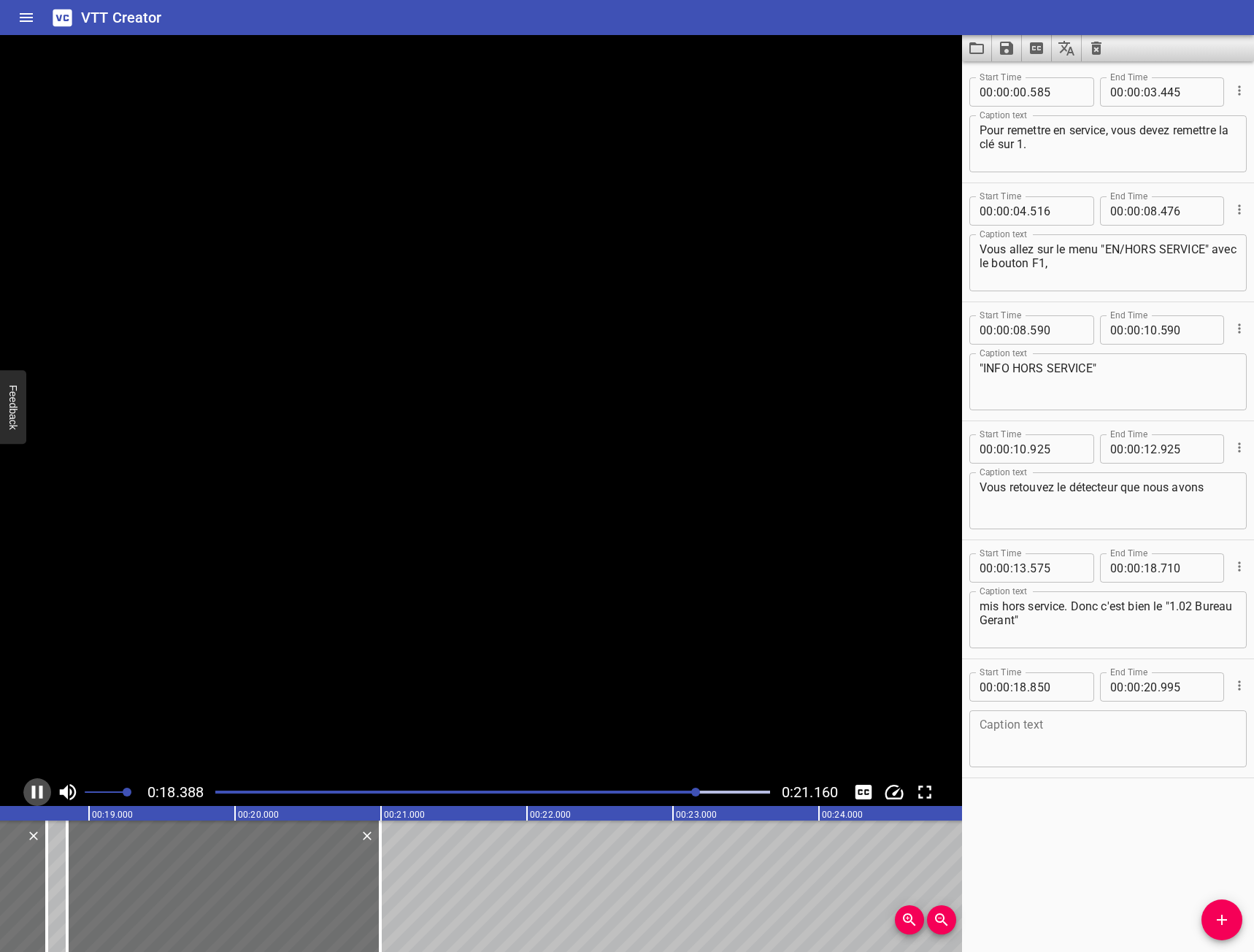
click at [29, 792] on icon "Play/Pause" at bounding box center [37, 792] width 21 height 21
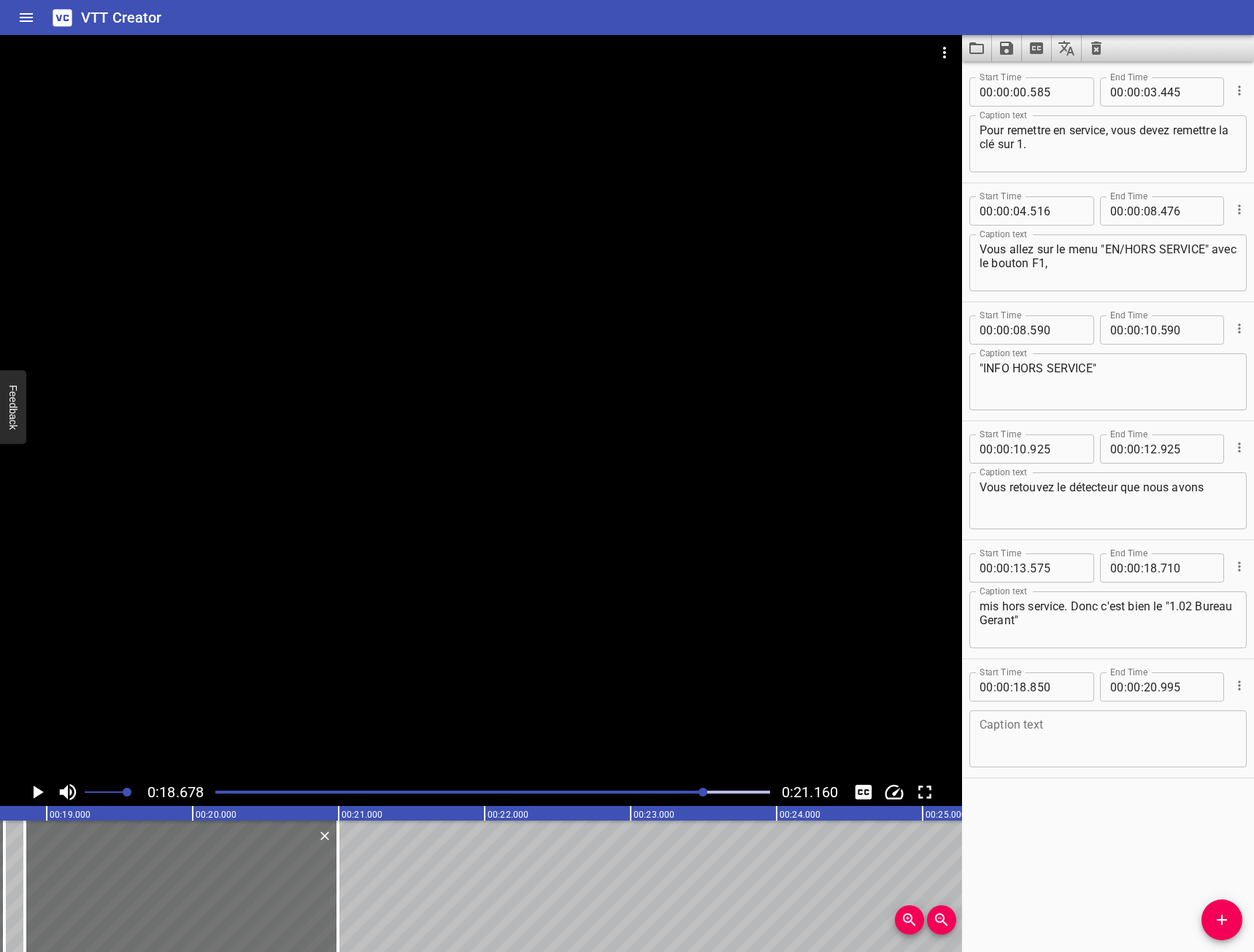
click at [685, 798] on div at bounding box center [492, 792] width 572 height 21
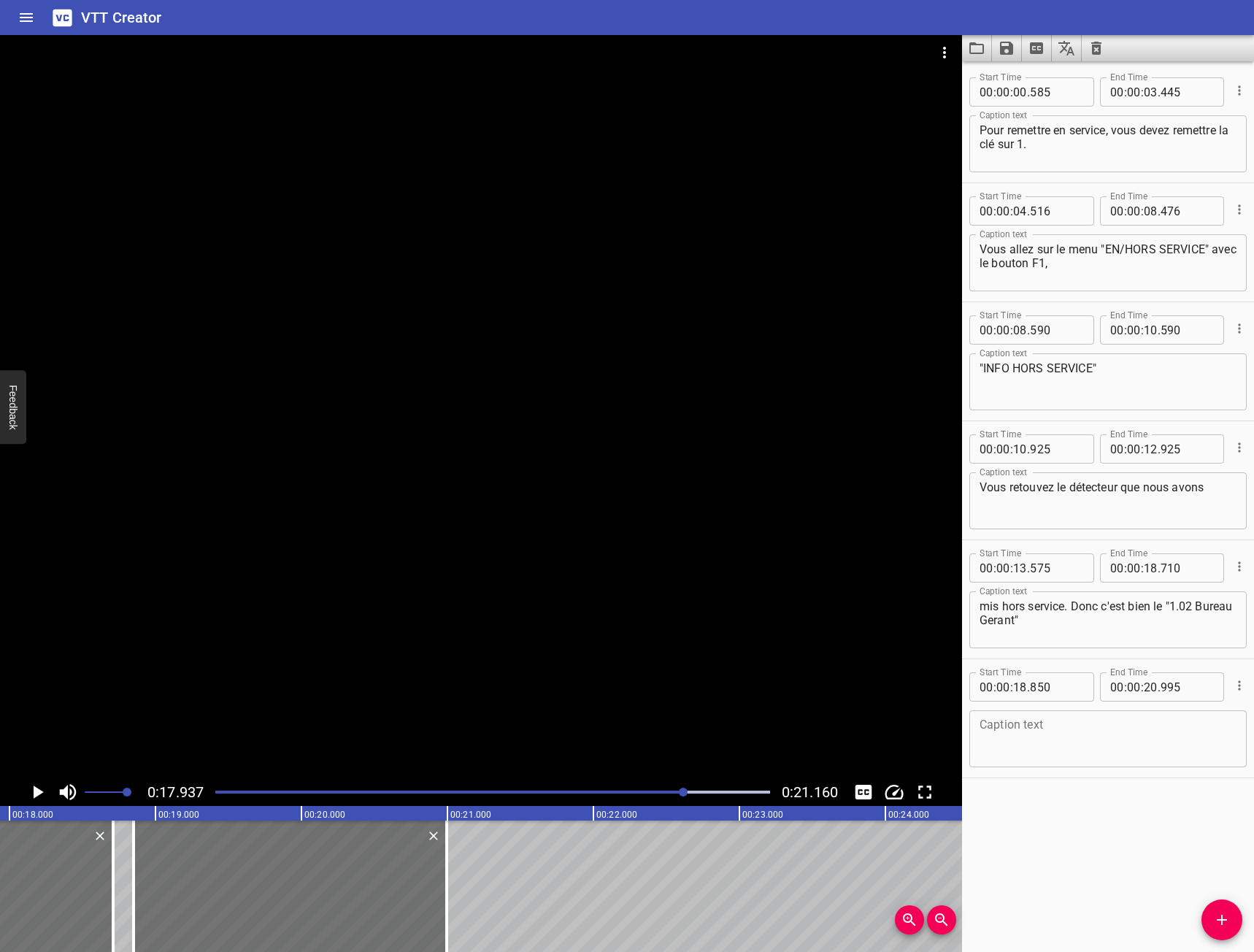
click at [1109, 628] on textarea "mis hors service. Donc c'est bien le "1.02 Bureau Gerant"" at bounding box center [1107, 619] width 257 height 42
type textarea "mis hors service. Donc c'est bien le "1.02 Bureau Gerant". Vous appuyez sur "EN…"
click at [34, 788] on icon "Play/Pause" at bounding box center [38, 792] width 10 height 13
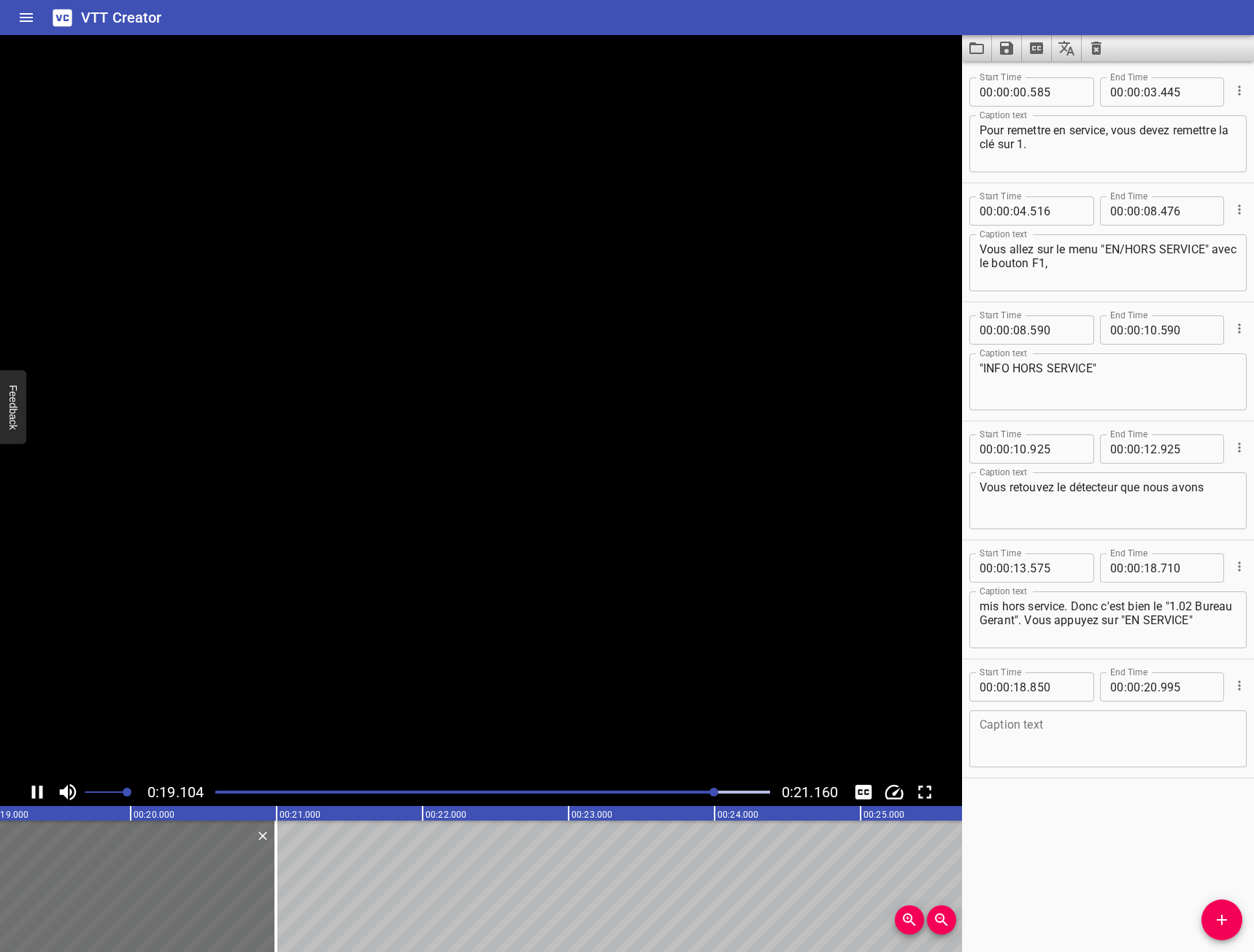
click at [34, 788] on icon "Play/Pause" at bounding box center [38, 792] width 11 height 13
click at [34, 788] on icon "Play/Pause" at bounding box center [38, 792] width 10 height 13
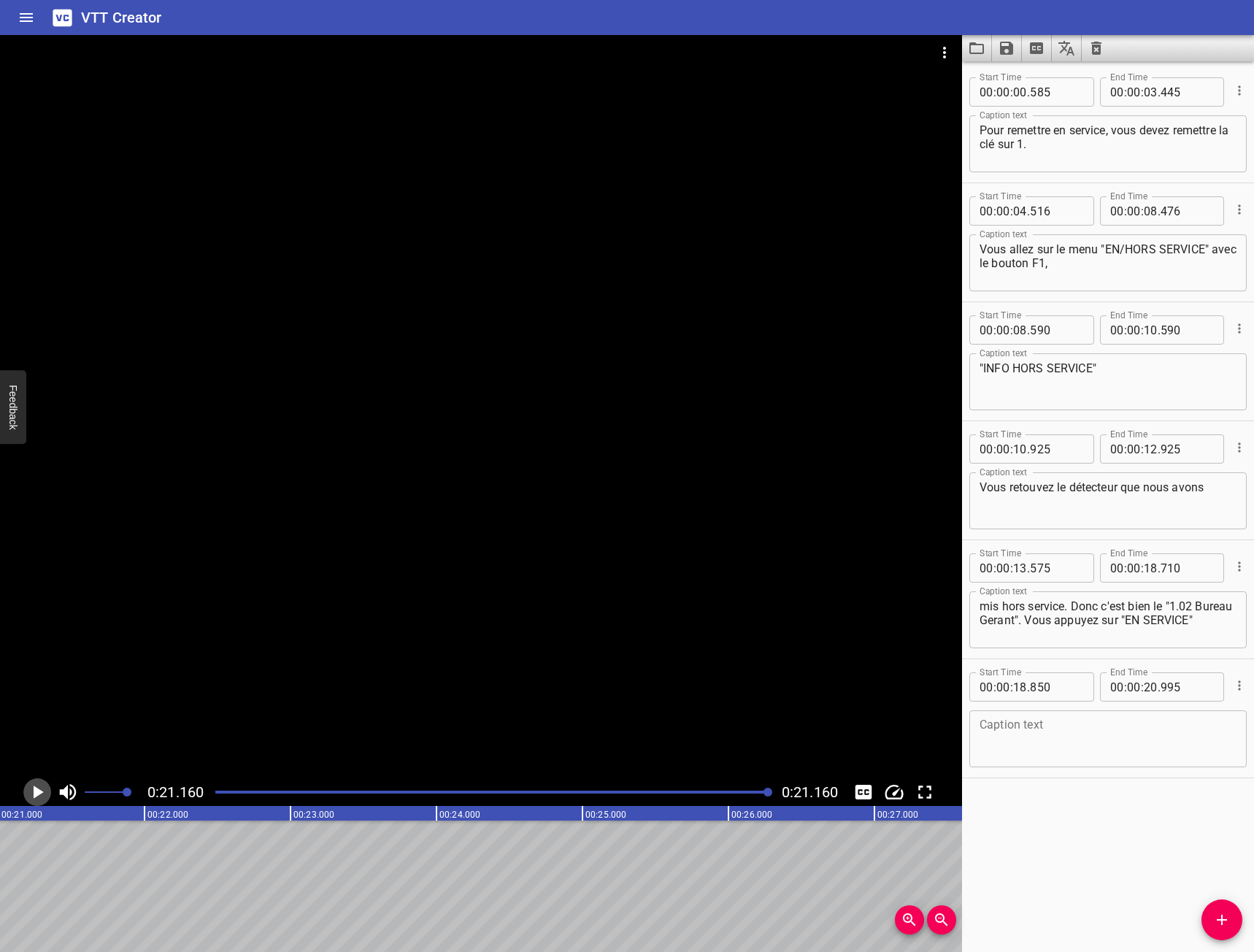
scroll to position [0, 3089]
click at [1081, 710] on div "Caption text Caption text" at bounding box center [1107, 737] width 277 height 65
click at [1084, 718] on textarea at bounding box center [1107, 738] width 257 height 42
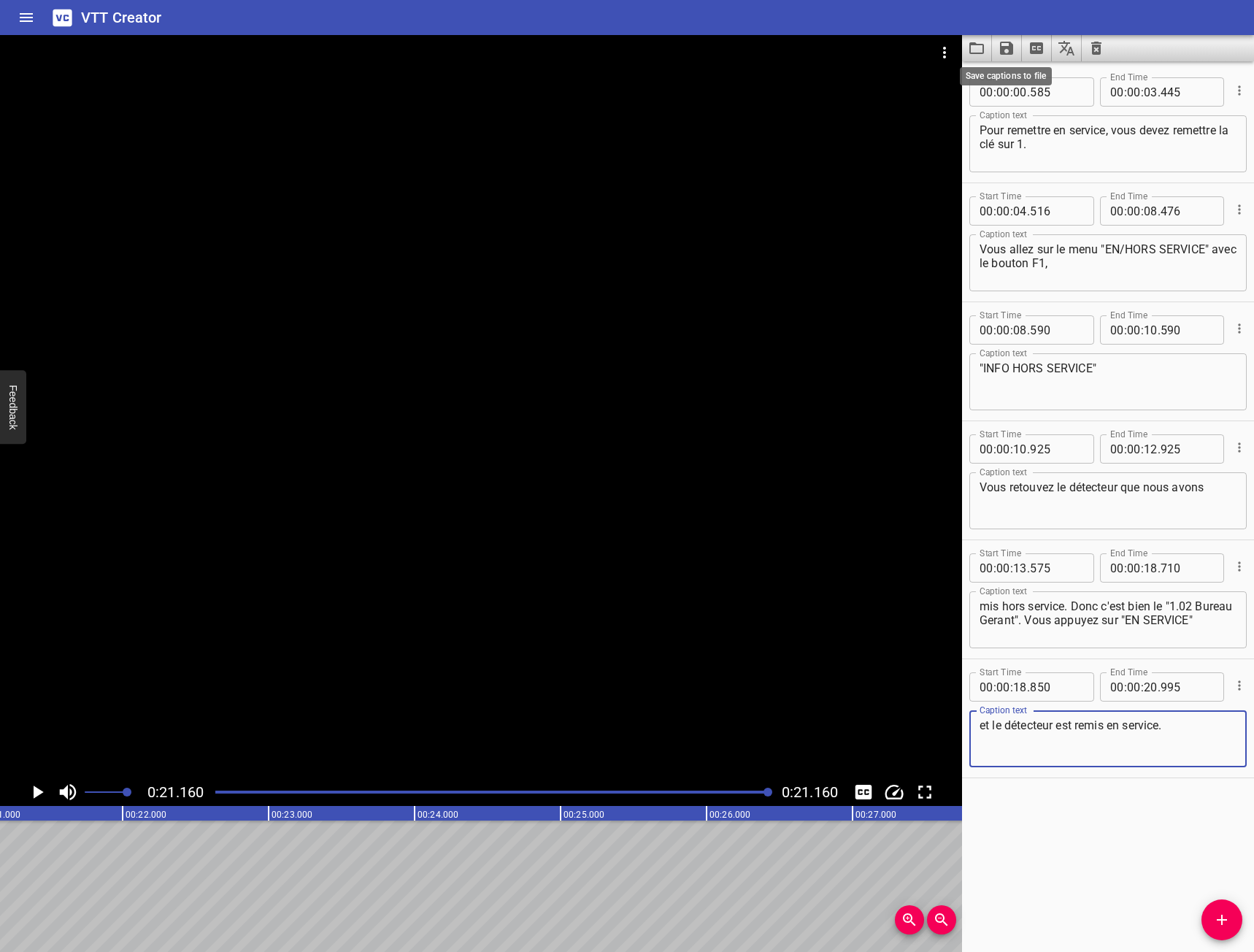
type textarea "et le détecteur est remis en service."
click at [1000, 47] on icon "Save captions to file" at bounding box center [1006, 48] width 13 height 13
click at [1013, 83] on li "Save to VTT file" at bounding box center [1046, 80] width 107 height 26
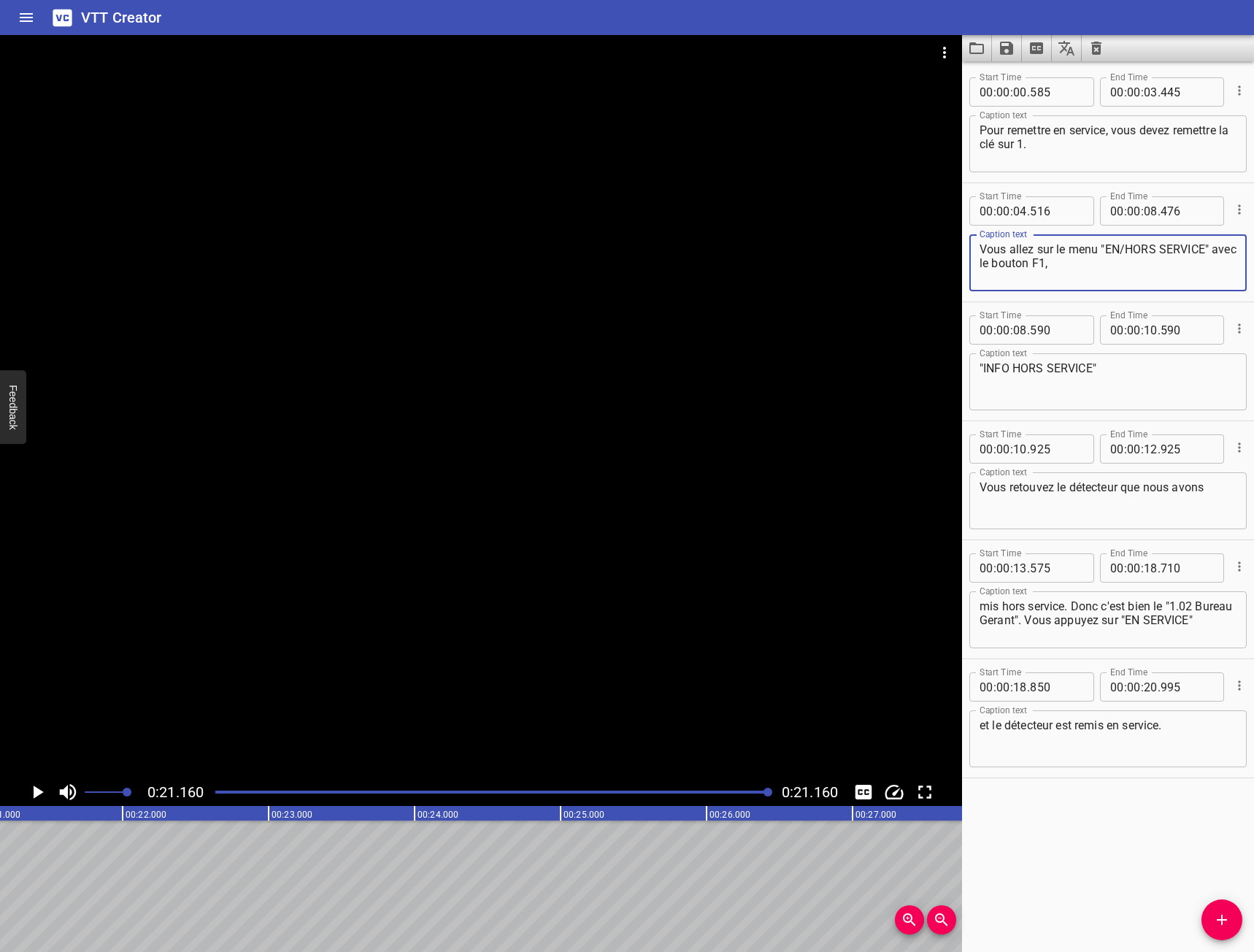
drag, startPoint x: 1124, startPoint y: 268, endPoint x: 1103, endPoint y: 242, distance: 33.4
click at [1103, 242] on textarea "Vous allez sur le menu "EN/HORS SERVICE" avec le bouton F1," at bounding box center [1107, 263] width 257 height 42
click at [38, 795] on icon "Play/Pause" at bounding box center [38, 792] width 10 height 13
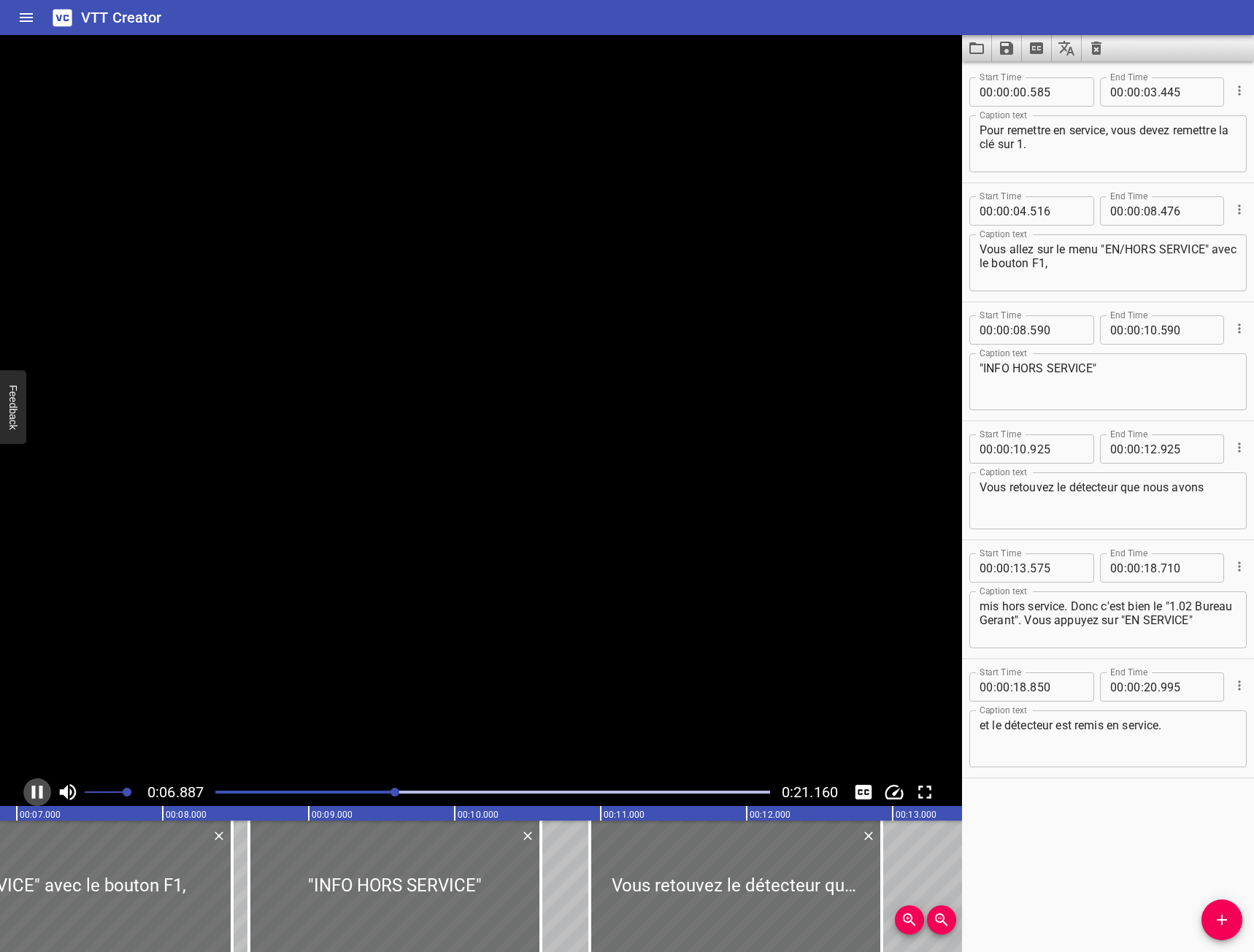
click at [38, 795] on icon "Play/Pause" at bounding box center [37, 792] width 21 height 21
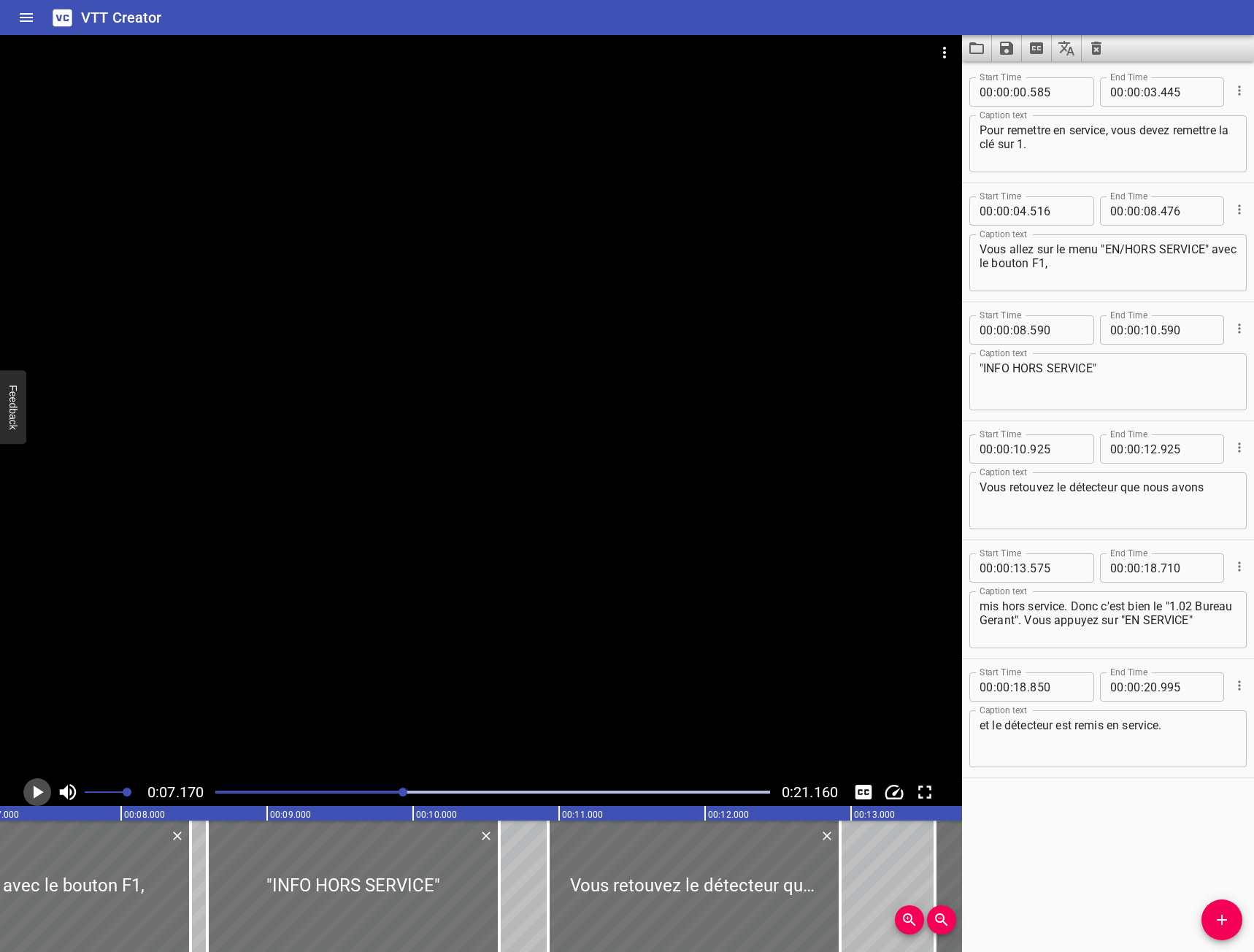
click at [38, 795] on icon "Play/Pause" at bounding box center [38, 792] width 10 height 13
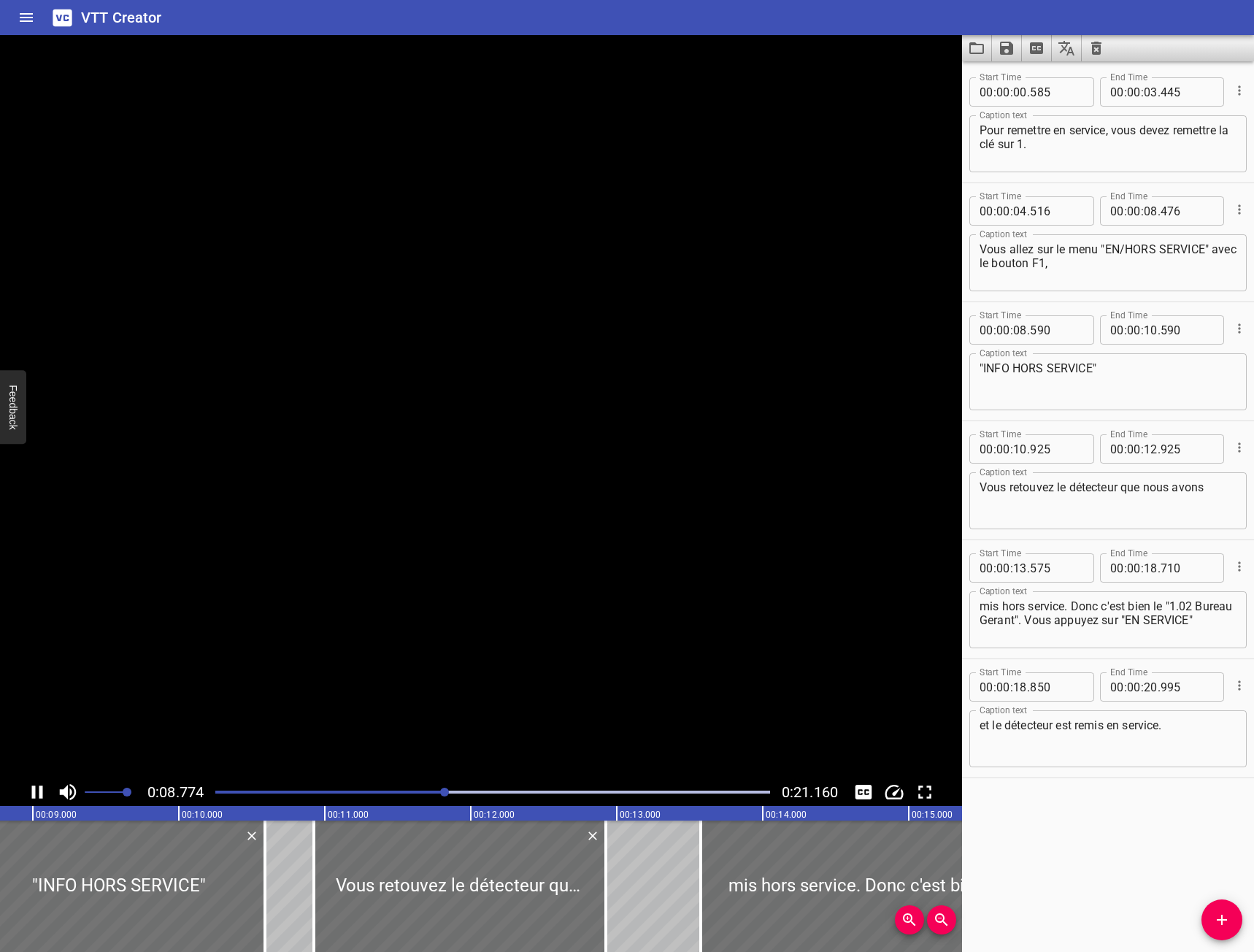
click at [38, 795] on icon "Play/Pause" at bounding box center [37, 792] width 21 height 21
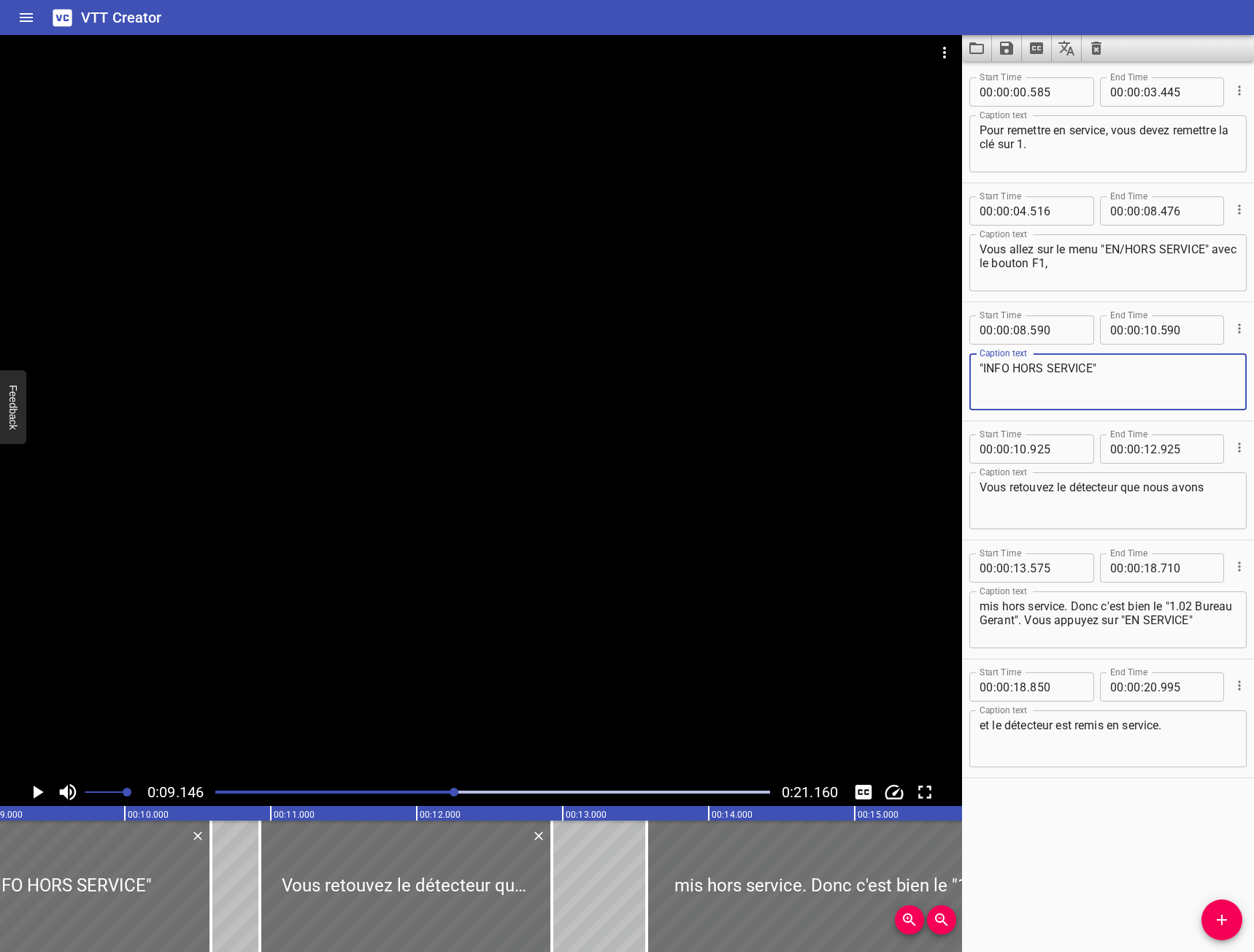
drag, startPoint x: 1148, startPoint y: 392, endPoint x: 873, endPoint y: 384, distance: 275.1
click at [873, 384] on main "0:09.146 0:21.160 00:00.000 00:01.000 00:02.000 00:03.000 00:04.000 00:05.000 0…" at bounding box center [627, 493] width 1254 height 917
click at [421, 653] on div at bounding box center [481, 406] width 962 height 743
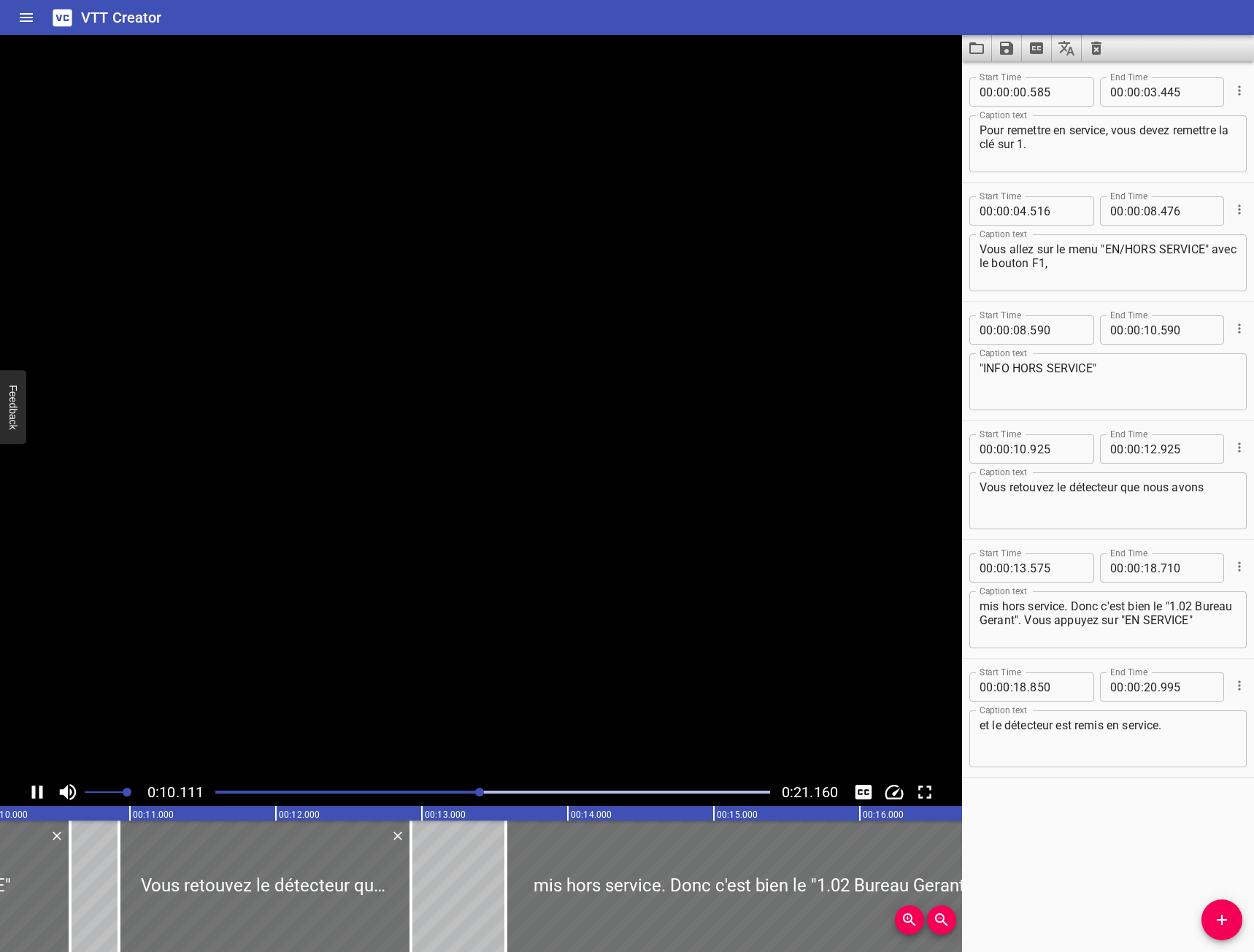
click at [421, 653] on video at bounding box center [481, 406] width 962 height 743
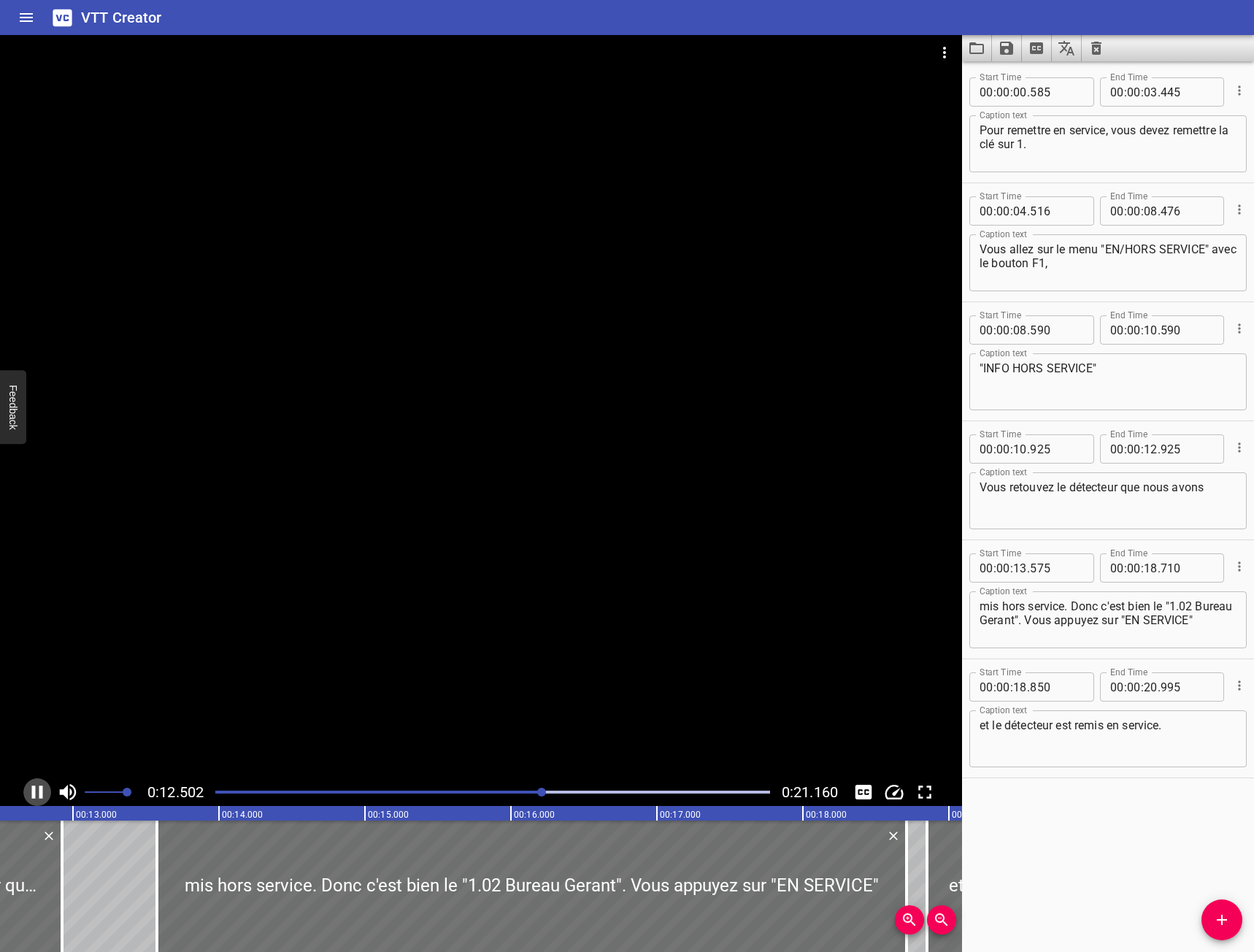
click at [33, 793] on icon "Play/Pause" at bounding box center [38, 792] width 11 height 13
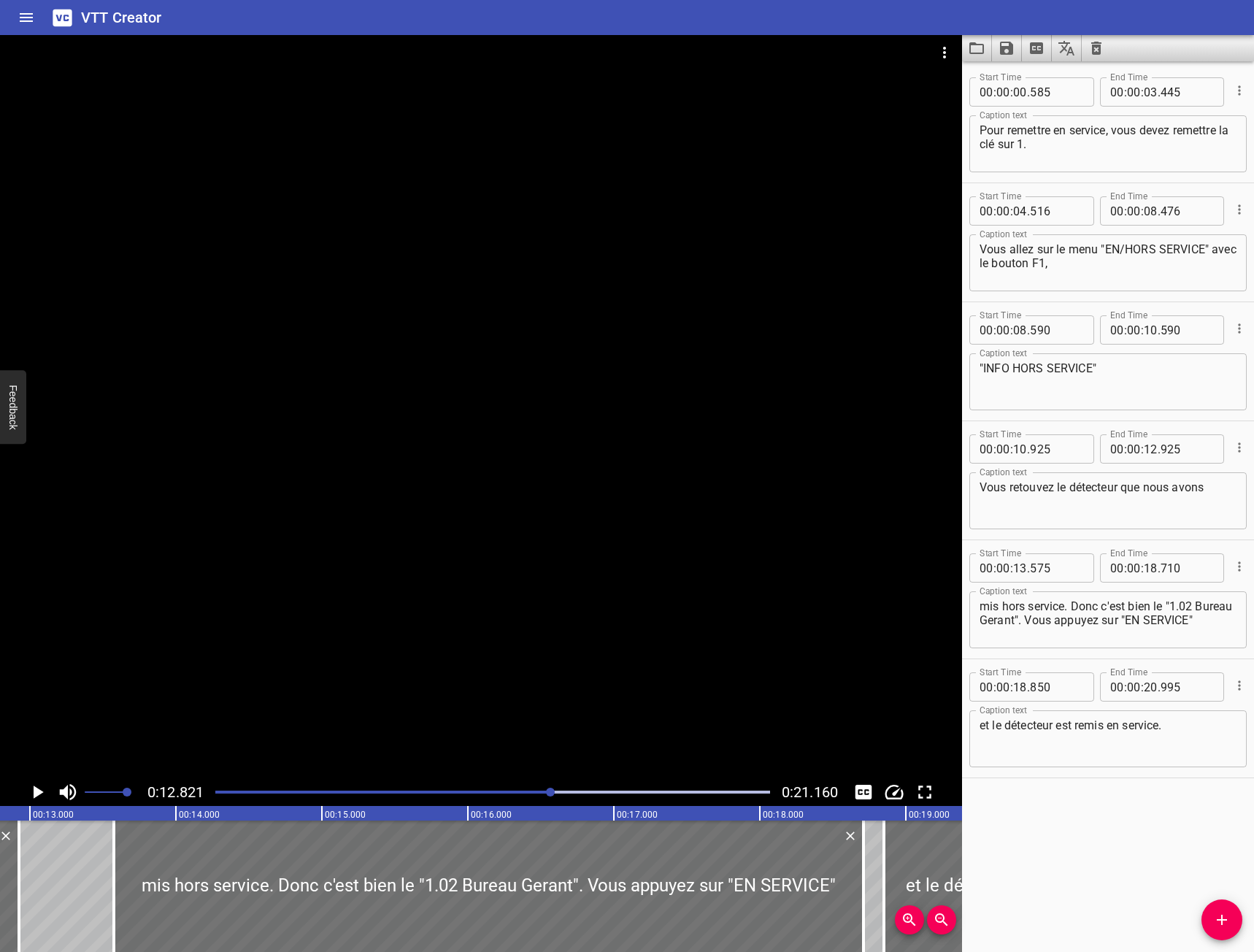
scroll to position [0, 1872]
click at [35, 781] on icon "Play/Pause" at bounding box center [37, 792] width 21 height 21
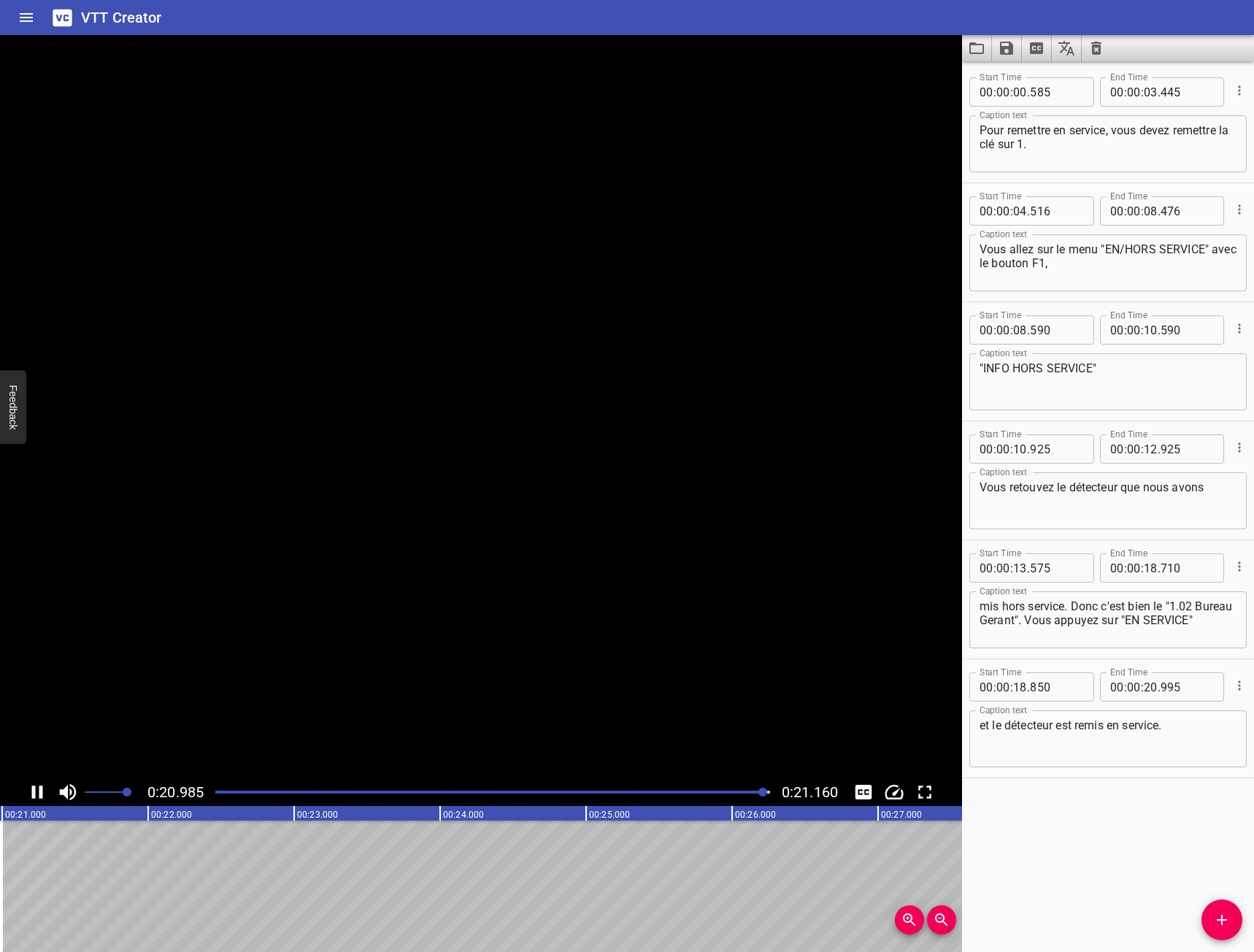
scroll to position [0, 3089]
